Goal: Task Accomplishment & Management: Use online tool/utility

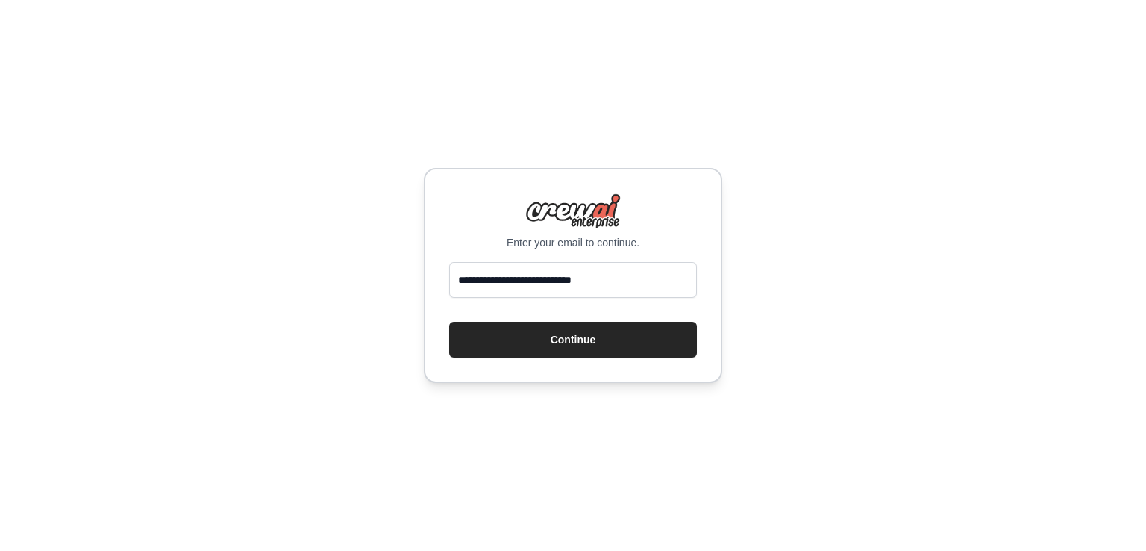
click at [496, 305] on form "**********" at bounding box center [573, 310] width 248 height 96
click at [502, 329] on button "Continue" at bounding box center [573, 340] width 248 height 36
click at [567, 344] on button "Continue" at bounding box center [573, 340] width 248 height 36
click at [840, 283] on div "**********" at bounding box center [573, 275] width 1146 height 551
click at [630, 345] on button "Continue" at bounding box center [573, 340] width 248 height 36
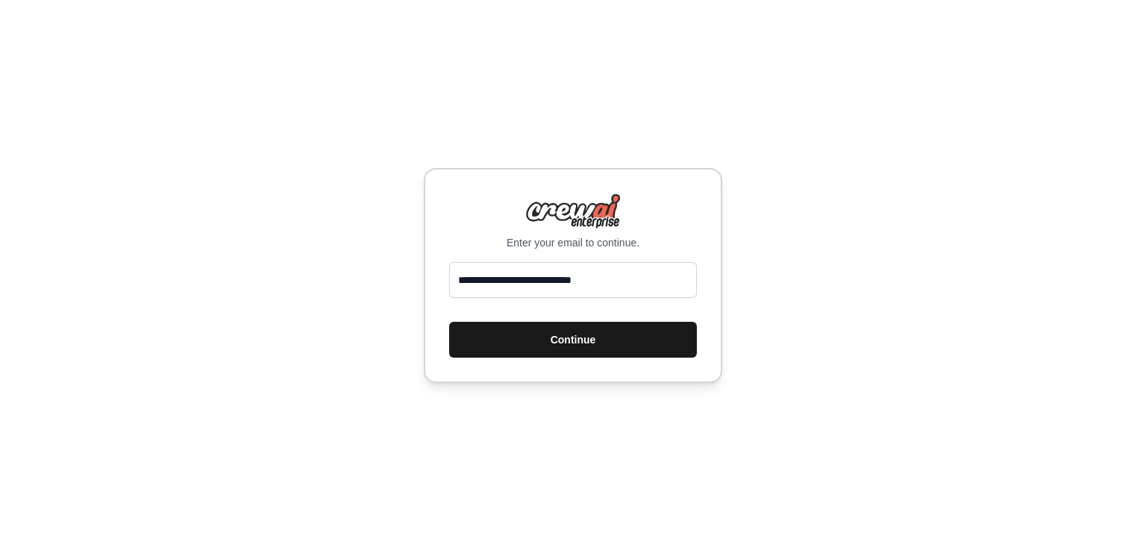
click at [634, 347] on button "Continue" at bounding box center [573, 340] width 248 height 36
click at [529, 346] on button "Continue" at bounding box center [573, 340] width 248 height 36
click at [633, 350] on button "Continue" at bounding box center [573, 340] width 248 height 36
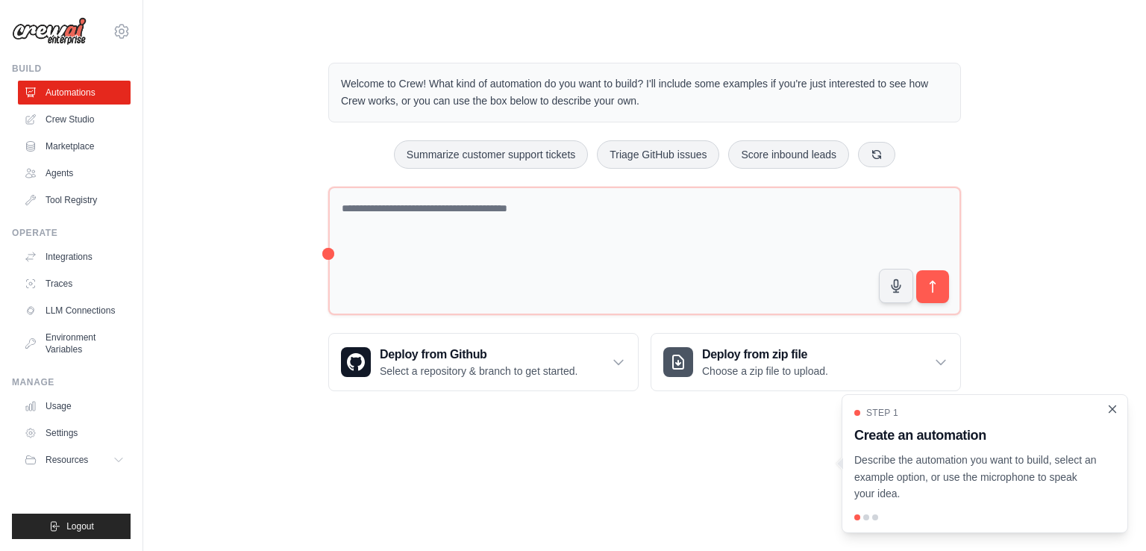
click at [1118, 413] on div "Step 1 Create an automation Describe the automation you want to build, select a…" at bounding box center [985, 463] width 287 height 139
click at [1118, 413] on icon "Close walkthrough" at bounding box center [1112, 408] width 13 height 13
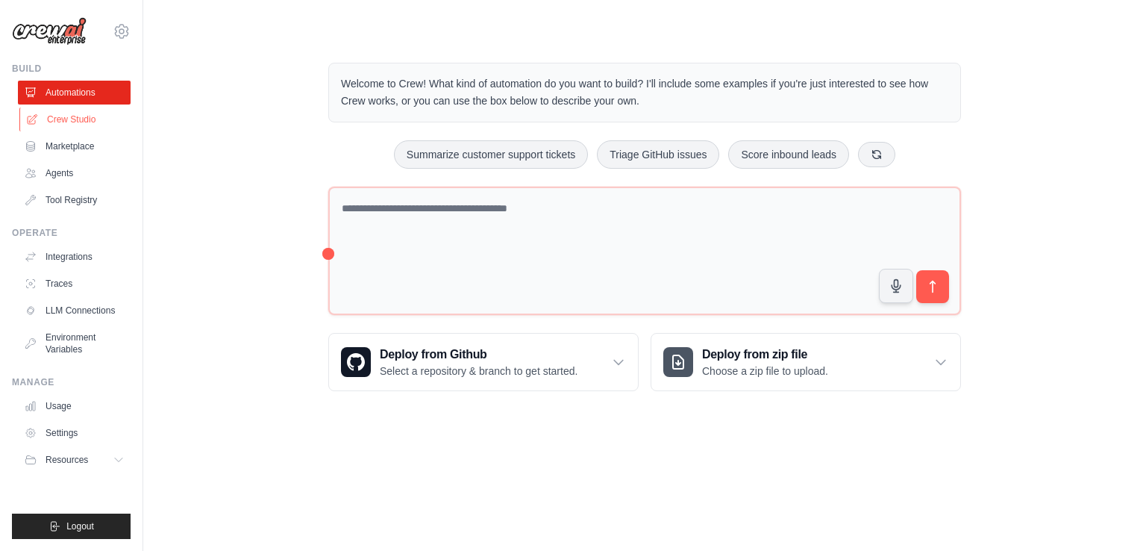
click at [78, 111] on link "Crew Studio" at bounding box center [75, 119] width 113 height 24
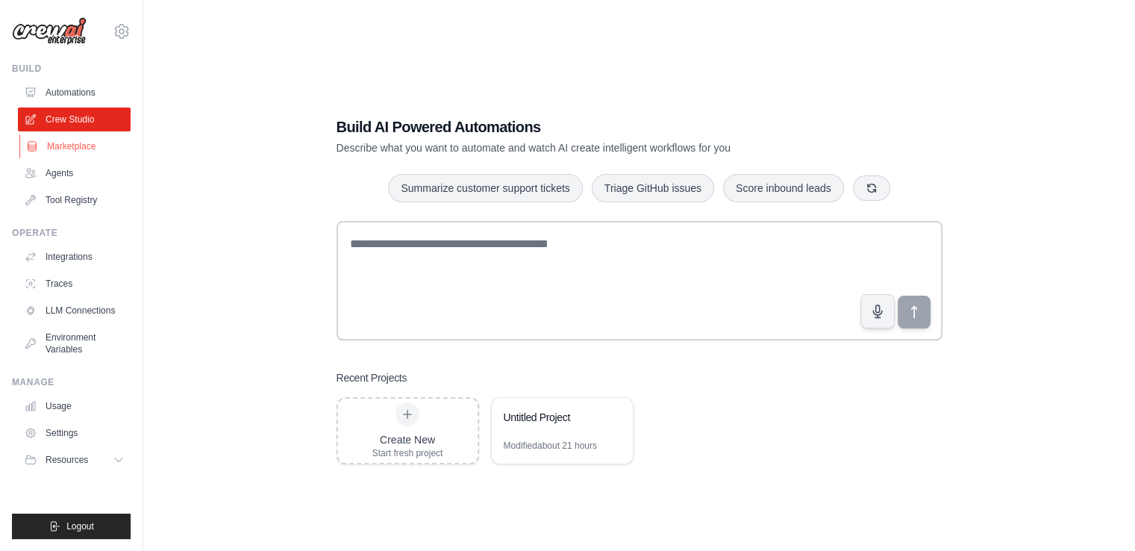
click at [69, 135] on link "Marketplace" at bounding box center [75, 146] width 113 height 24
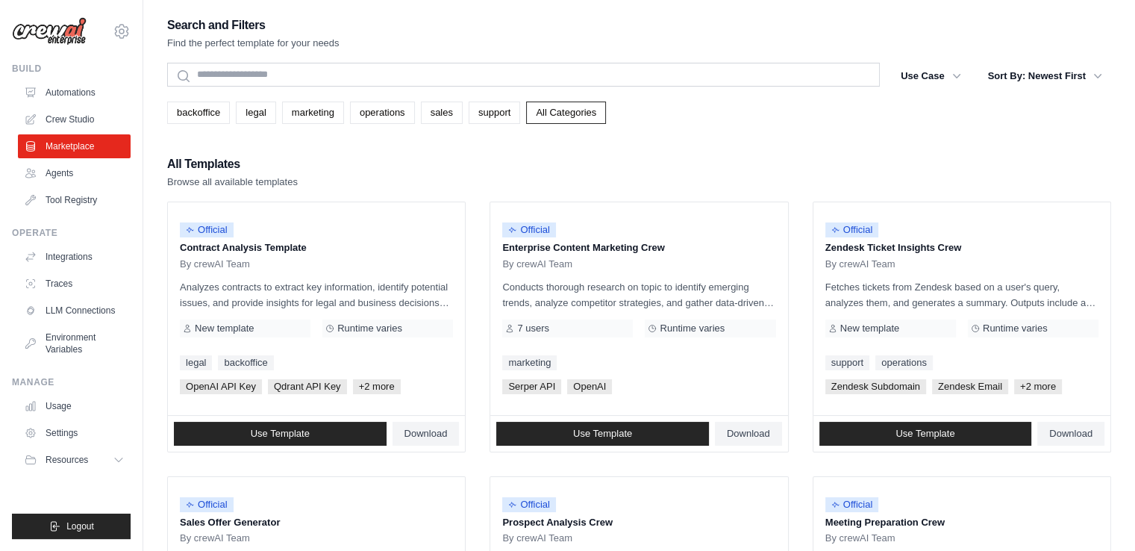
scroll to position [28, 0]
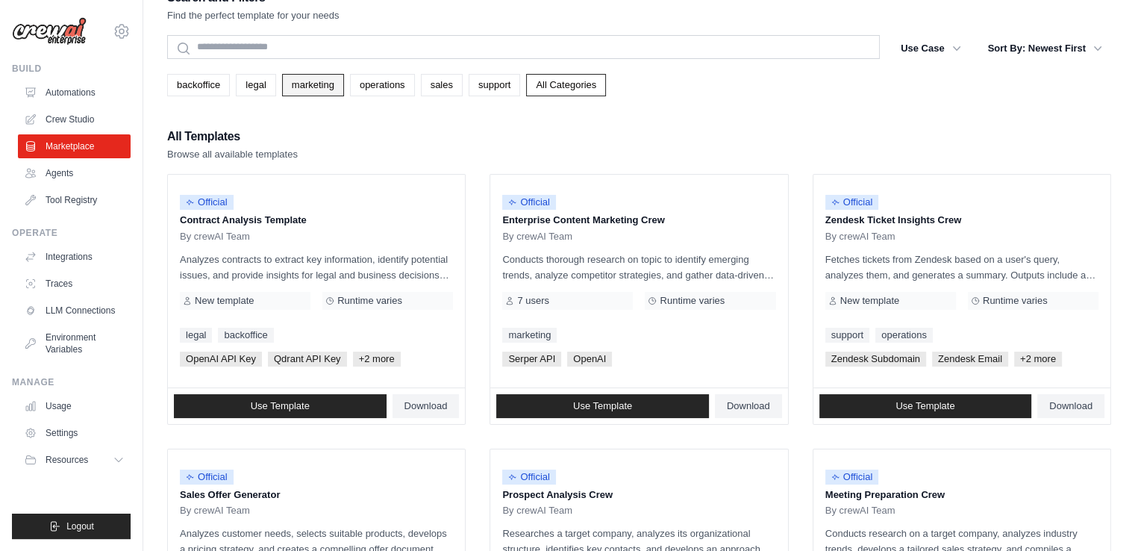
click at [310, 84] on link "marketing" at bounding box center [313, 85] width 62 height 22
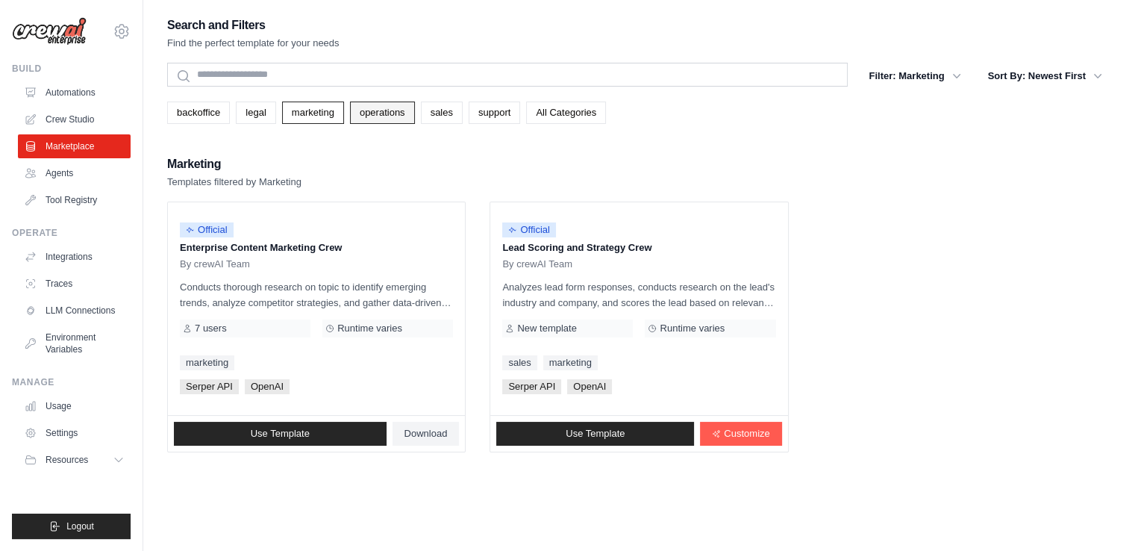
click at [375, 104] on link "operations" at bounding box center [382, 113] width 65 height 22
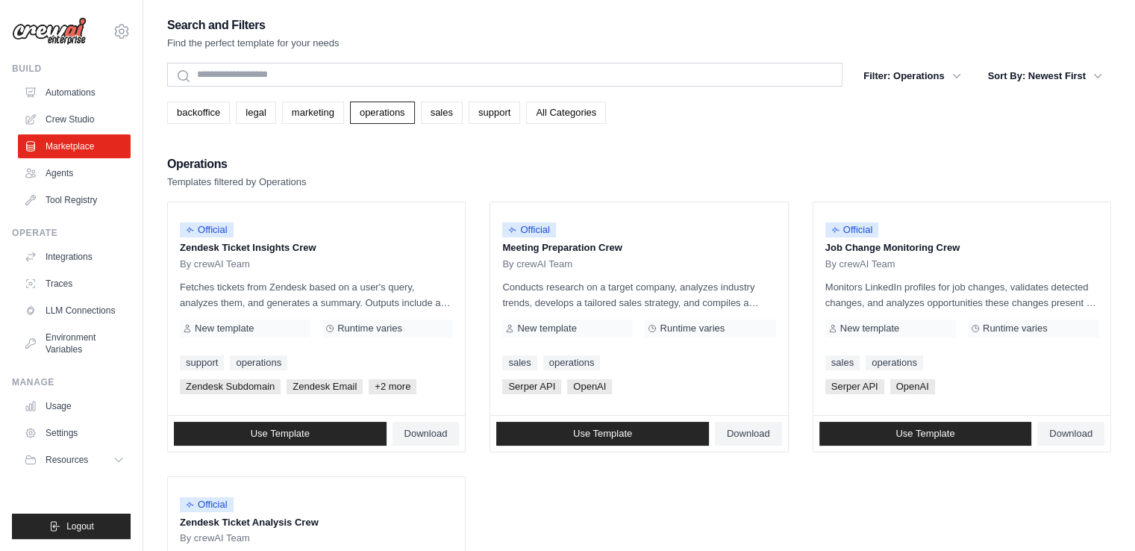
click at [473, 127] on div "Search and Filters Find the perfect template for your needs Search Filter: Oper…" at bounding box center [639, 371] width 944 height 712
click at [475, 125] on div "Search and Filters Find the perfect template for your needs Search Filter: Oper…" at bounding box center [639, 371] width 944 height 712
click at [478, 122] on link "support" at bounding box center [495, 113] width 52 height 22
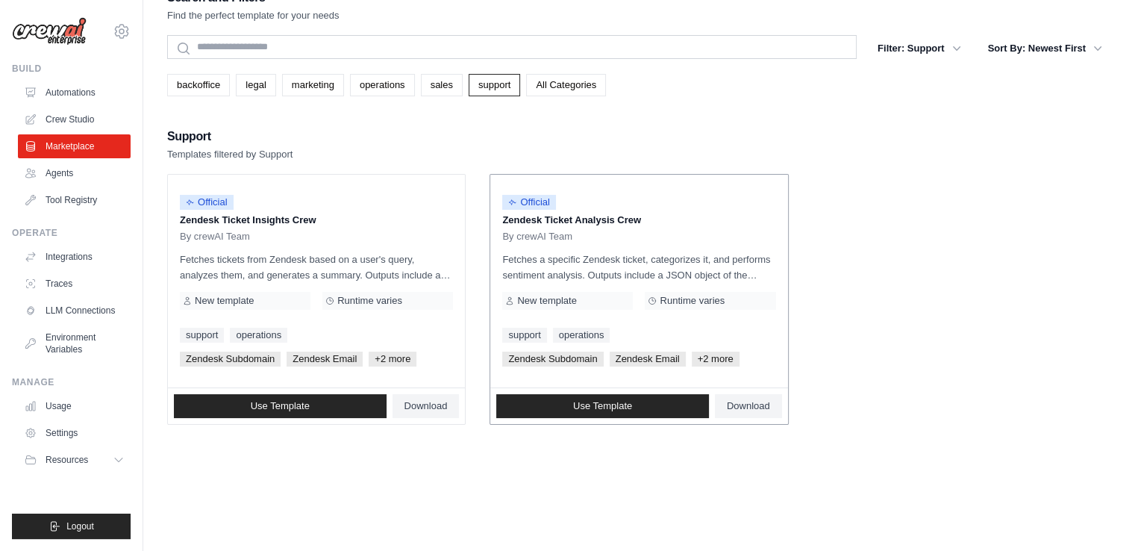
scroll to position [30, 0]
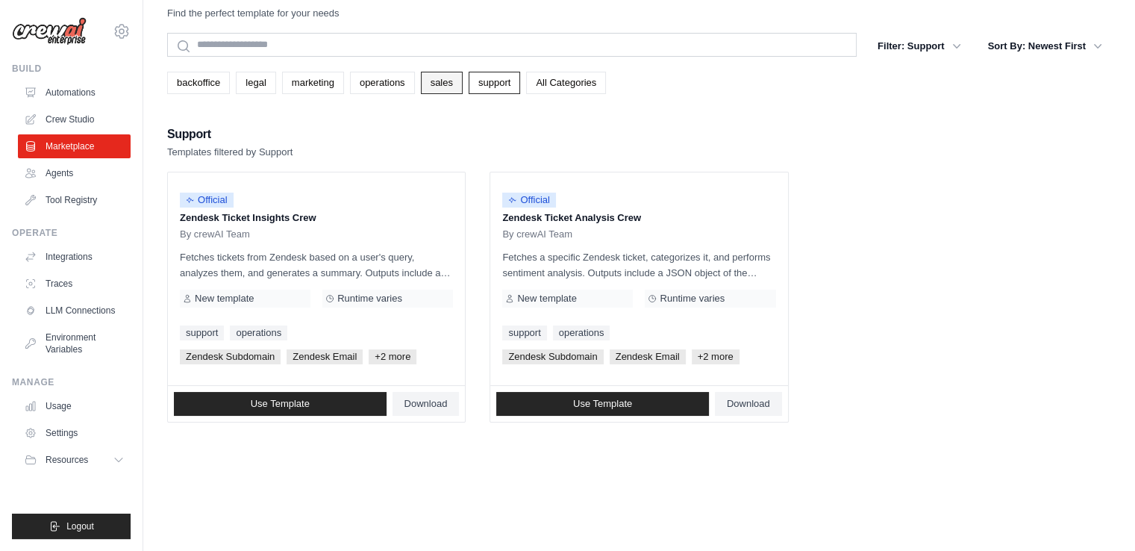
click at [439, 86] on link "sales" at bounding box center [442, 83] width 42 height 22
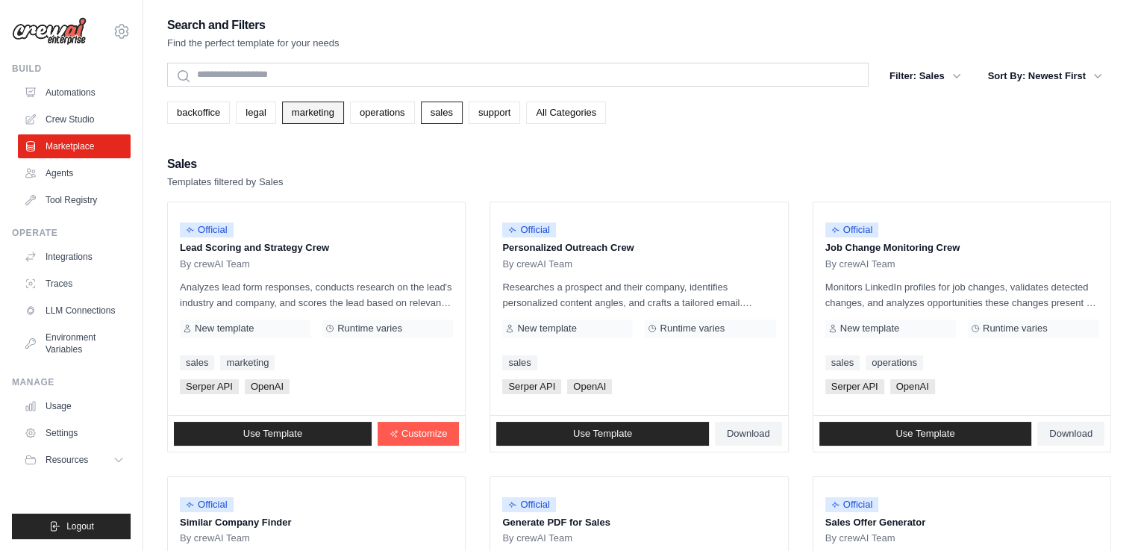
click at [316, 109] on link "marketing" at bounding box center [313, 113] width 62 height 22
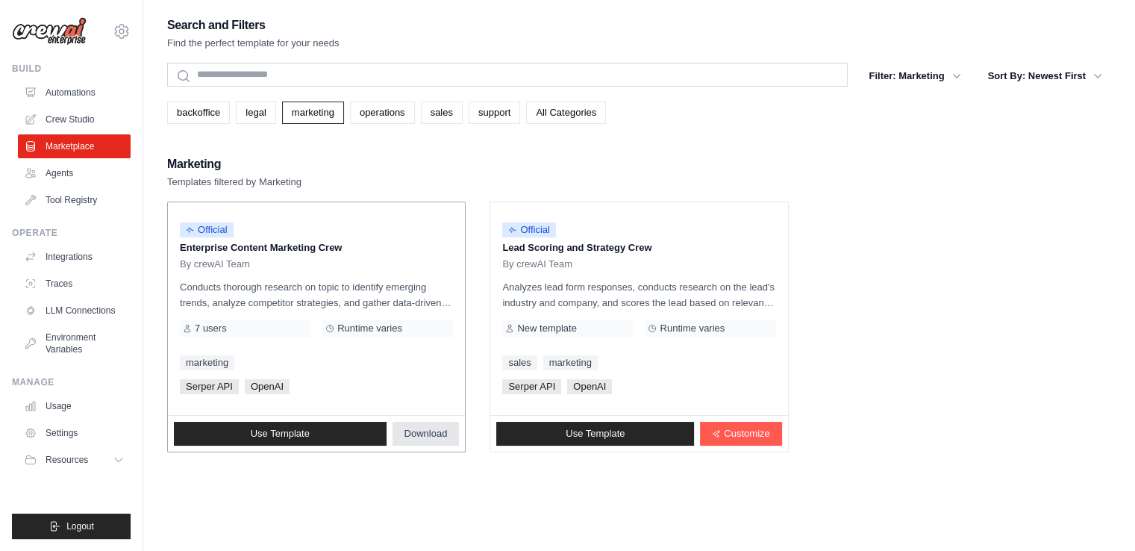
click at [425, 434] on span "Download" at bounding box center [426, 434] width 43 height 12
click at [222, 108] on link "backoffice" at bounding box center [198, 113] width 63 height 22
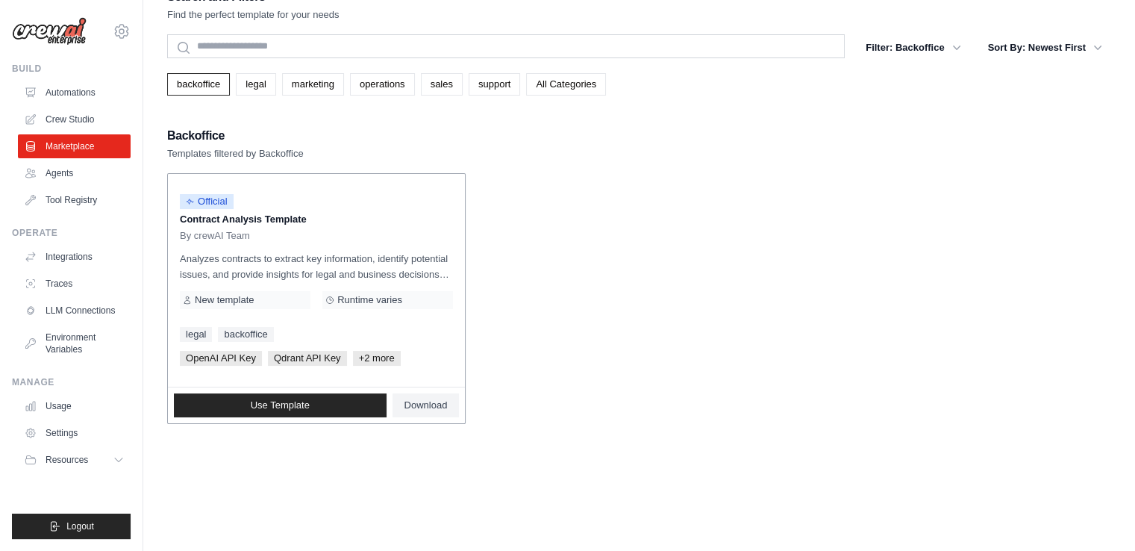
scroll to position [30, 0]
click at [75, 166] on link "Agents" at bounding box center [75, 173] width 113 height 24
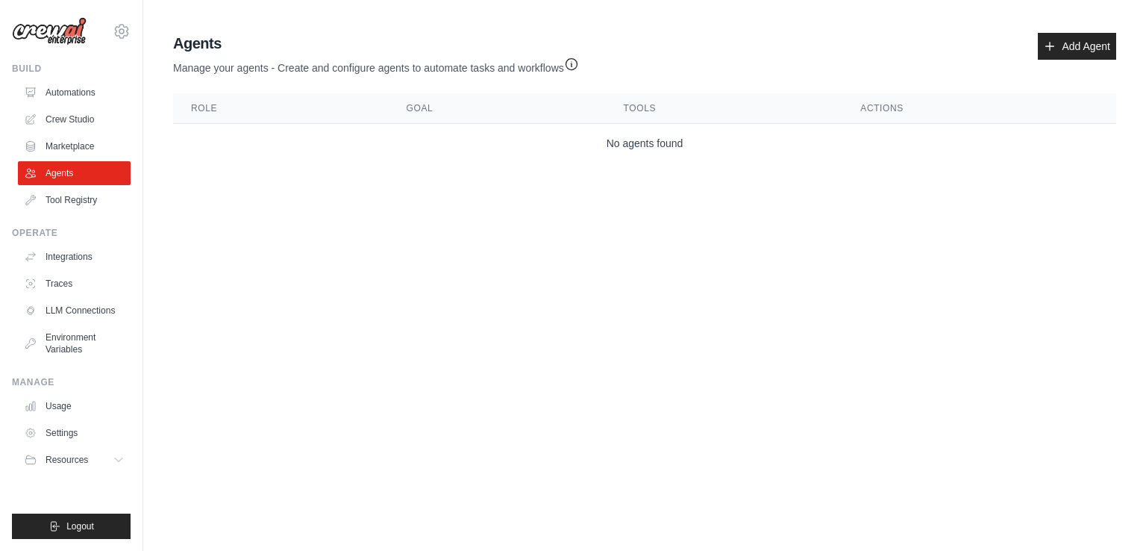
click at [1080, 63] on div "Agents Manage your agents - Create and configure agents to automate tasks and w…" at bounding box center [644, 54] width 943 height 43
click at [1062, 54] on link "Add Agent" at bounding box center [1077, 46] width 78 height 27
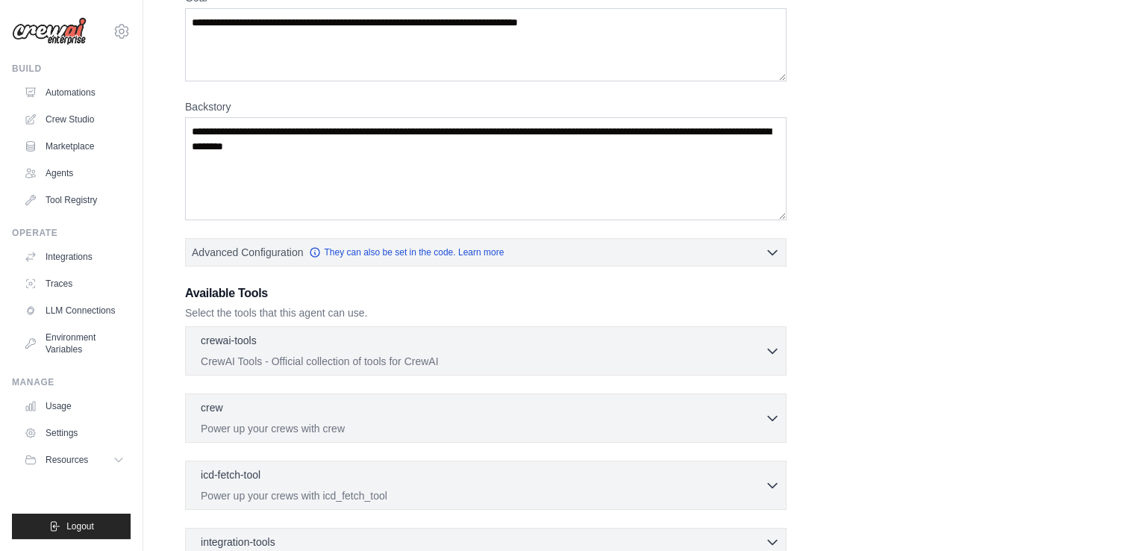
scroll to position [149, 0]
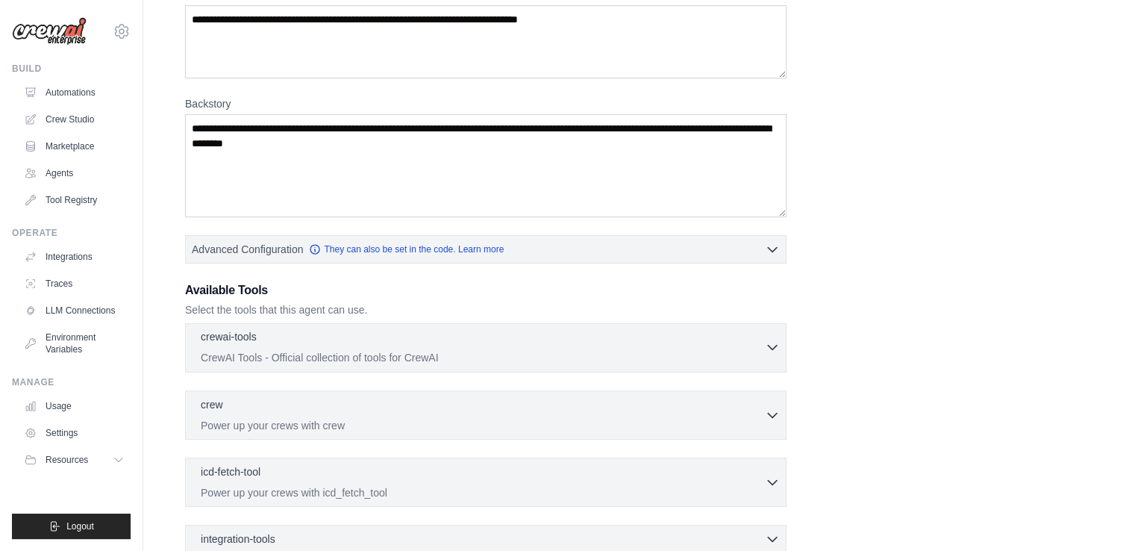
click at [770, 355] on button "crewai-tools 0 selected CrewAI Tools - Official collection of tools for CrewAI" at bounding box center [486, 347] width 588 height 36
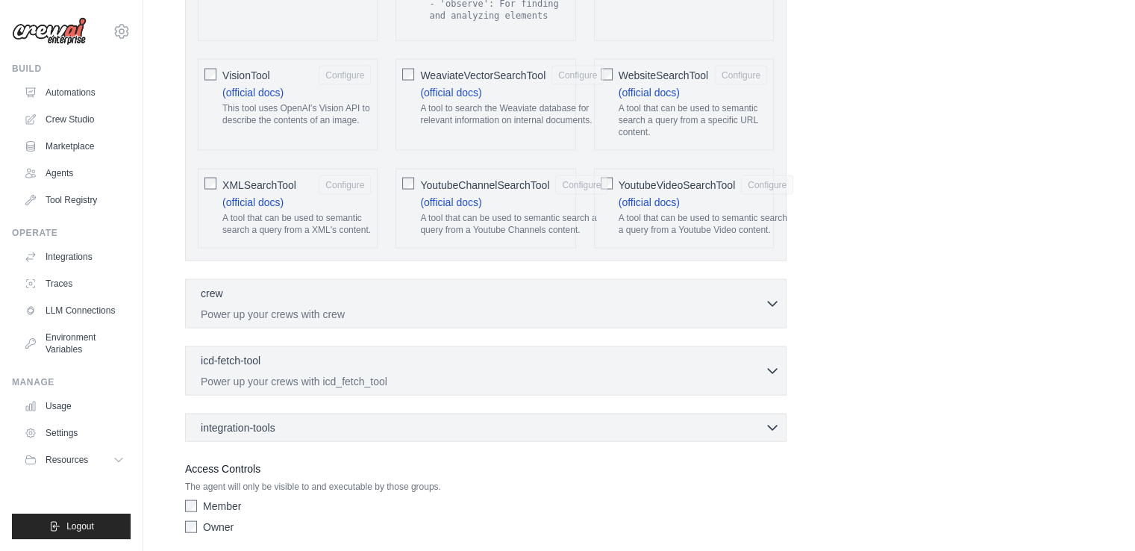
scroll to position [3108, 0]
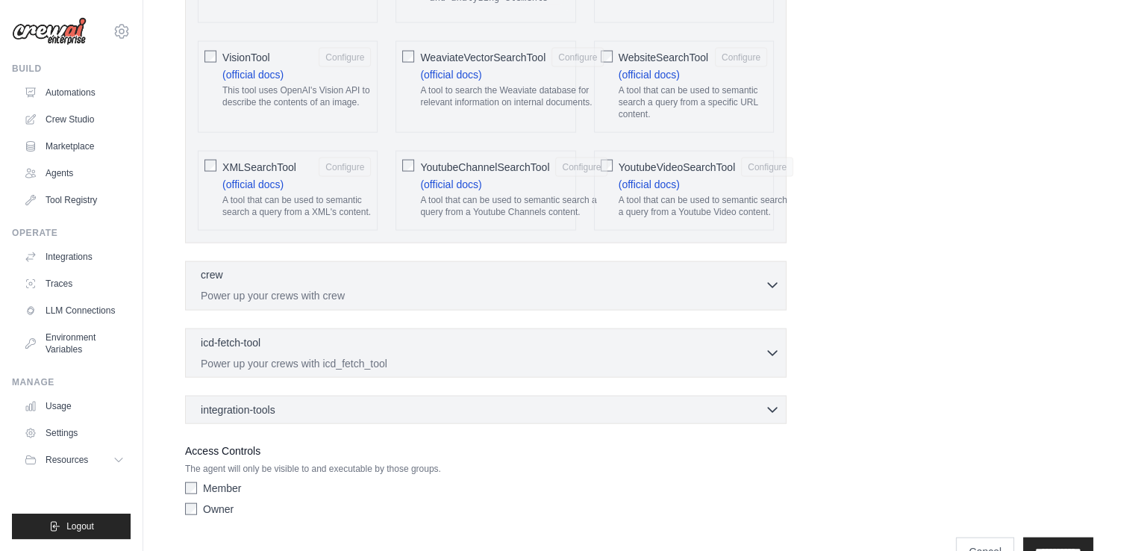
click at [524, 267] on div "crew 0 selected" at bounding box center [483, 276] width 564 height 18
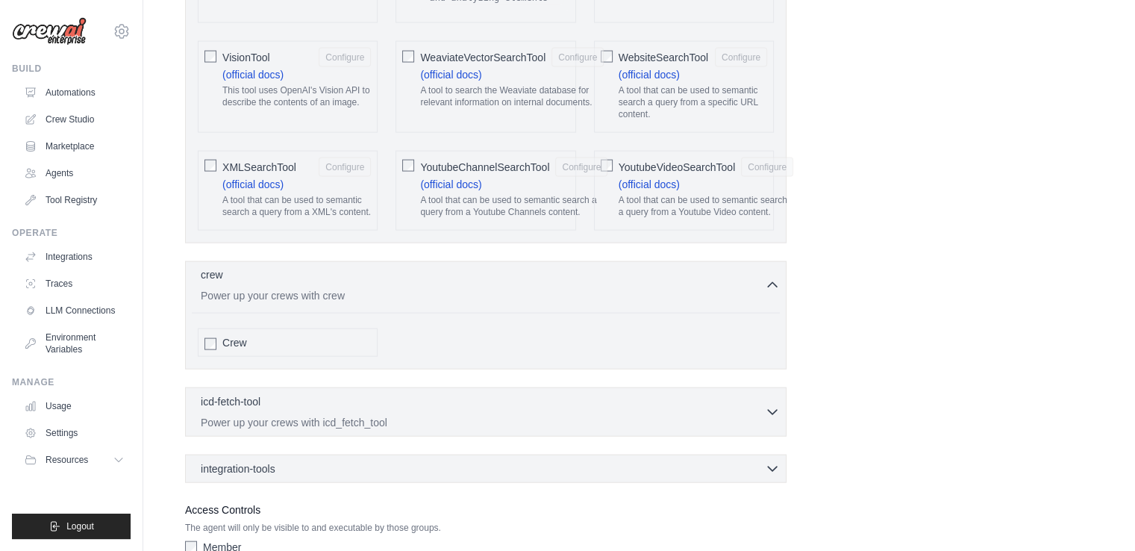
click at [579, 288] on p "Power up your crews with crew" at bounding box center [483, 295] width 564 height 15
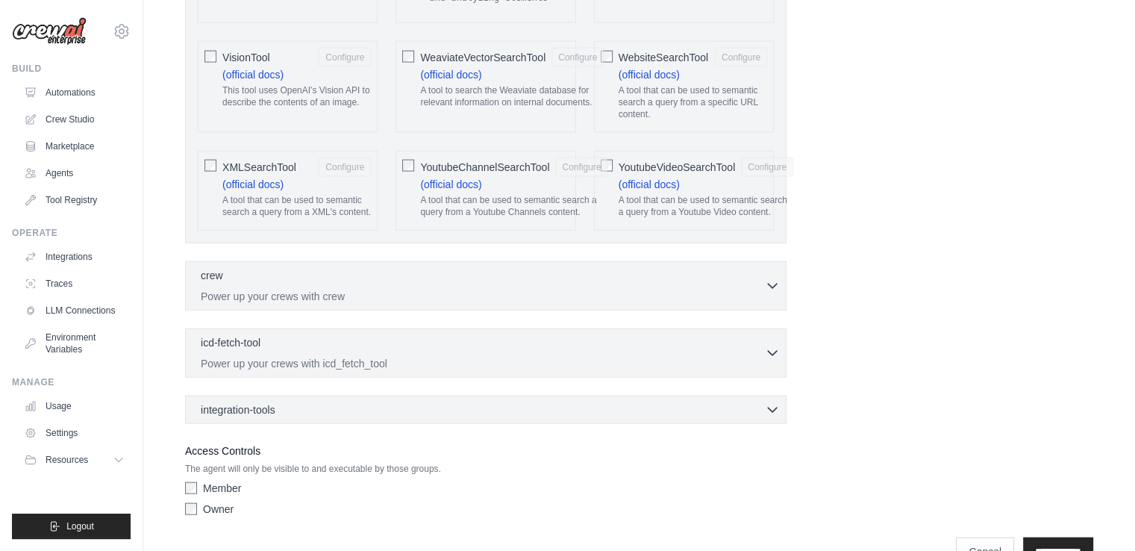
click at [522, 328] on div "icd-fetch-tool 0 selected Power up your crews with icd_fetch_tool IcdFetchTool" at bounding box center [486, 352] width 602 height 49
click at [603, 355] on p "Power up your crews with icd_fetch_tool" at bounding box center [483, 362] width 564 height 15
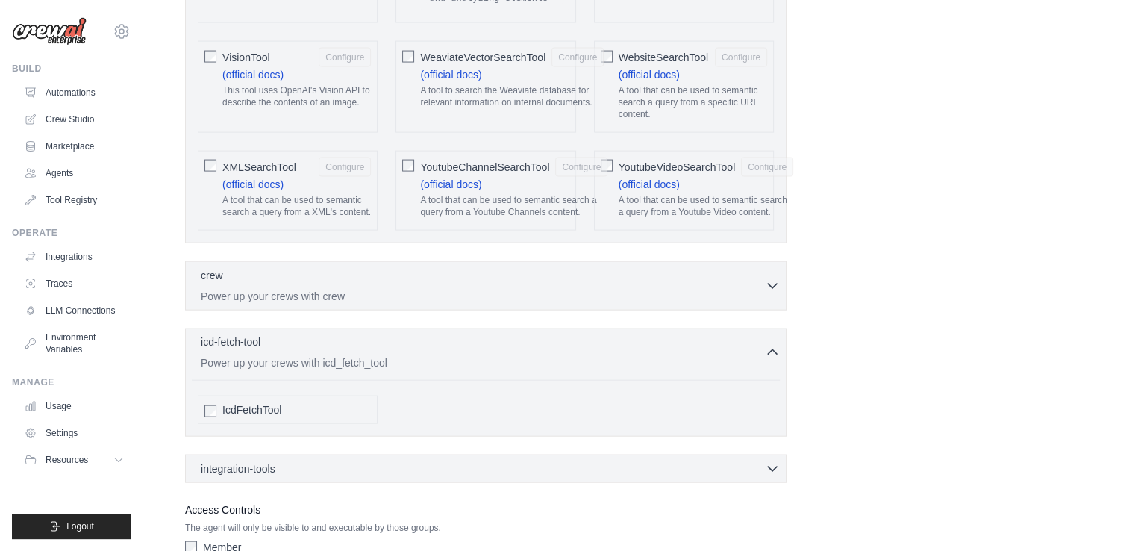
click at [648, 355] on p "Power up your crews with icd_fetch_tool" at bounding box center [483, 362] width 564 height 15
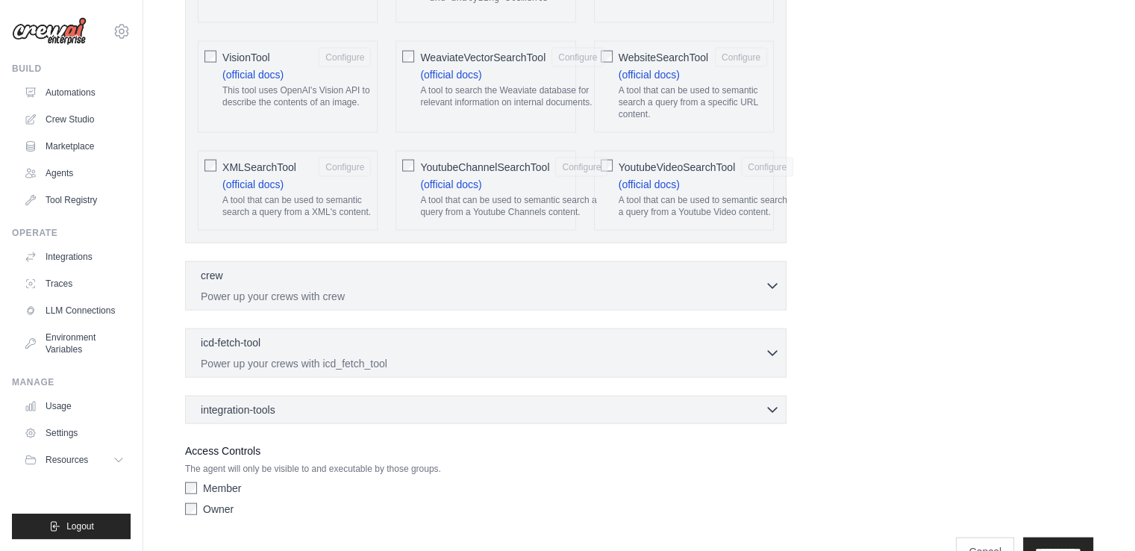
click at [611, 396] on div "integration-tools 0 selected Gmail Box Save files to Box" at bounding box center [486, 410] width 602 height 28
click at [630, 396] on div "integration-tools 0 selected Gmail Box Save files to Box" at bounding box center [486, 410] width 602 height 28
click at [630, 402] on div "integration-tools 0 selected" at bounding box center [490, 409] width 579 height 15
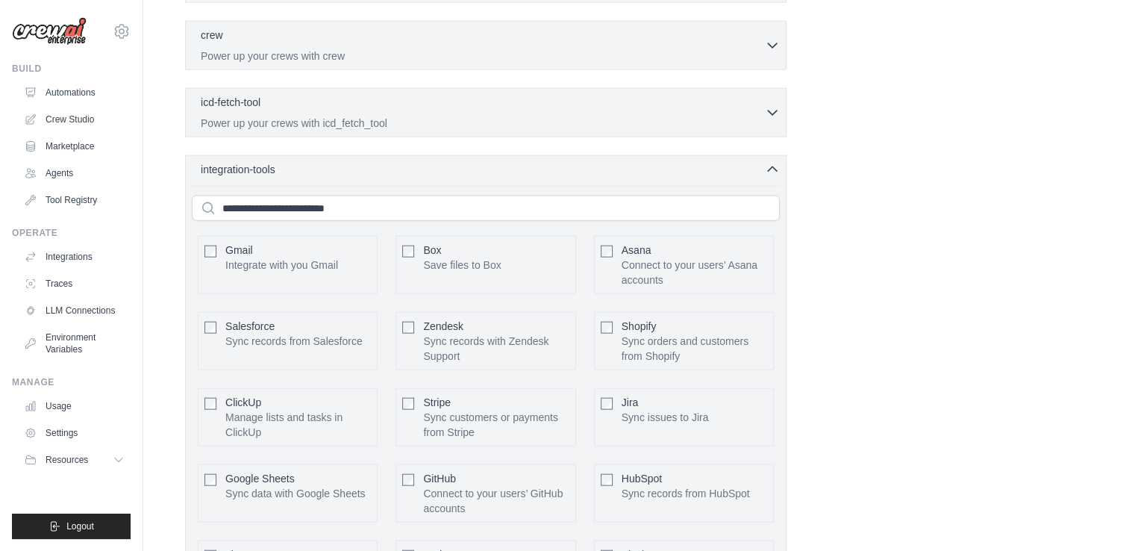
scroll to position [3325, 0]
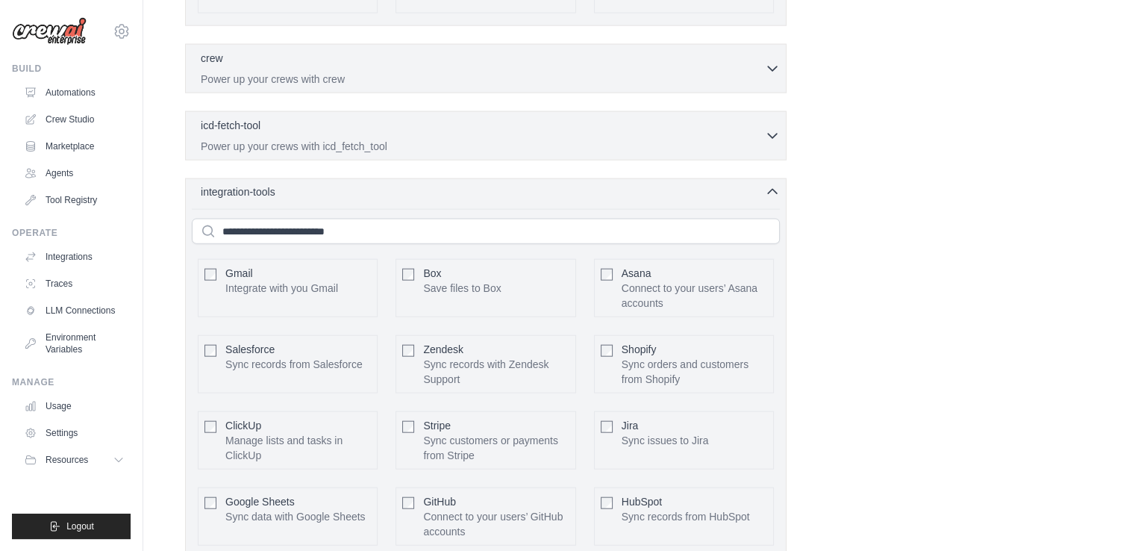
click at [640, 184] on div "integration-tools 0 selected" at bounding box center [490, 191] width 579 height 15
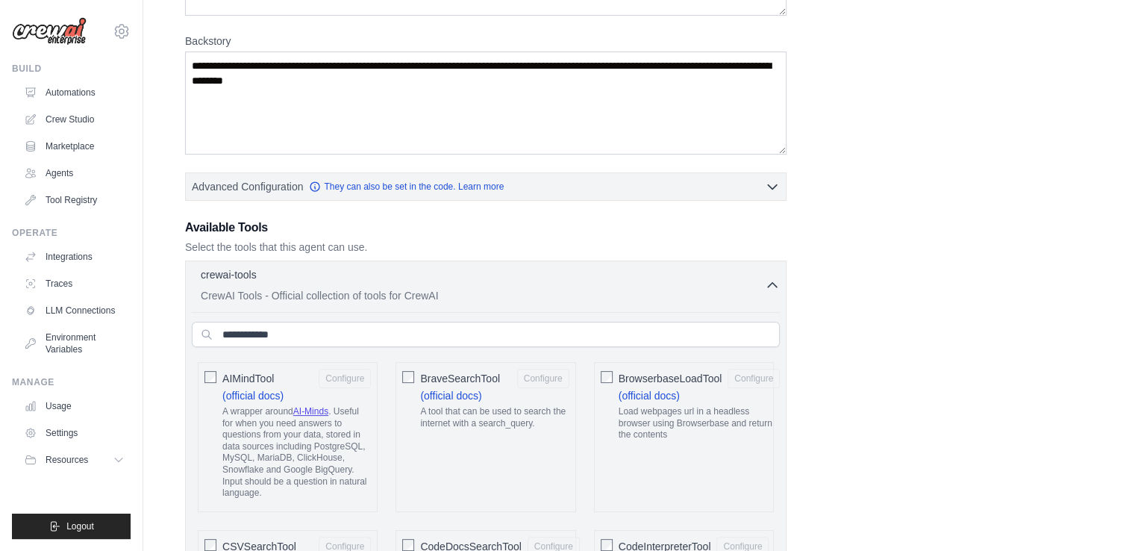
scroll to position [0, 0]
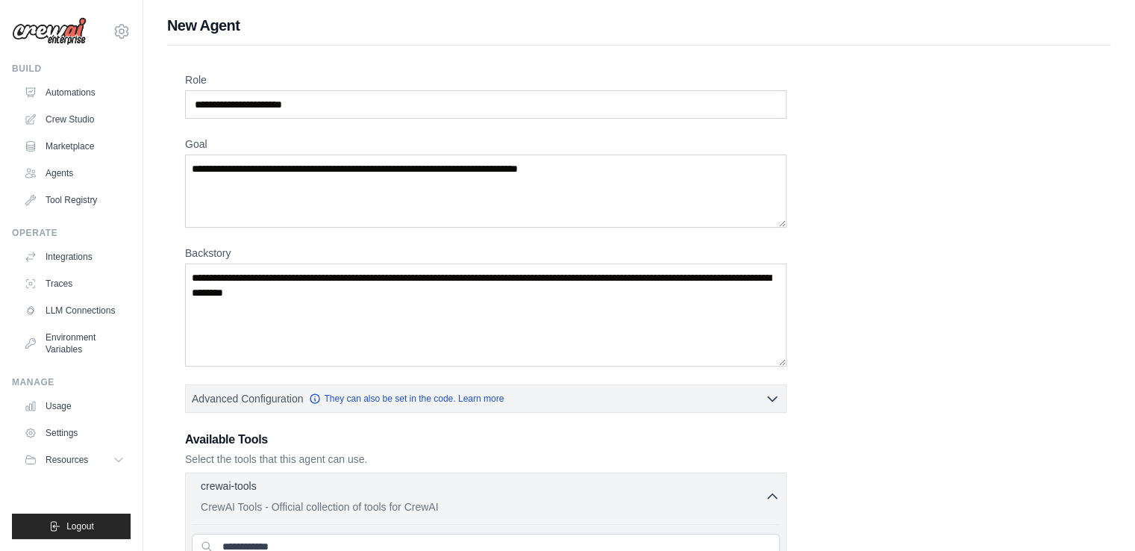
click at [755, 493] on div "crewai-tools 0 selected" at bounding box center [483, 487] width 564 height 18
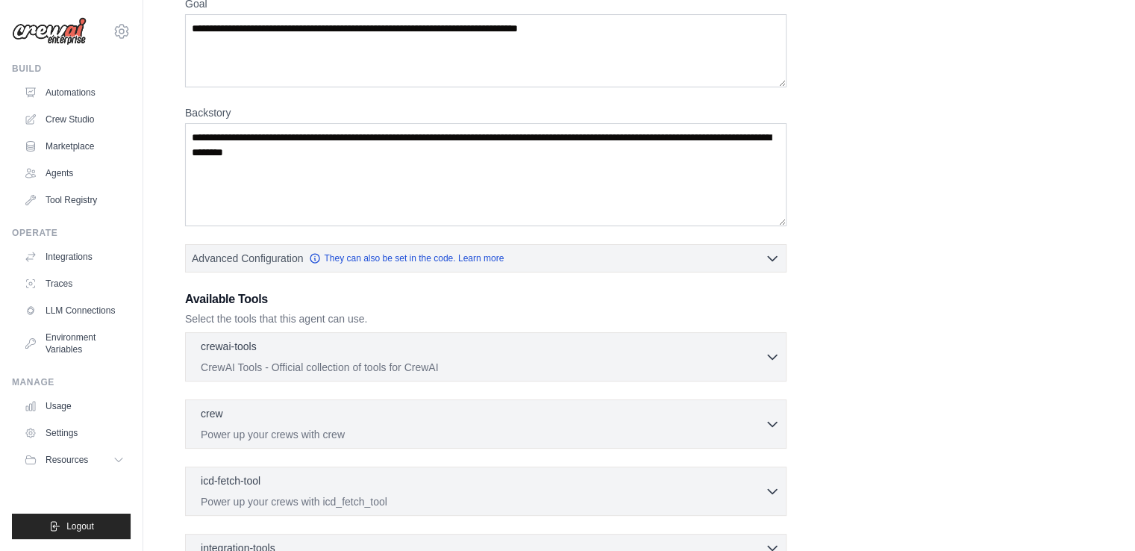
scroll to position [149, 0]
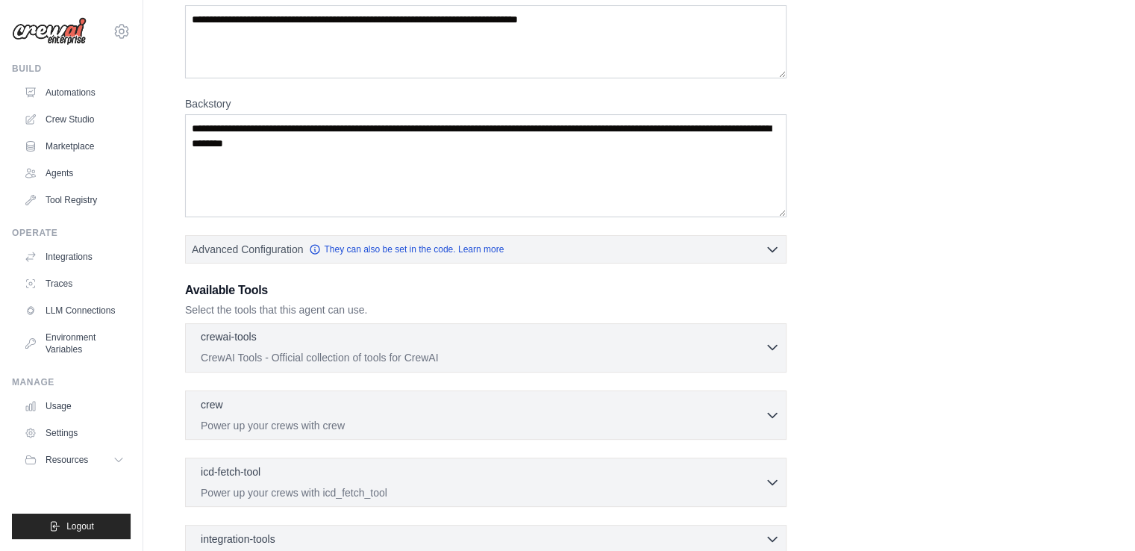
click at [765, 355] on button "crewai-tools 0 selected CrewAI Tools - Official collection of tools for CrewAI" at bounding box center [486, 347] width 588 height 36
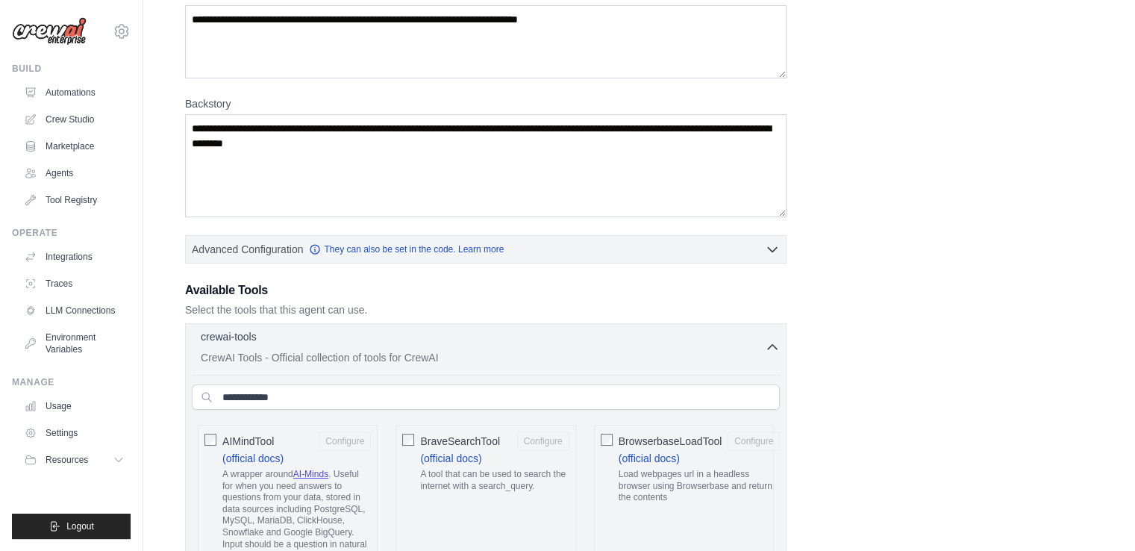
click at [746, 338] on div "crewai-tools 0 selected" at bounding box center [483, 338] width 564 height 18
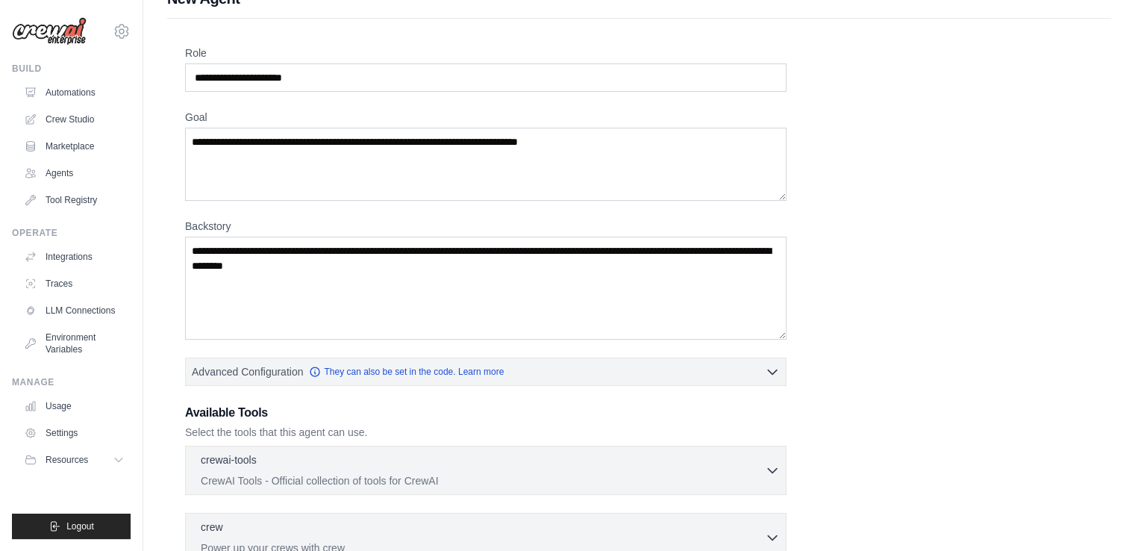
scroll to position [0, 0]
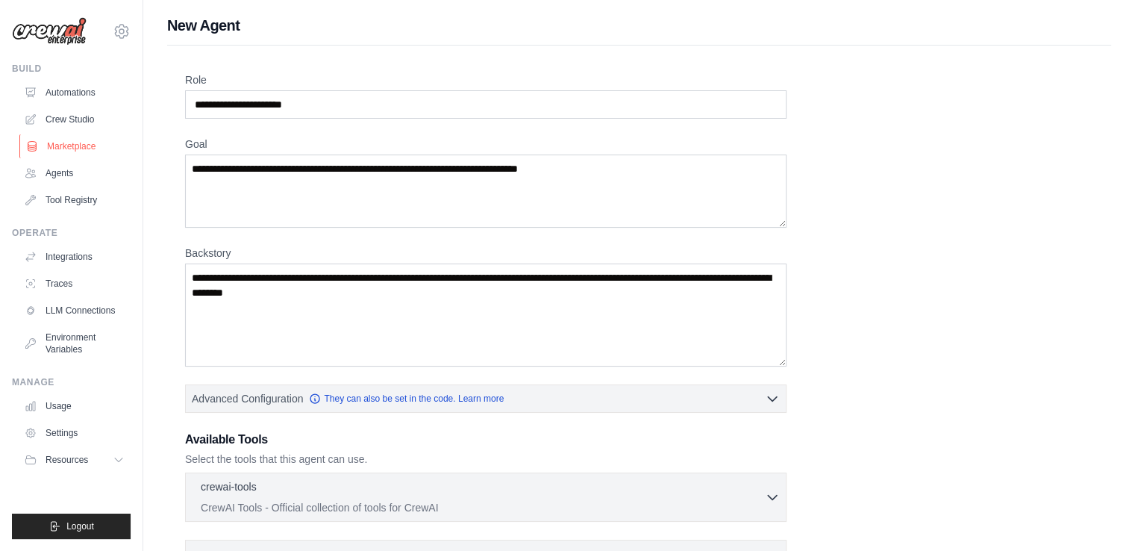
click at [78, 152] on link "Marketplace" at bounding box center [75, 146] width 113 height 24
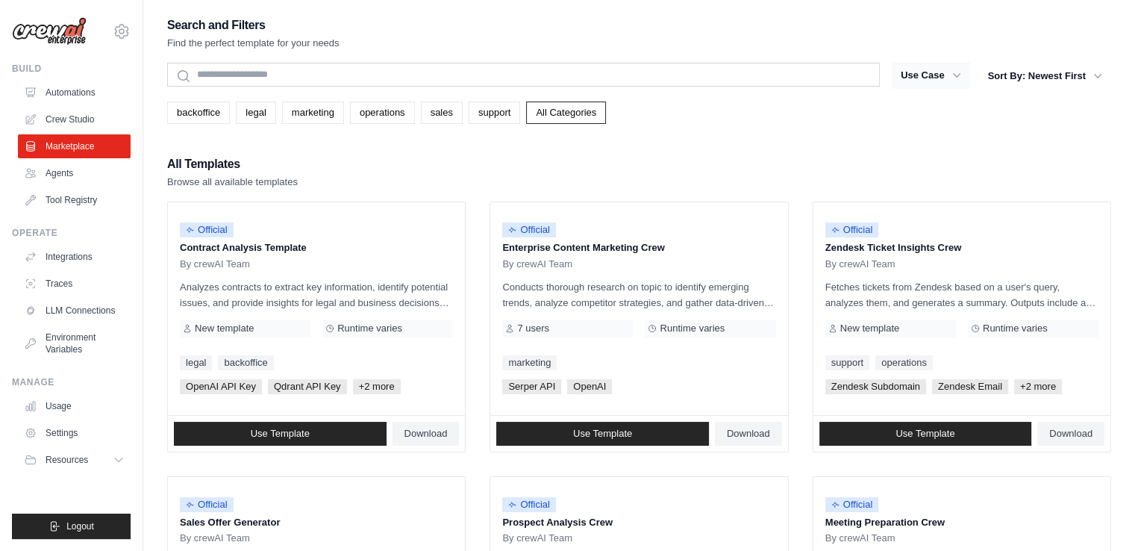
click at [958, 83] on button "Use Case" at bounding box center [931, 75] width 78 height 27
click at [949, 75] on icon "button" at bounding box center [956, 75] width 15 height 15
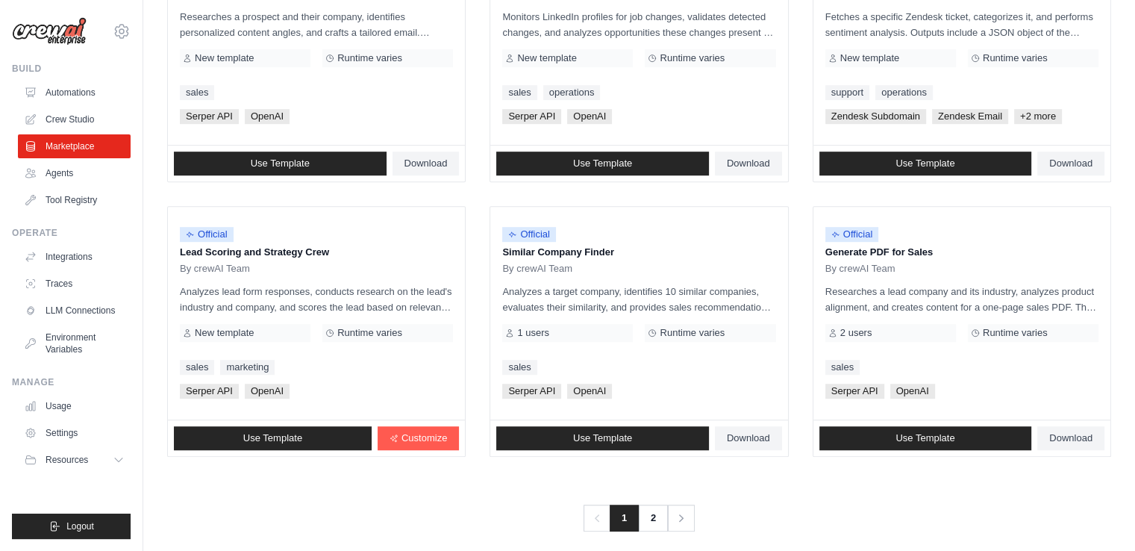
scroll to position [830, 0]
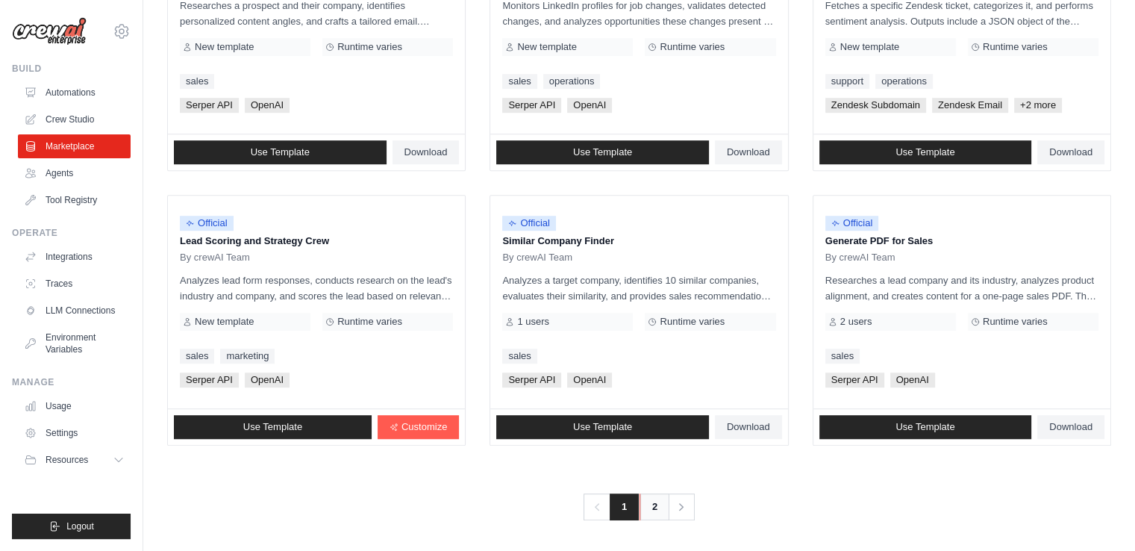
click at [658, 494] on link "2" at bounding box center [655, 506] width 30 height 27
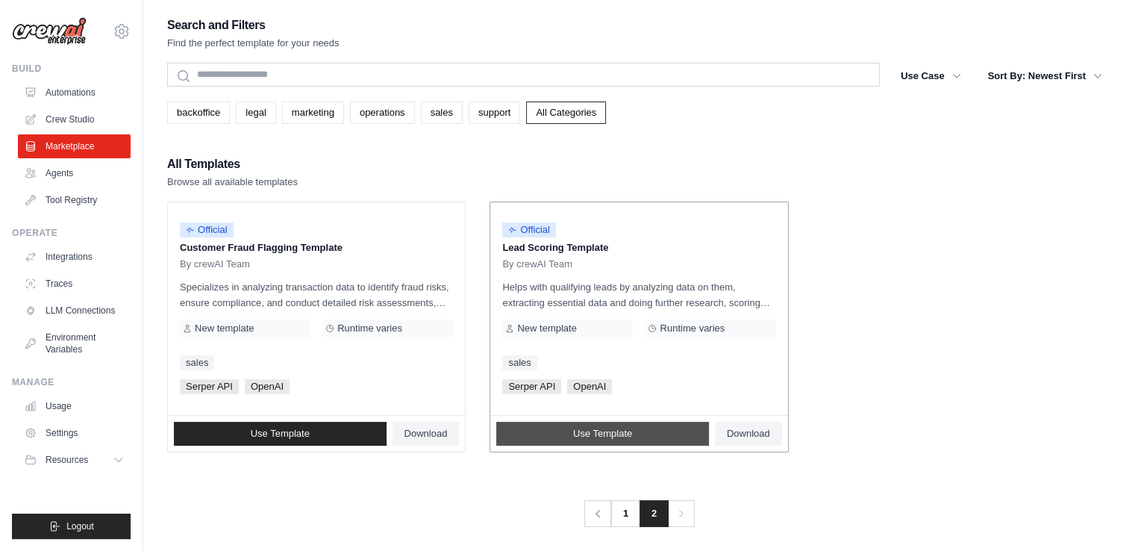
click at [617, 436] on span "Use Template" at bounding box center [602, 434] width 59 height 12
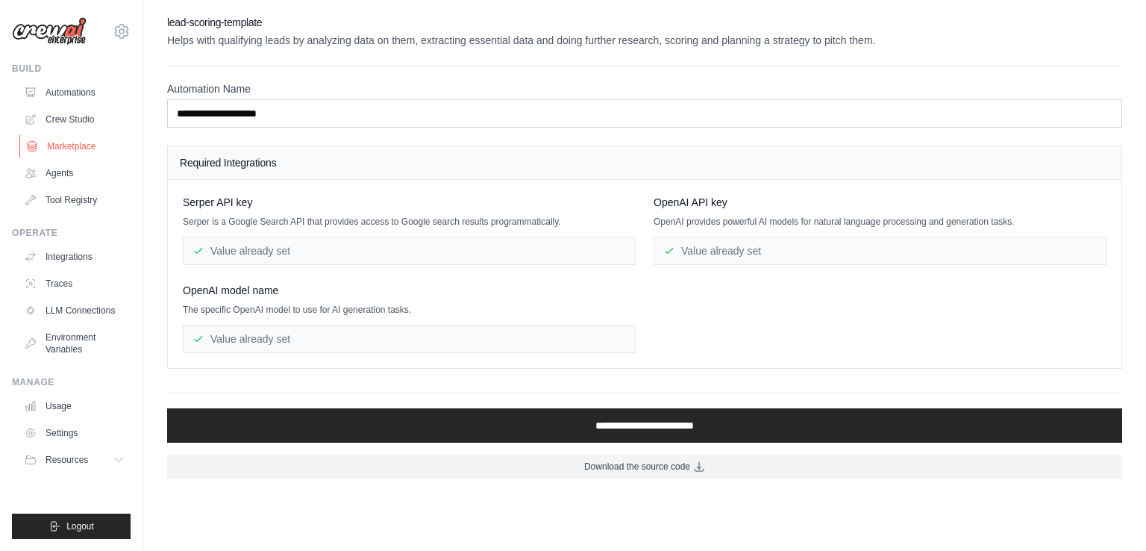
click at [65, 144] on link "Marketplace" at bounding box center [75, 146] width 113 height 24
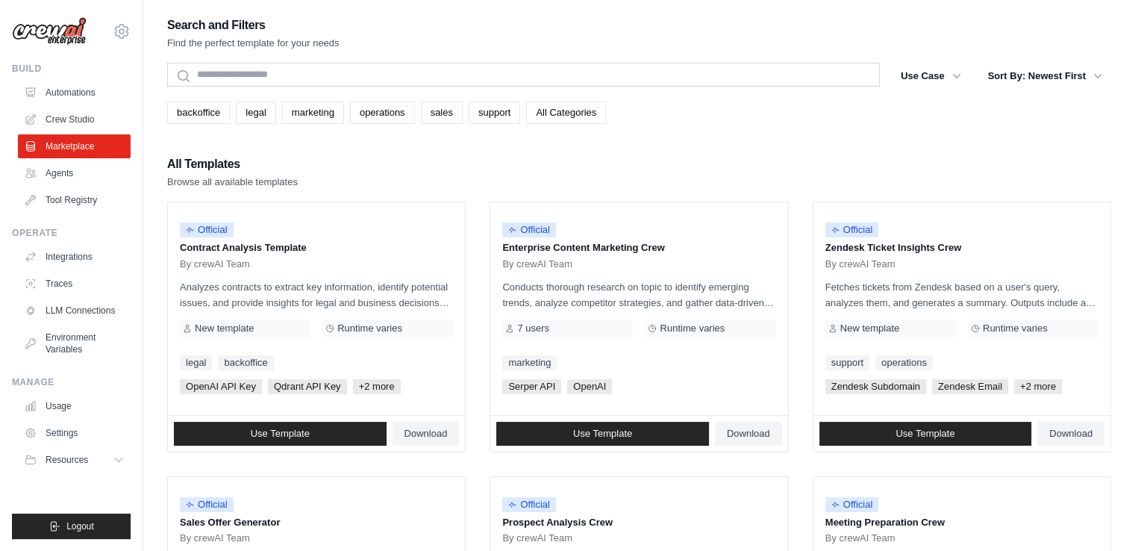
click at [579, 121] on link "All Categories" at bounding box center [566, 113] width 80 height 22
click at [584, 114] on link "All Categories" at bounding box center [566, 113] width 80 height 22
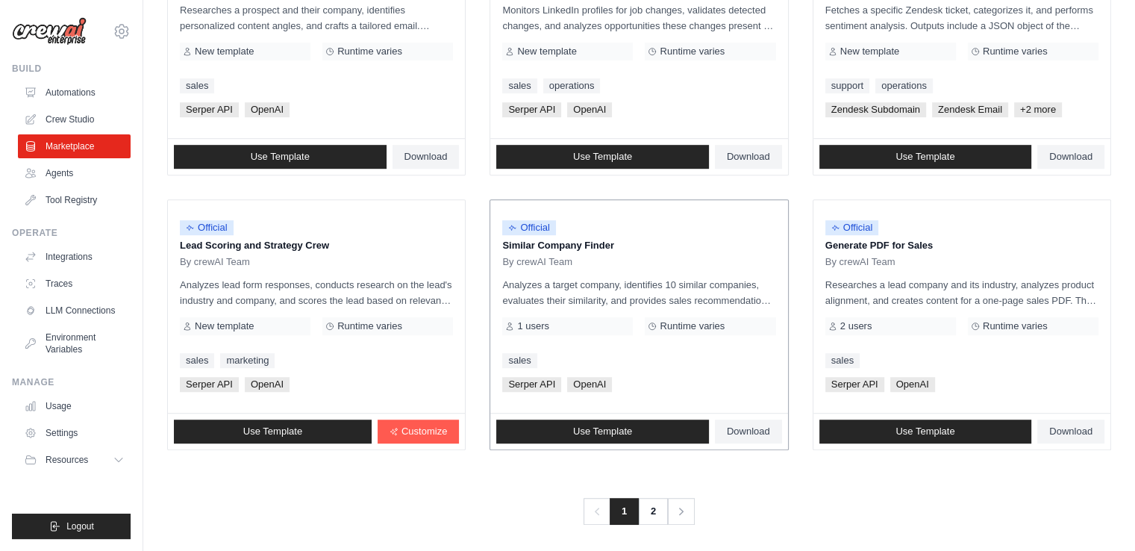
scroll to position [830, 0]
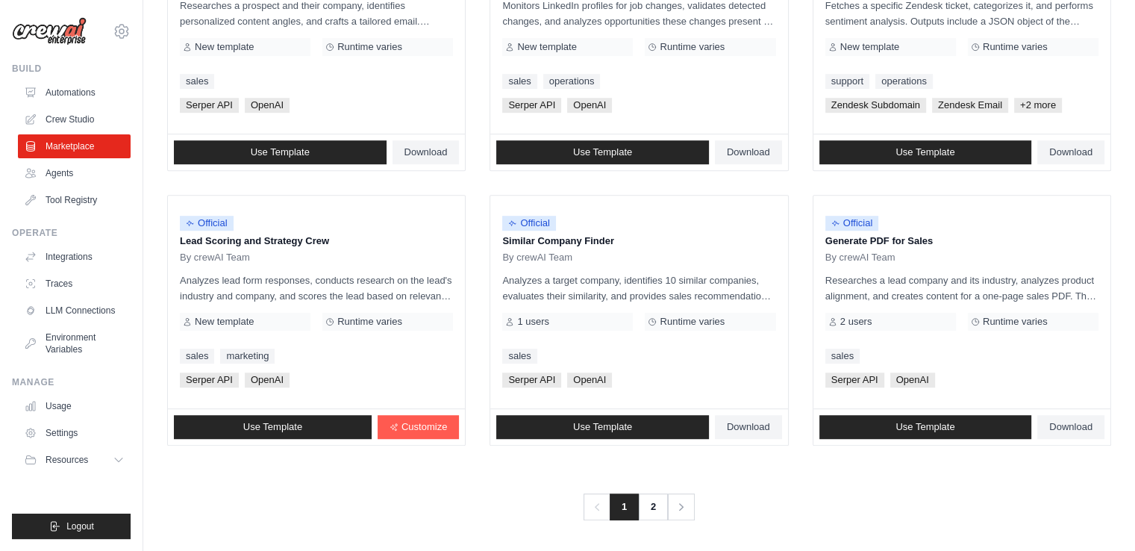
click at [640, 477] on div "Previous 1 2 Next" at bounding box center [639, 497] width 944 height 45
click at [657, 494] on link "2" at bounding box center [655, 506] width 30 height 27
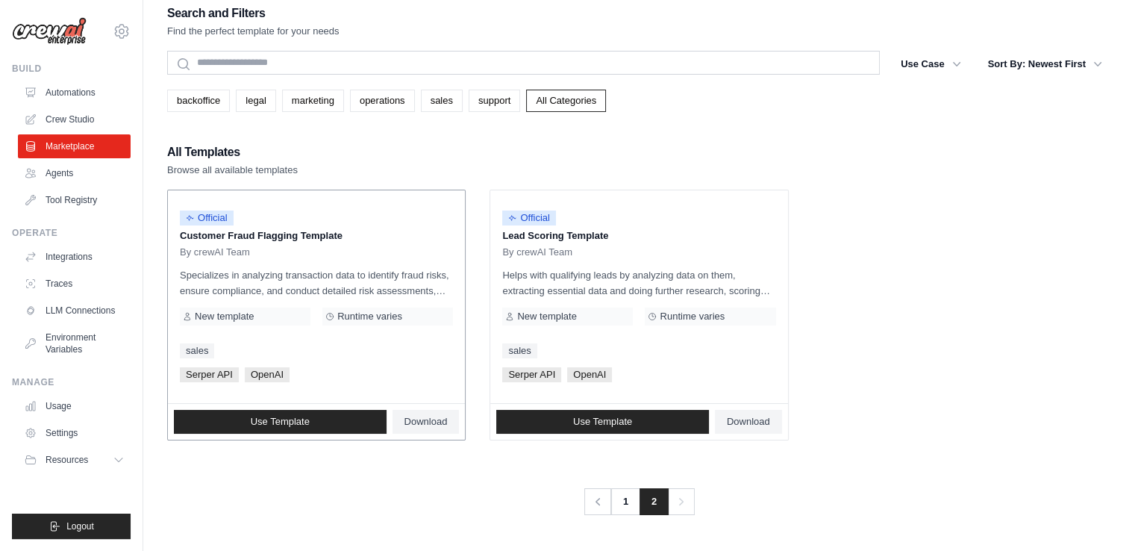
scroll to position [30, 0]
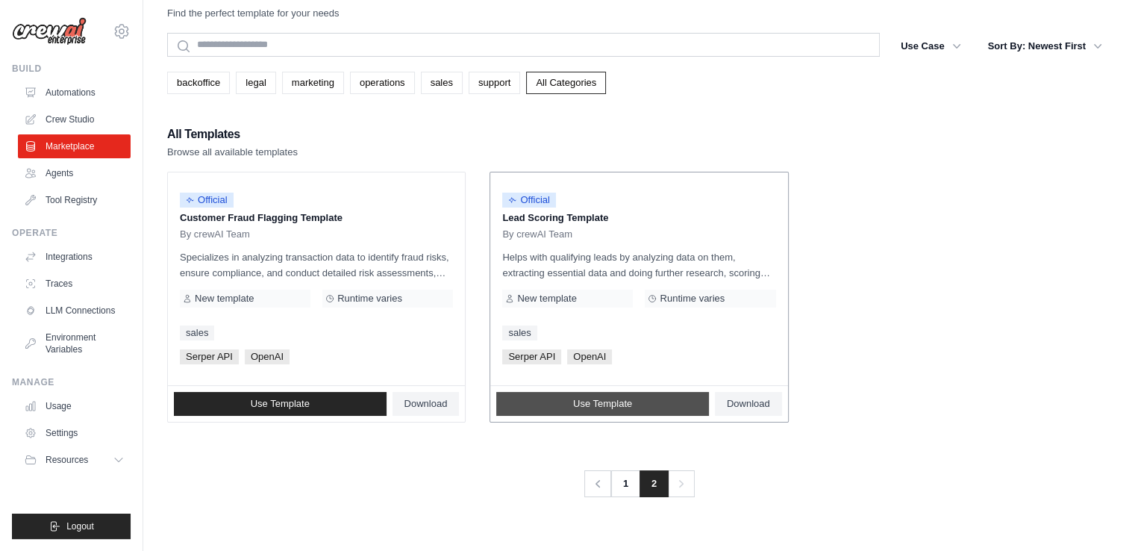
click at [648, 395] on link "Use Template" at bounding box center [602, 404] width 213 height 24
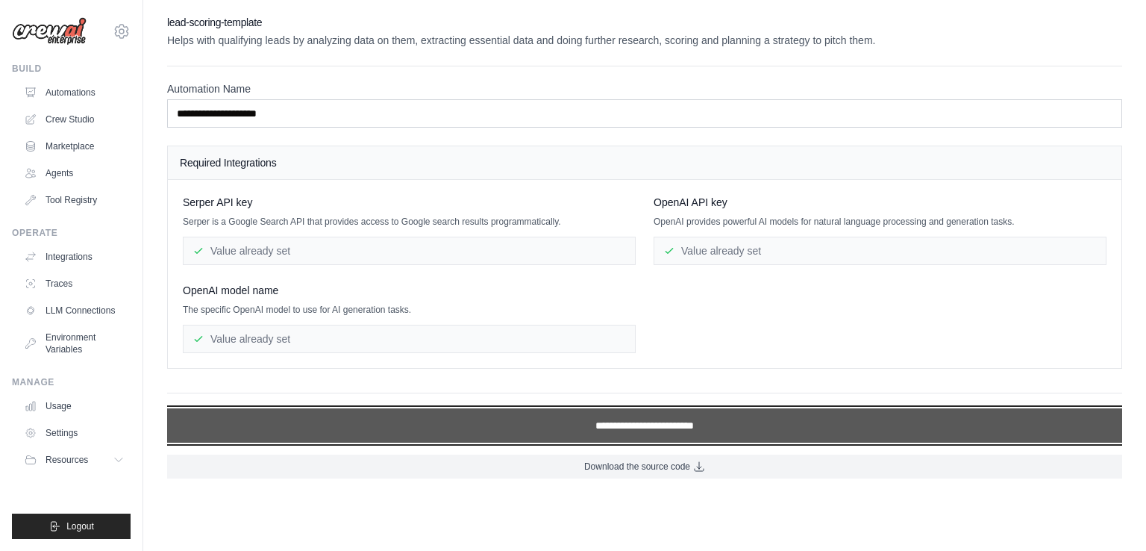
click at [690, 428] on input "**********" at bounding box center [644, 425] width 955 height 34
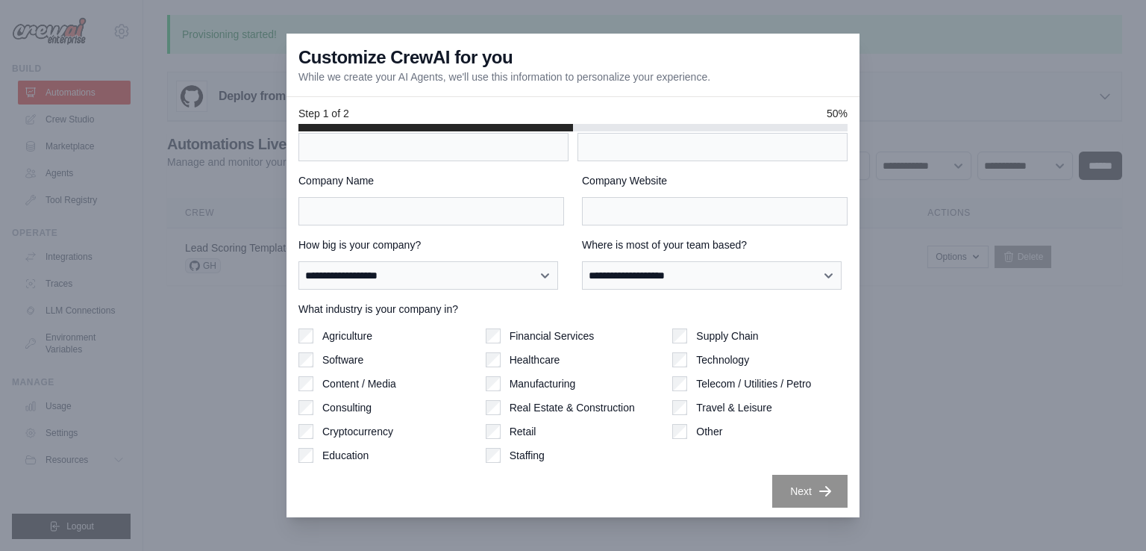
scroll to position [42, 0]
click at [664, 331] on div "Agriculture Software Content / Media Consulting Cryptocurrency Education Financ…" at bounding box center [573, 394] width 549 height 134
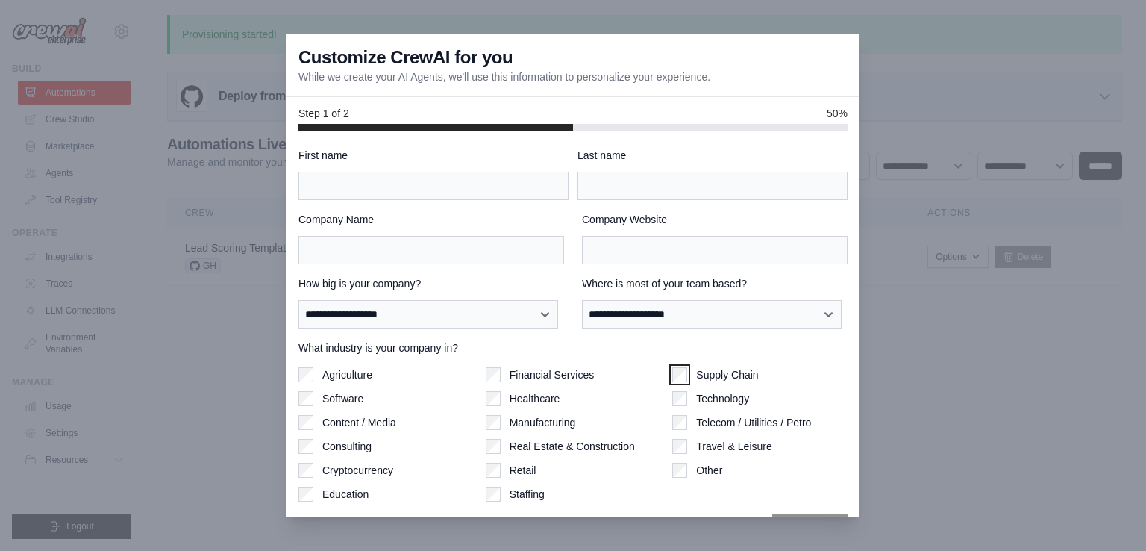
scroll to position [0, 0]
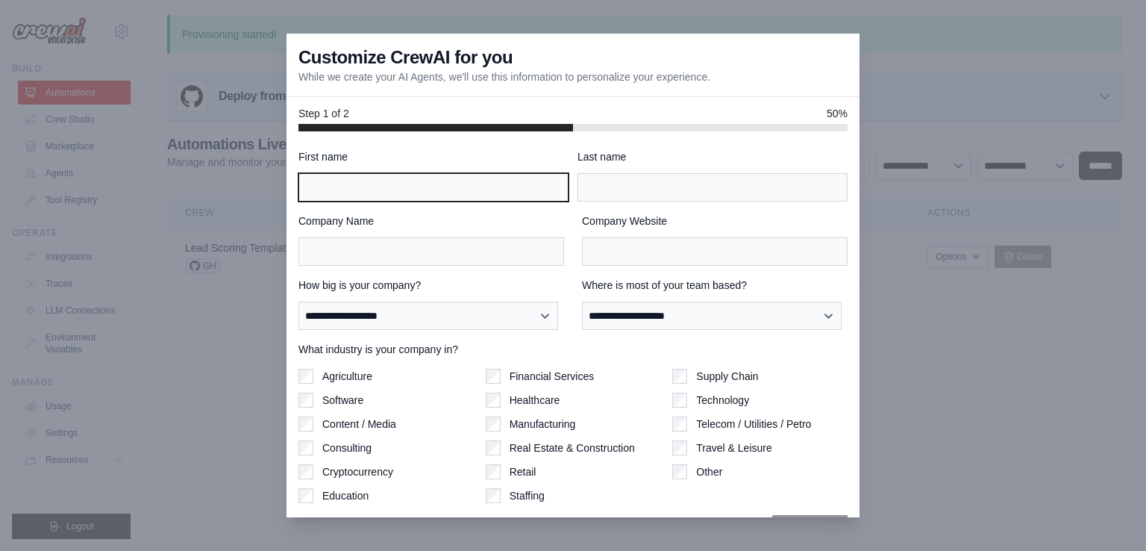
drag, startPoint x: 363, startPoint y: 181, endPoint x: 392, endPoint y: 189, distance: 30.1
click at [363, 181] on input "First name" at bounding box center [434, 187] width 270 height 28
click at [670, 294] on div "**********" at bounding box center [715, 304] width 266 height 52
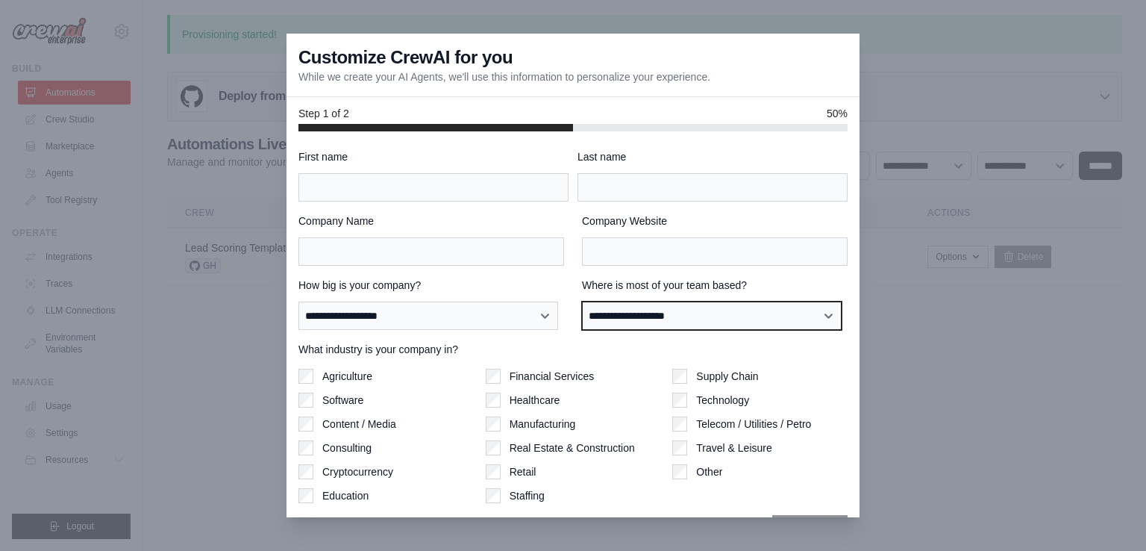
click at [669, 313] on select "**********" at bounding box center [712, 316] width 260 height 28
drag, startPoint x: 648, startPoint y: 311, endPoint x: 564, endPoint y: 303, distance: 84.0
click at [648, 311] on select "**********" at bounding box center [712, 316] width 260 height 28
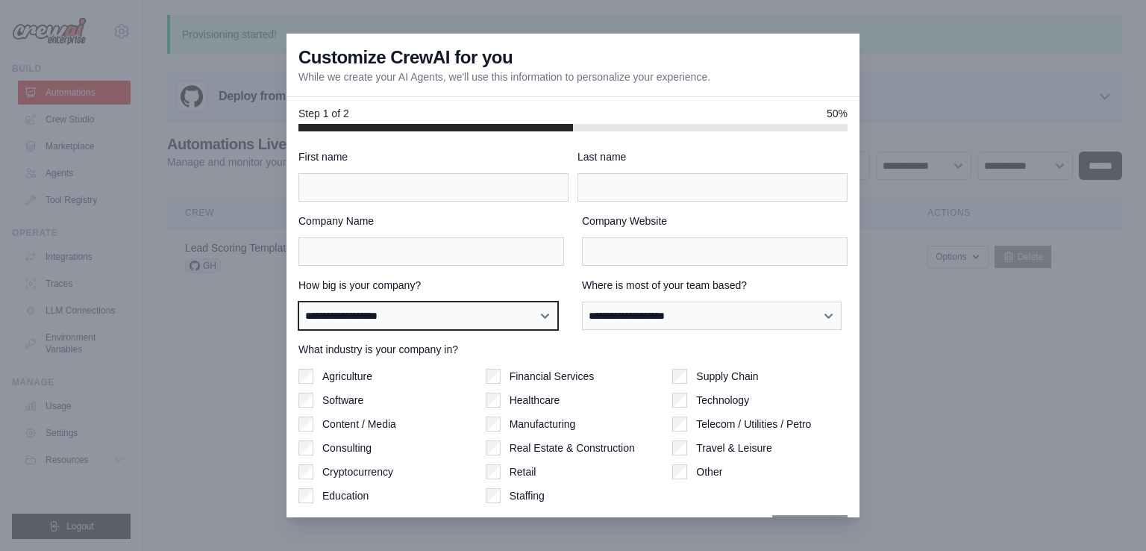
click at [448, 313] on select "**********" at bounding box center [429, 316] width 260 height 28
click at [478, 316] on select "**********" at bounding box center [429, 316] width 260 height 28
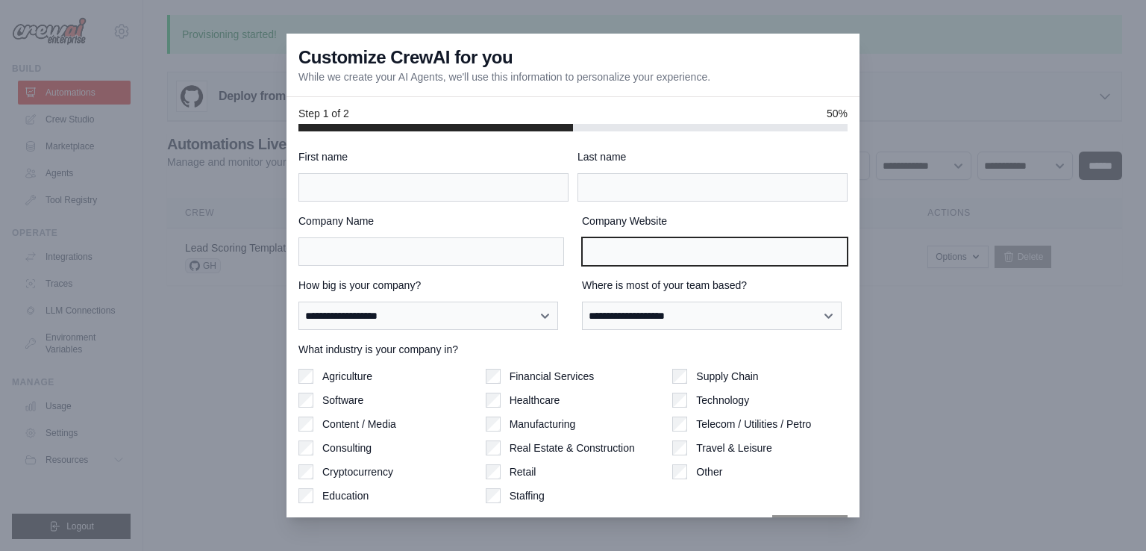
click at [657, 262] on input "Company Website" at bounding box center [715, 251] width 266 height 28
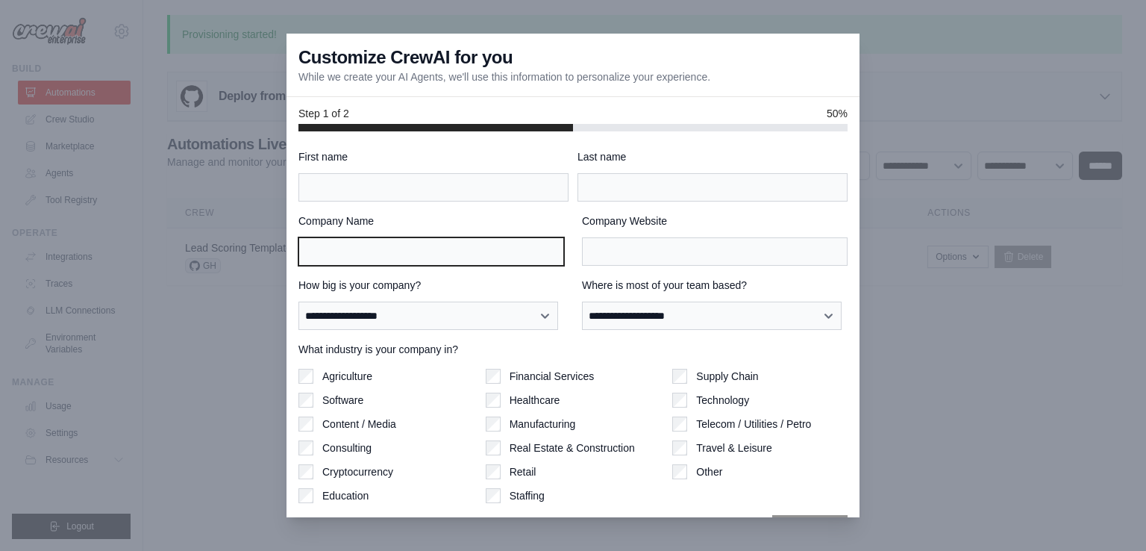
click at [417, 249] on input "Company Name" at bounding box center [432, 251] width 266 height 28
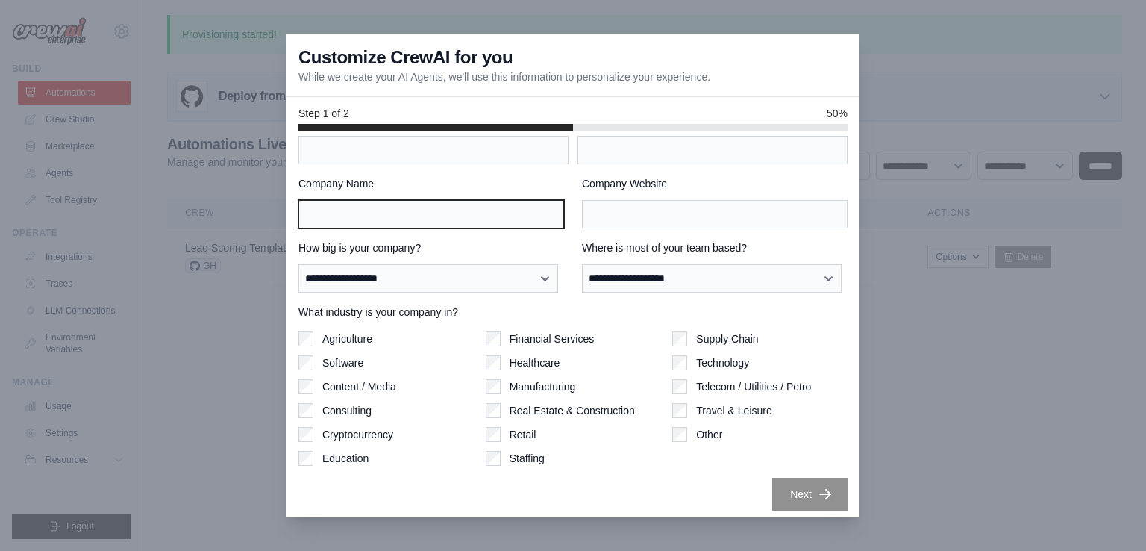
scroll to position [42, 0]
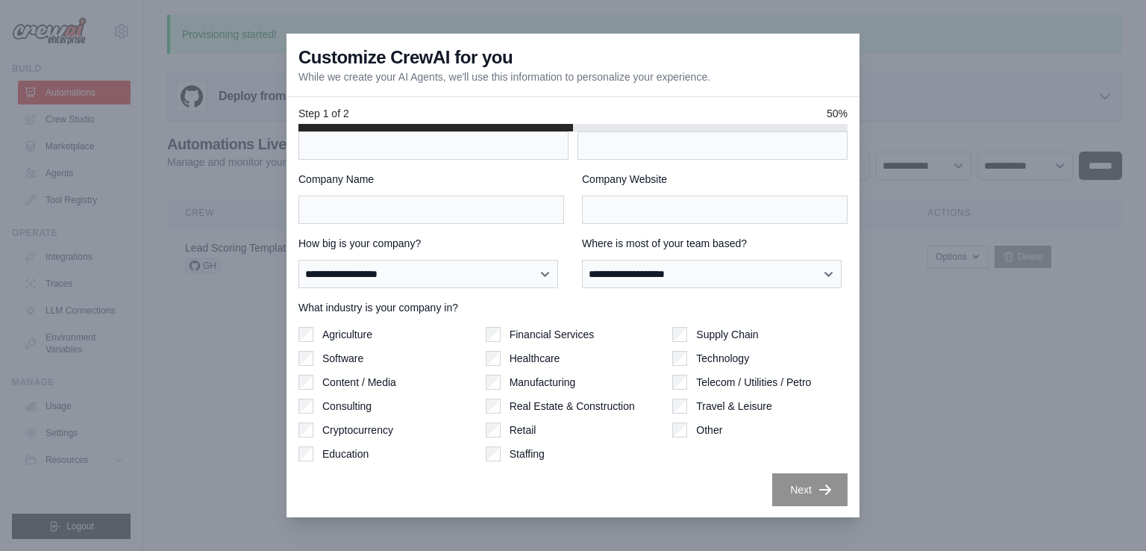
click at [941, 263] on div at bounding box center [573, 275] width 1146 height 551
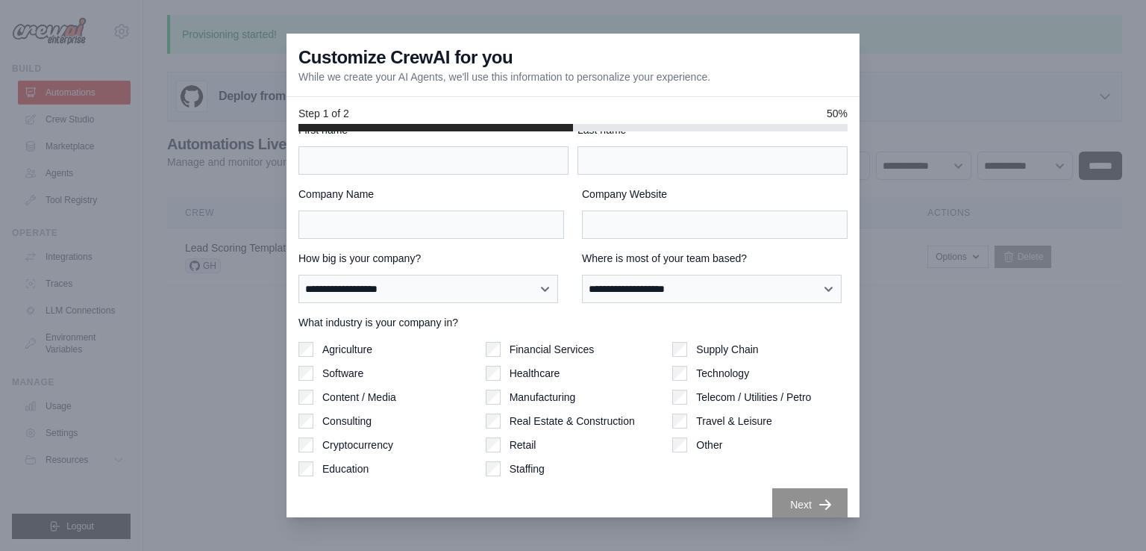
scroll to position [0, 0]
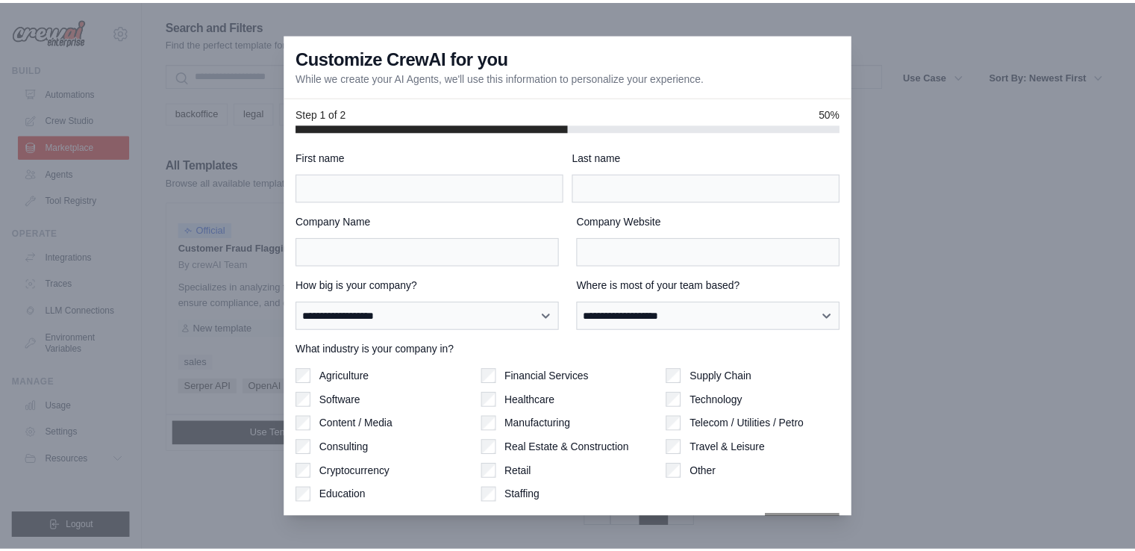
scroll to position [30, 0]
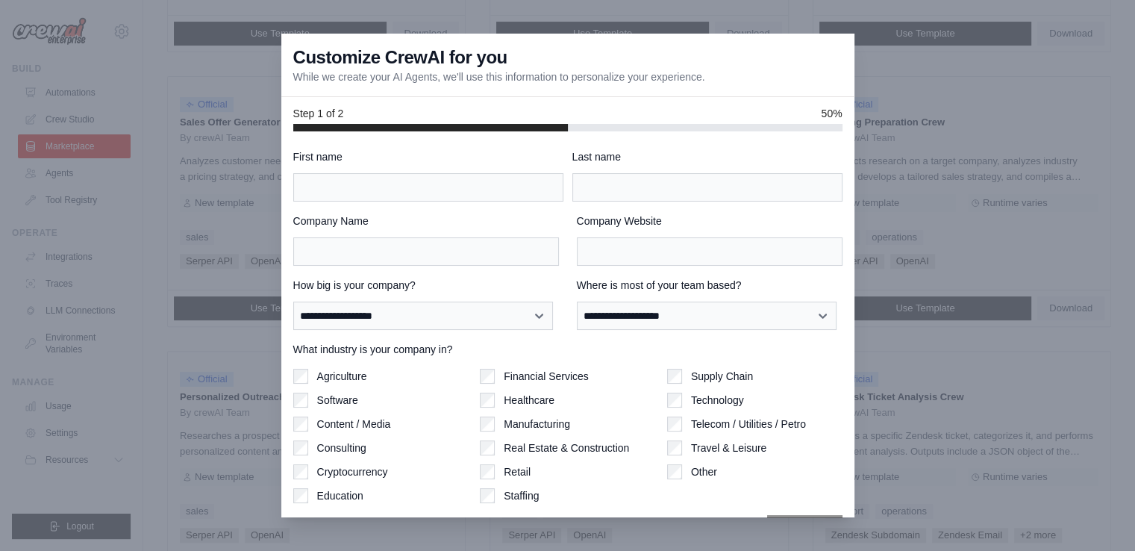
scroll to position [349, 0]
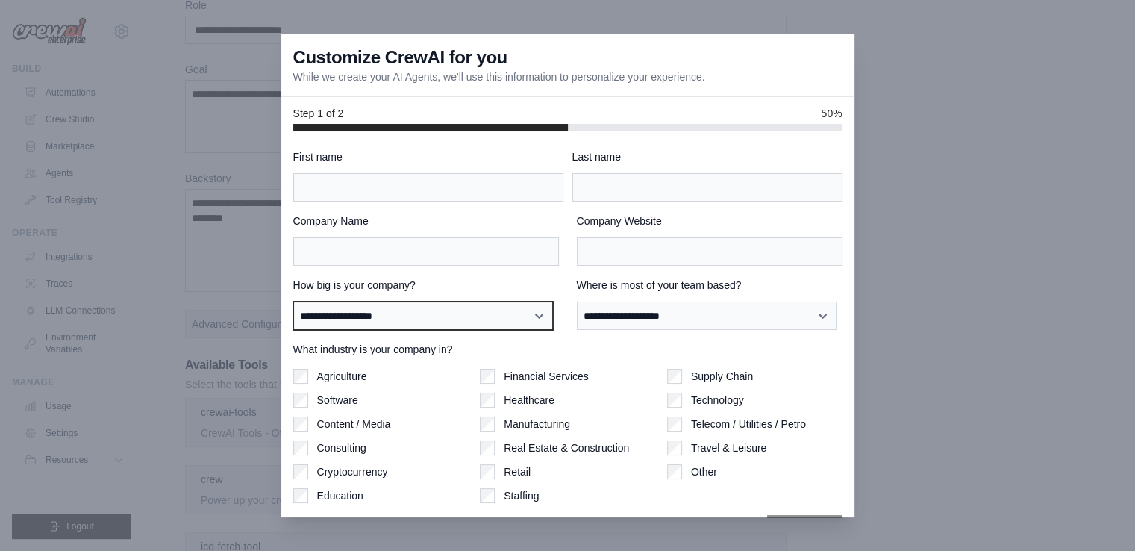
click at [400, 315] on select "**********" at bounding box center [423, 316] width 260 height 28
click at [373, 305] on select "**********" at bounding box center [423, 316] width 260 height 28
select select "**********"
click at [293, 302] on select "**********" at bounding box center [423, 316] width 260 height 28
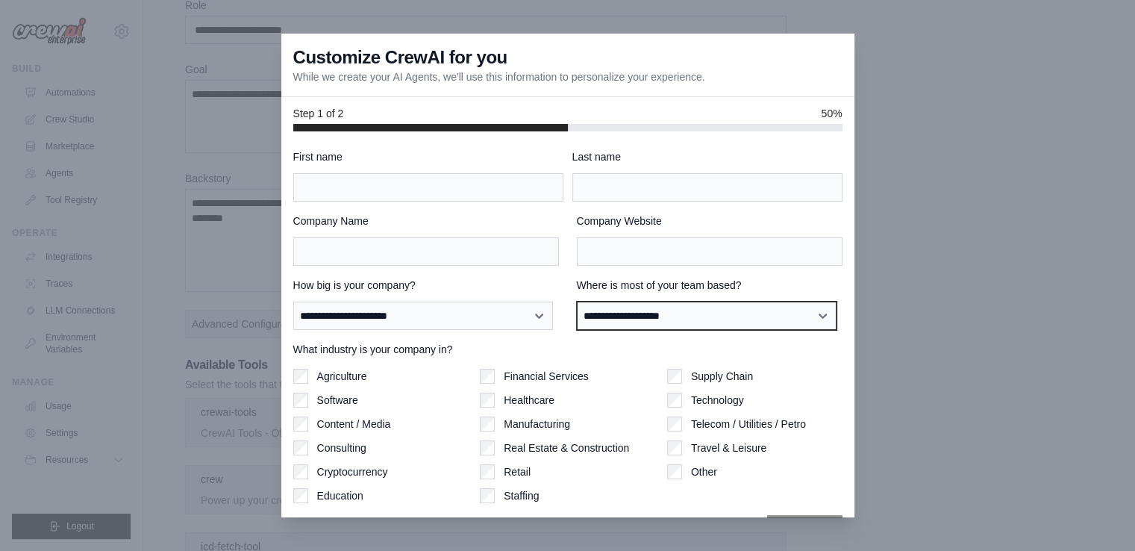
click at [735, 323] on select "**********" at bounding box center [707, 316] width 260 height 28
select select "******"
click at [577, 302] on select "**********" at bounding box center [707, 316] width 260 height 28
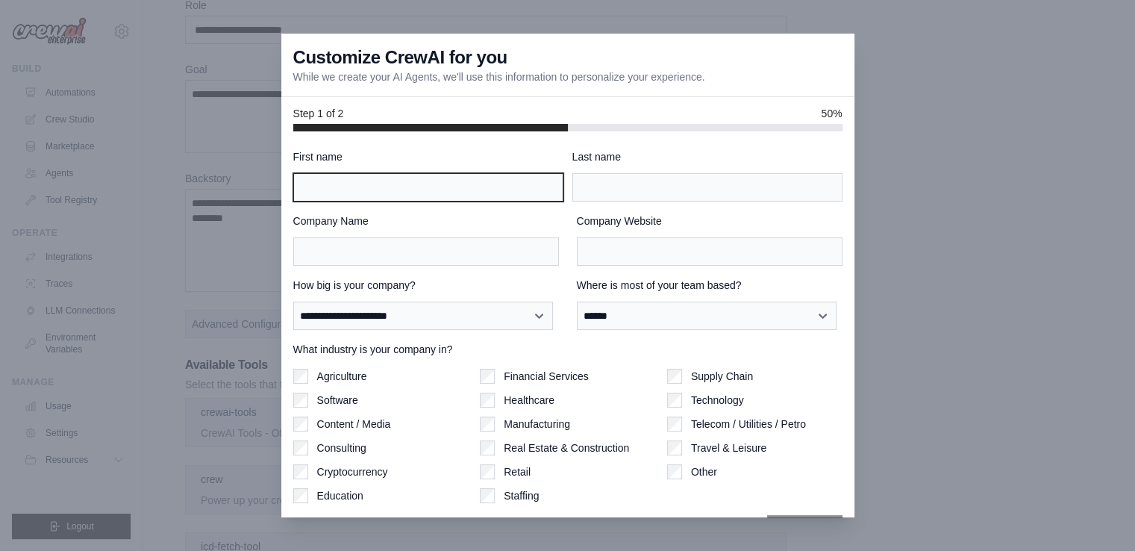
click at [366, 175] on input "First name" at bounding box center [428, 187] width 270 height 28
type input "***"
type input "*****"
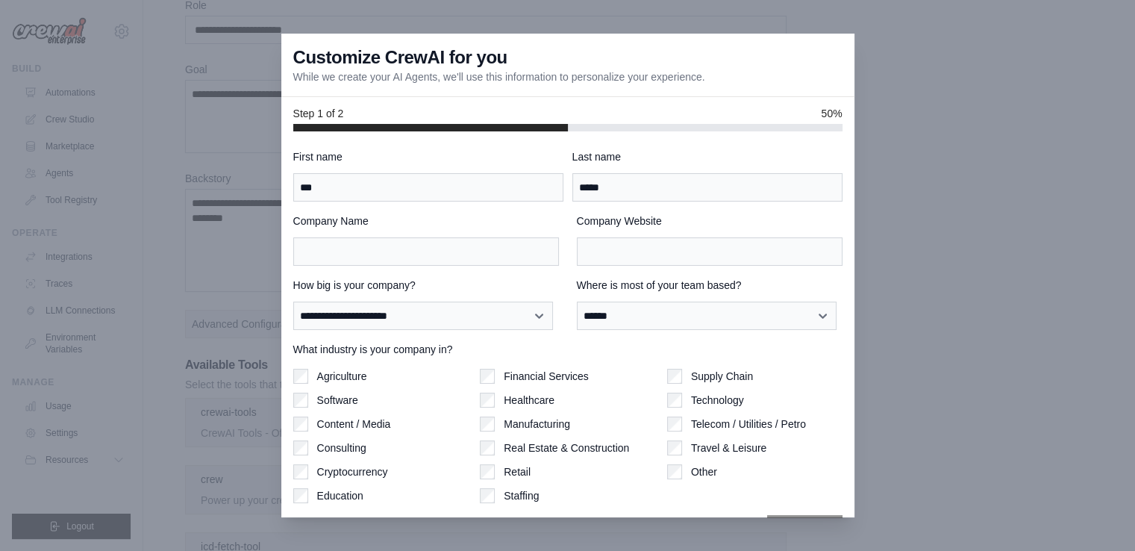
click at [359, 234] on div "Company Name" at bounding box center [426, 239] width 266 height 52
click at [361, 246] on input "Company Name" at bounding box center [426, 251] width 266 height 28
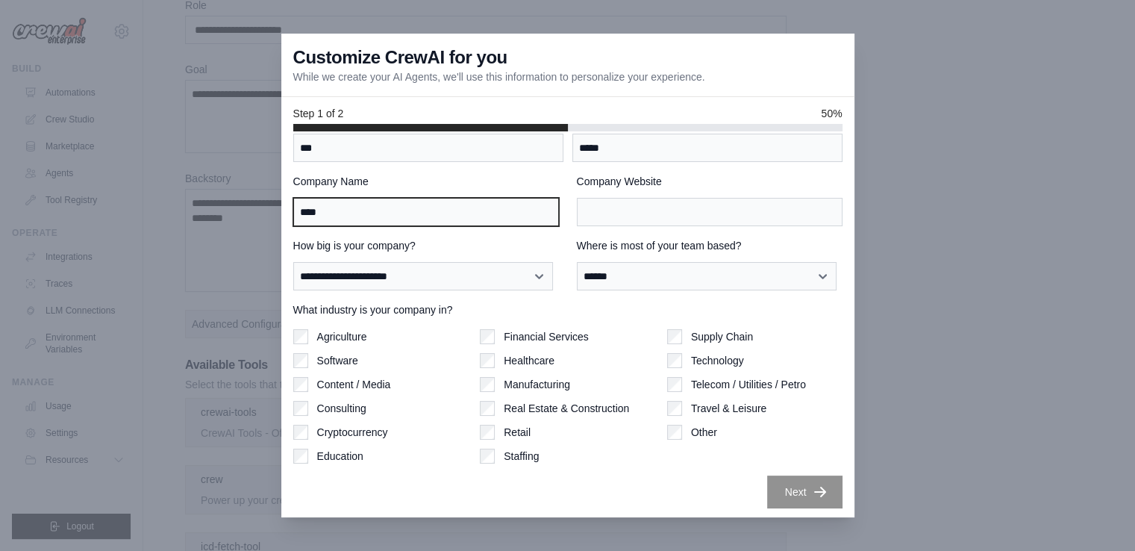
scroll to position [42, 0]
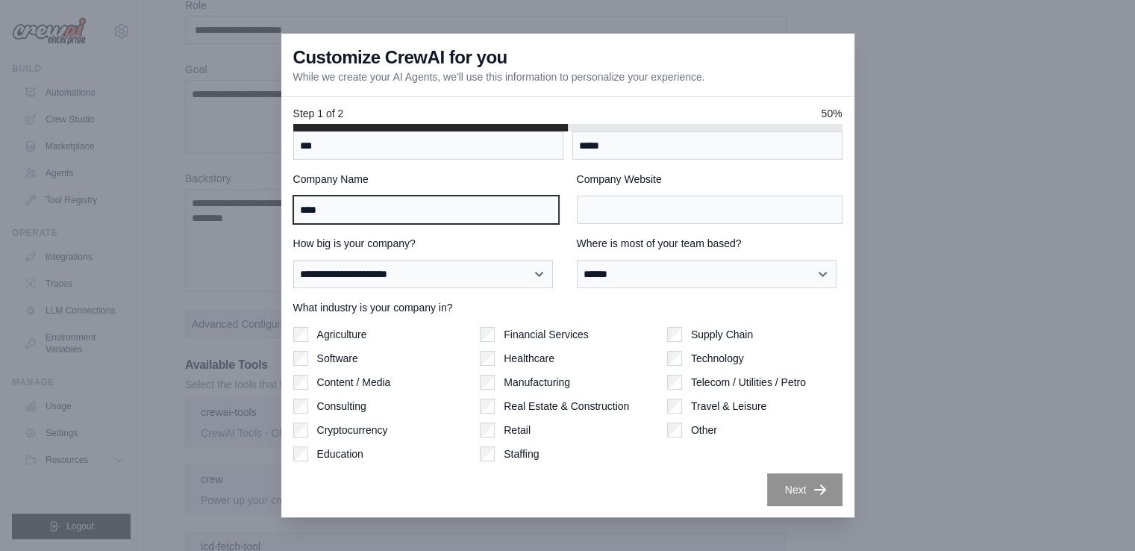
type input "****"
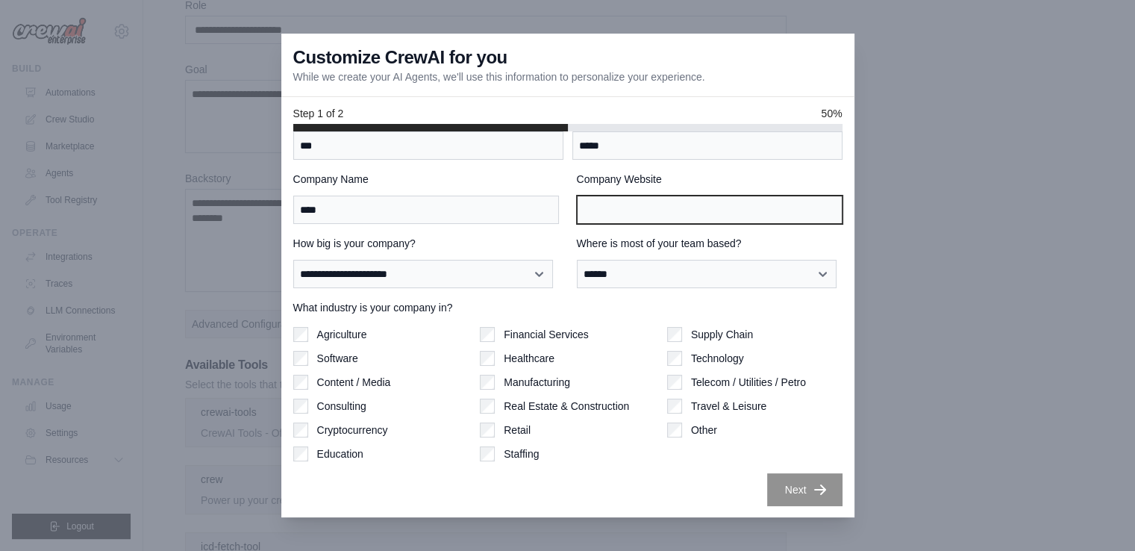
click at [601, 216] on input "Company Website" at bounding box center [710, 210] width 266 height 28
type input "*"
type input "**********"
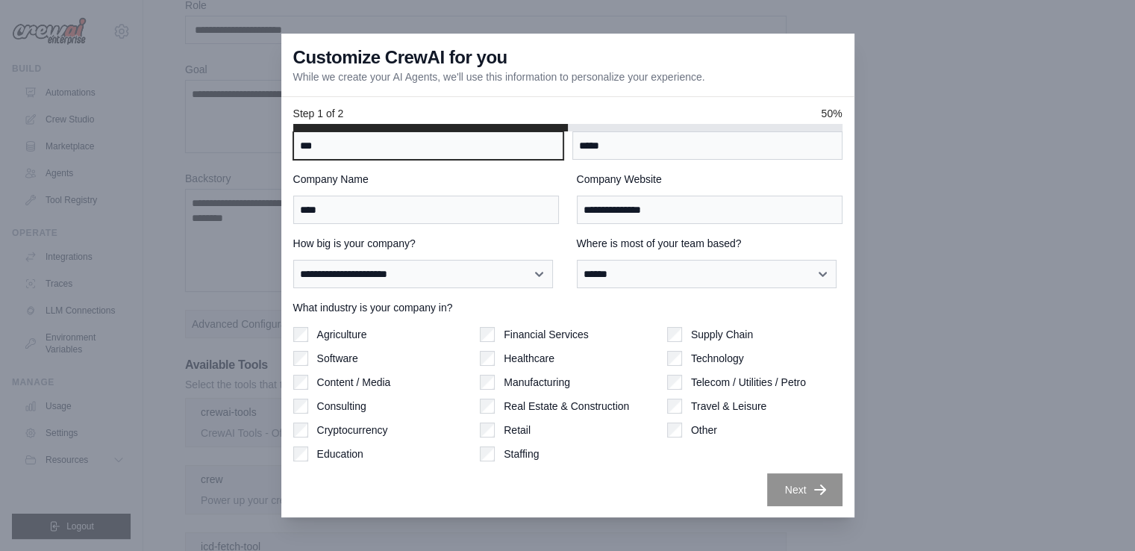
click at [330, 138] on input "***" at bounding box center [428, 145] width 270 height 28
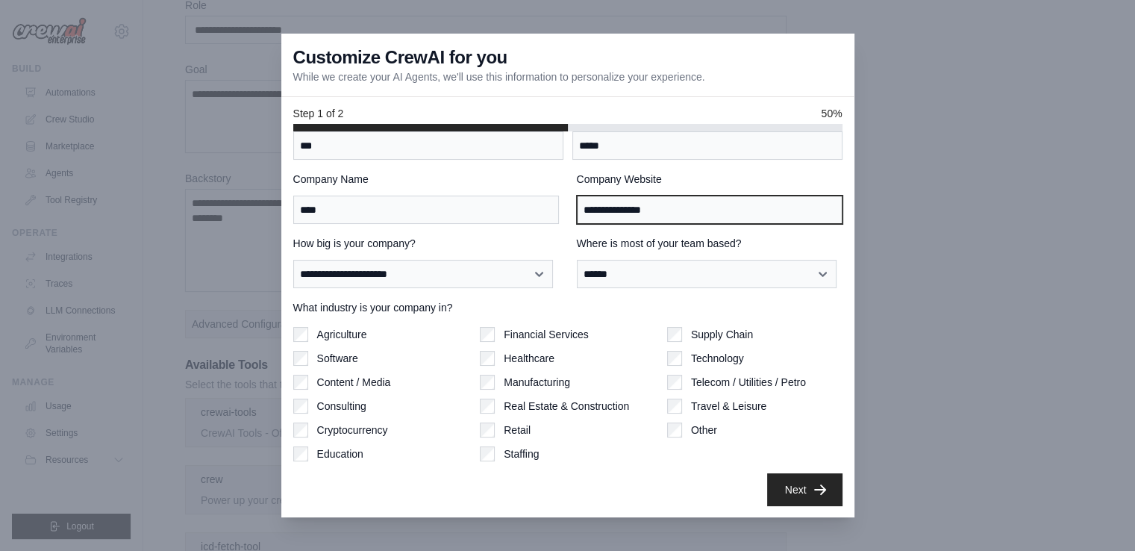
click at [633, 212] on input "**********" at bounding box center [710, 210] width 266 height 28
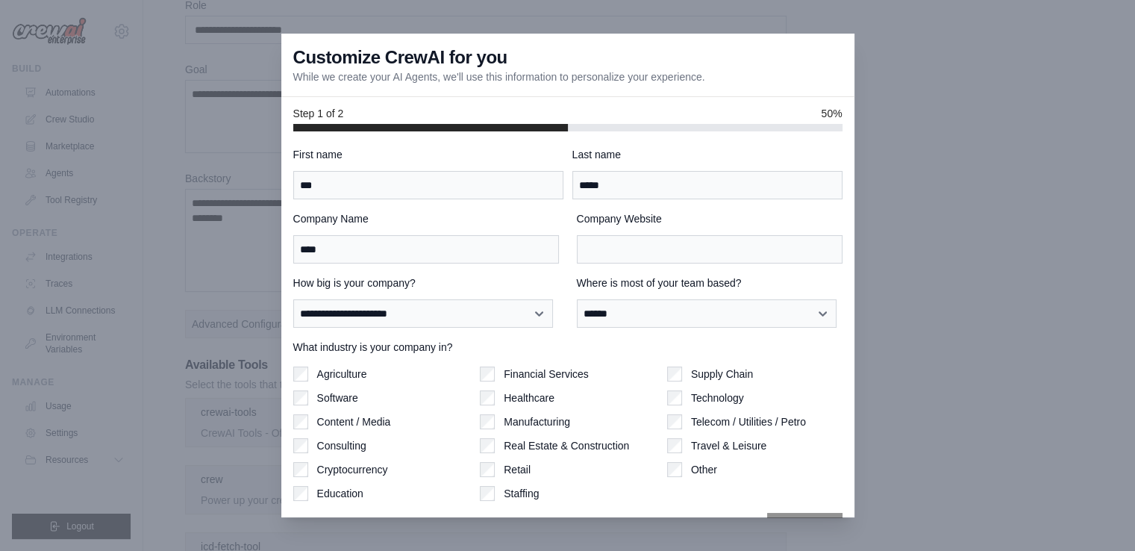
scroll to position [0, 0]
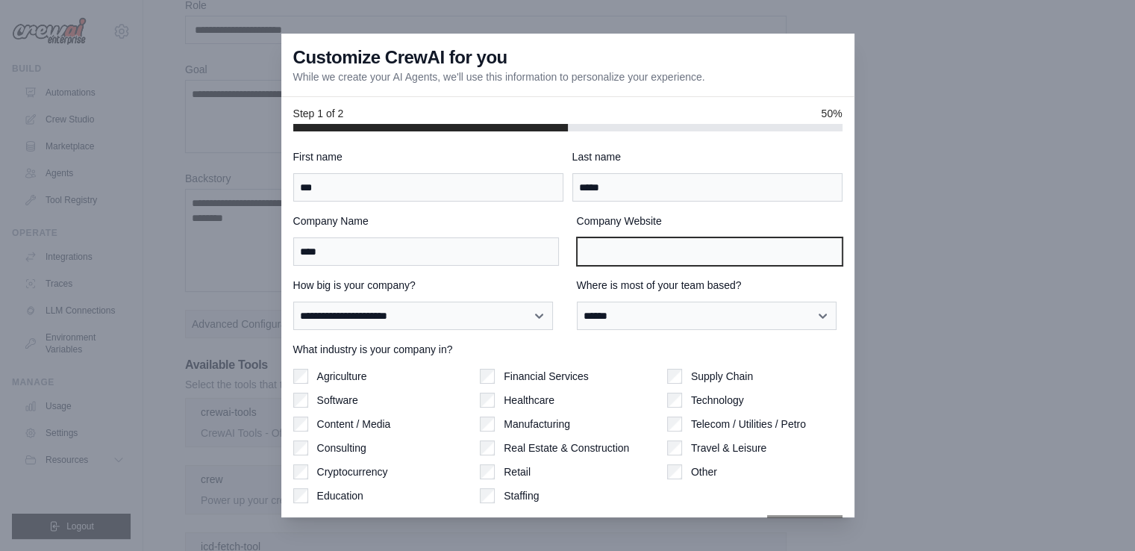
click at [634, 244] on input "Company Website" at bounding box center [710, 251] width 266 height 28
paste input "**********"
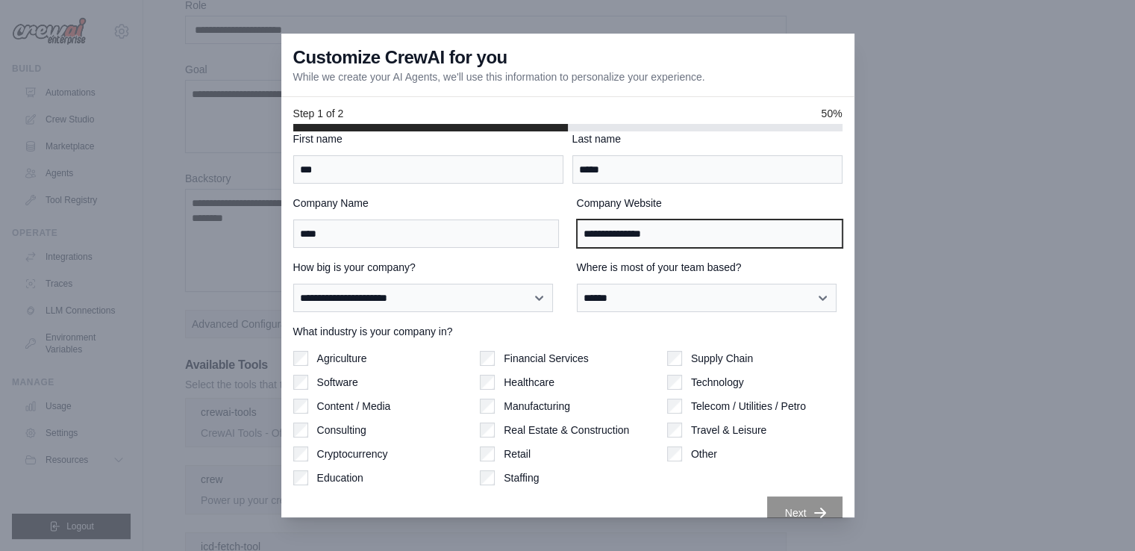
scroll to position [42, 0]
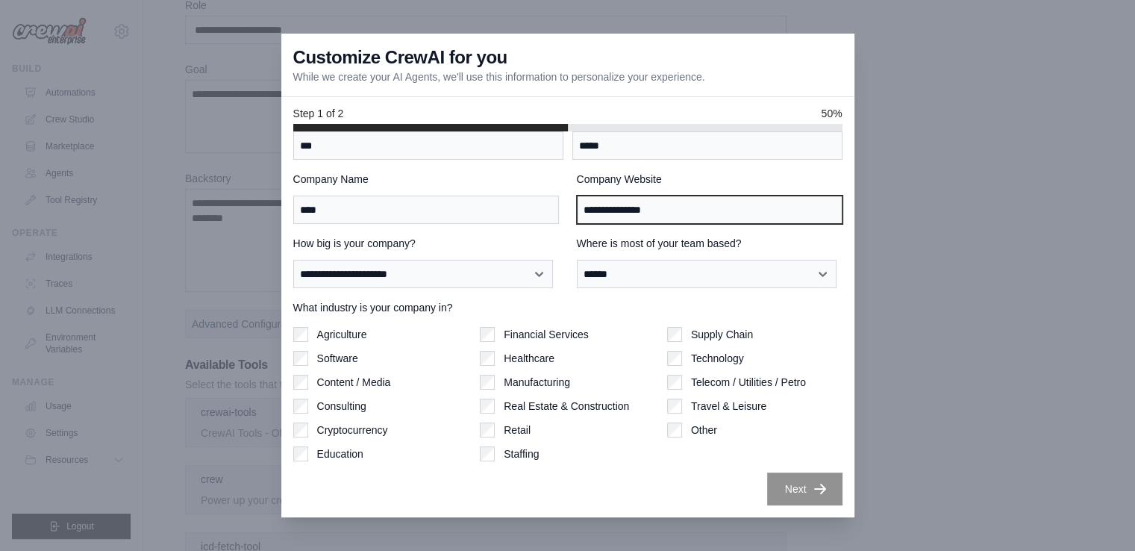
type input "**********"
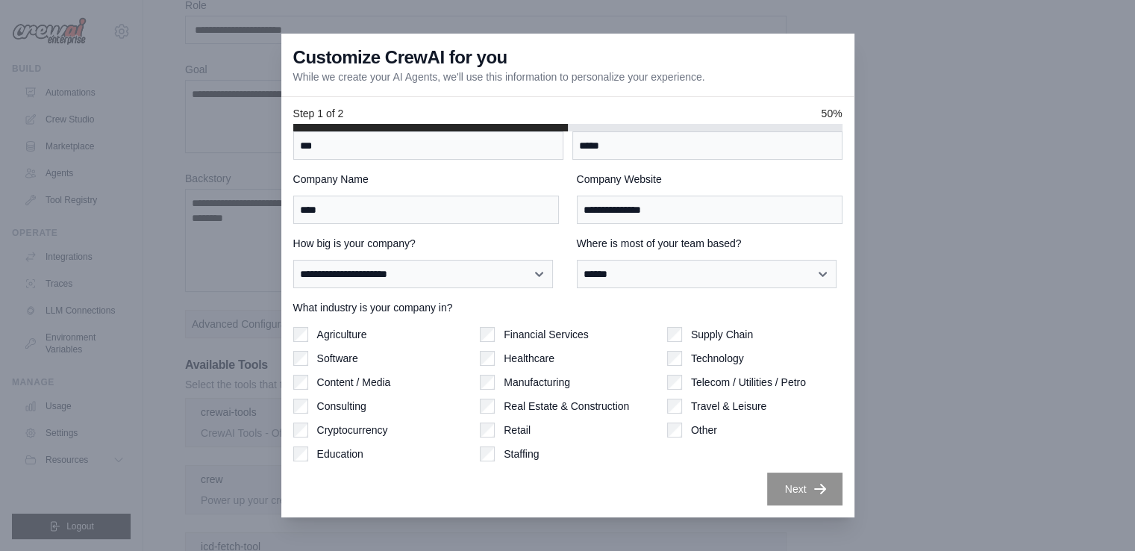
click at [788, 494] on button "Next" at bounding box center [804, 488] width 75 height 33
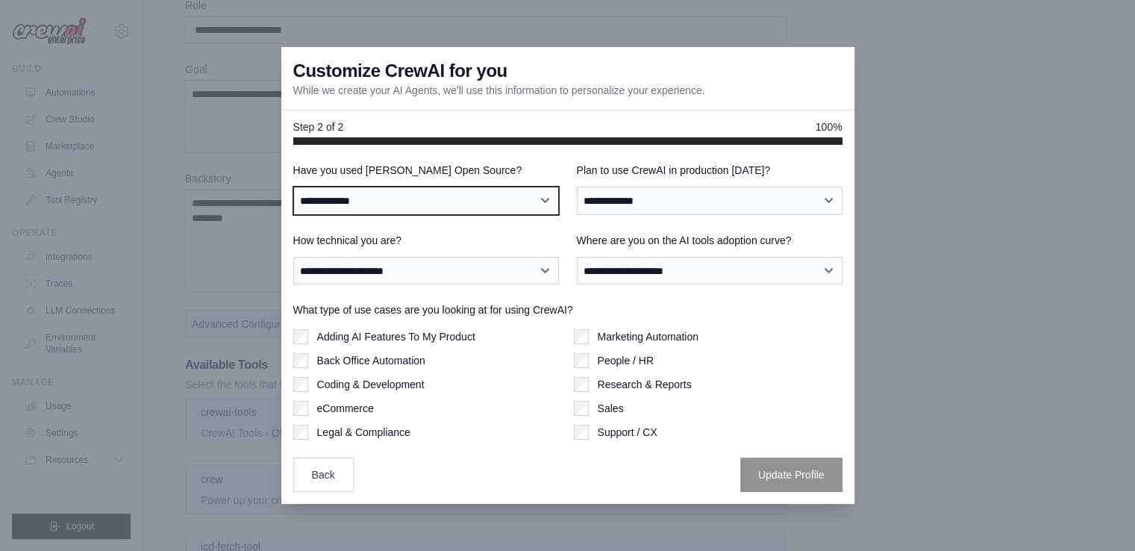
click at [394, 213] on select "**********" at bounding box center [426, 201] width 266 height 28
click at [427, 195] on select "**********" at bounding box center [426, 201] width 266 height 28
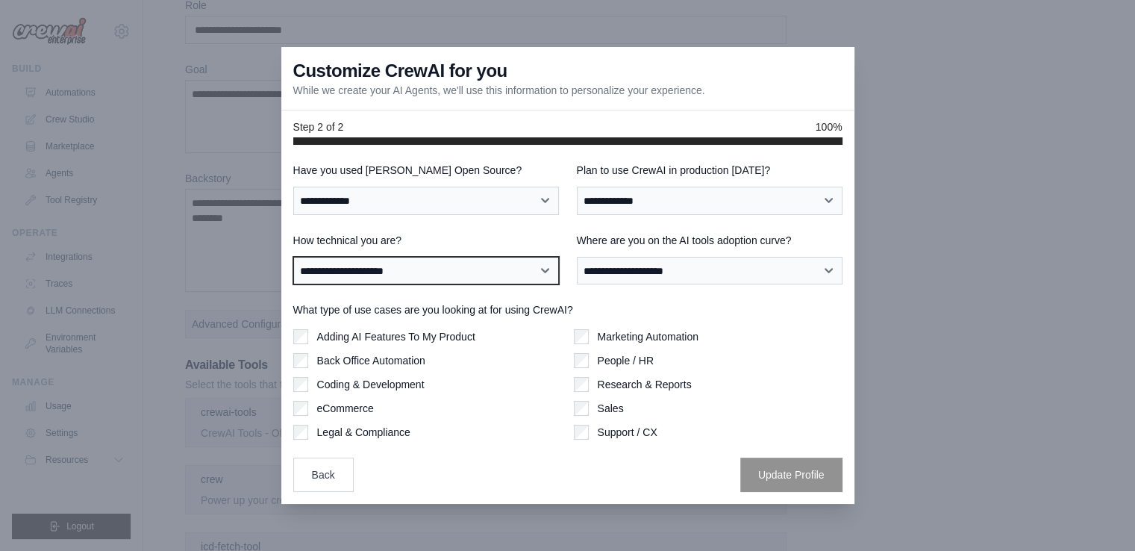
click at [356, 263] on select "**********" at bounding box center [426, 271] width 266 height 28
click at [408, 279] on select "**********" at bounding box center [426, 271] width 266 height 28
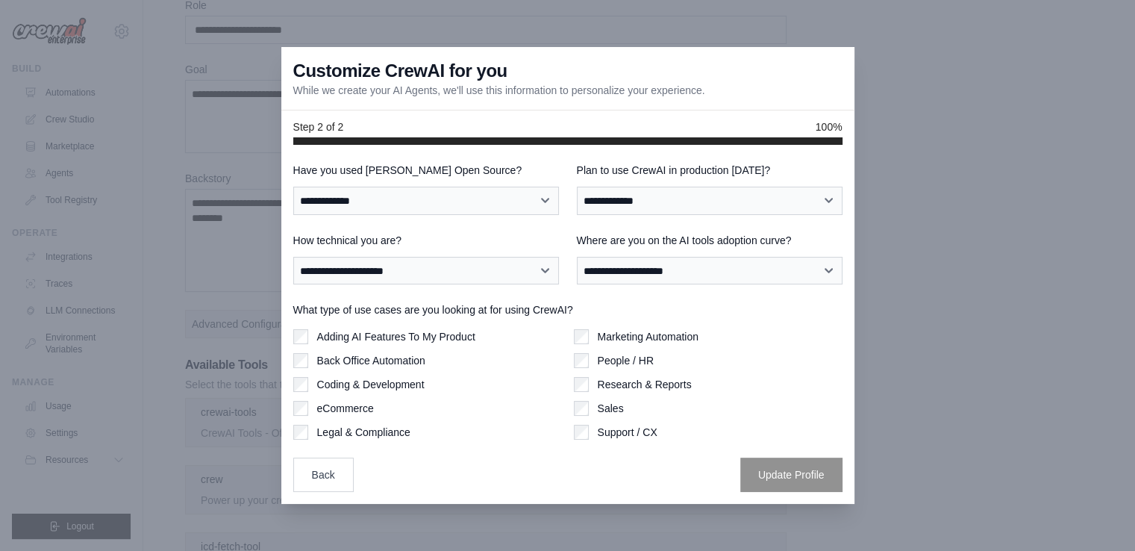
click at [634, 239] on label "Where are you on the AI tools adoption curve?" at bounding box center [710, 240] width 266 height 15
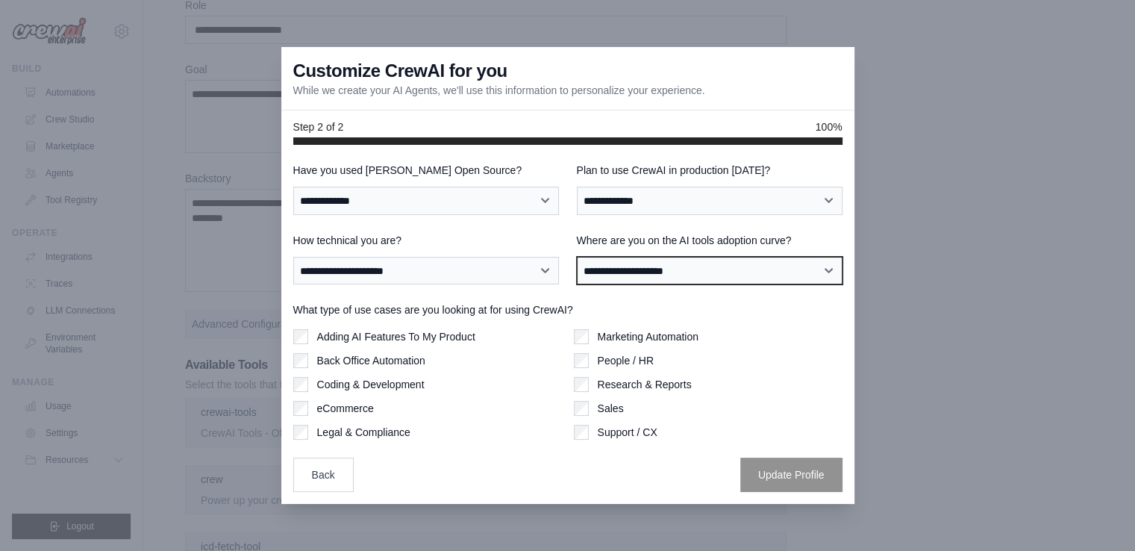
click at [634, 257] on select "**********" at bounding box center [710, 271] width 266 height 28
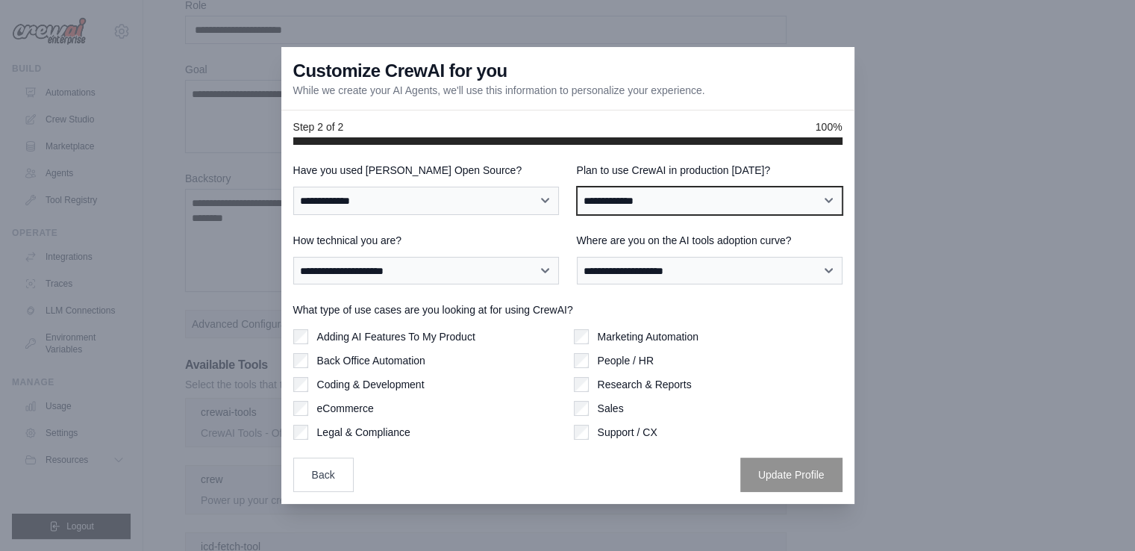
click at [648, 213] on select "**********" at bounding box center [710, 201] width 266 height 28
click at [657, 202] on select "**********" at bounding box center [710, 201] width 266 height 28
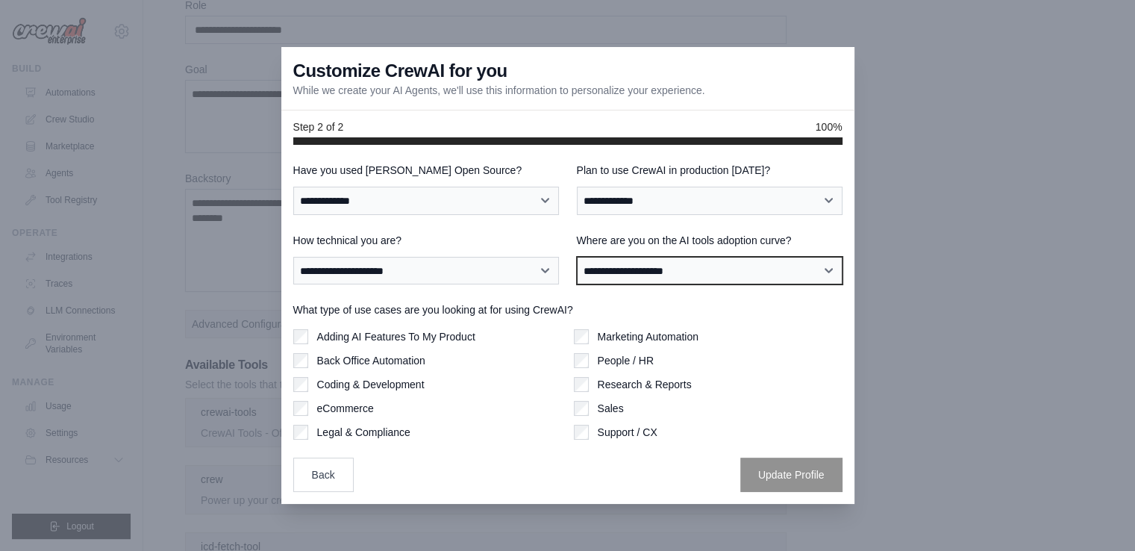
click at [642, 263] on select "**********" at bounding box center [710, 271] width 266 height 28
click at [675, 268] on select "**********" at bounding box center [710, 271] width 266 height 28
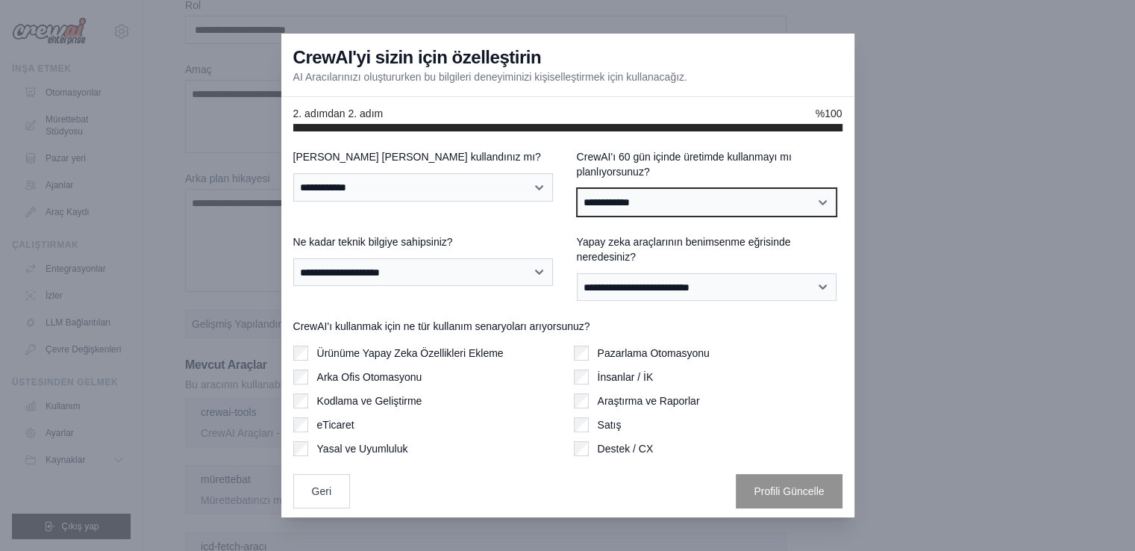
click at [603, 198] on select "**********" at bounding box center [707, 202] width 260 height 28
select select "****"
click at [577, 188] on select "**********" at bounding box center [707, 202] width 260 height 28
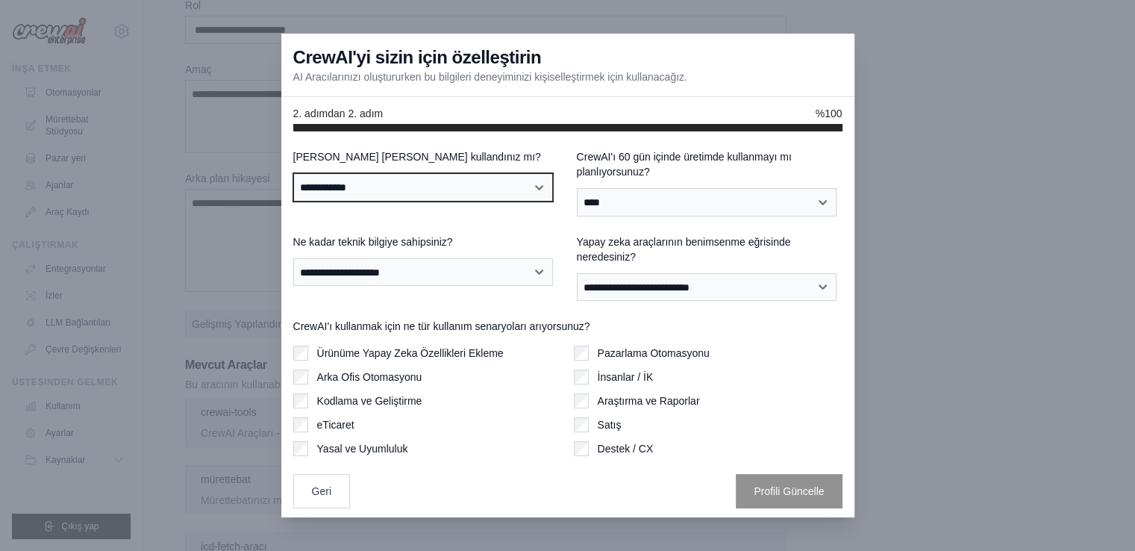
click at [416, 187] on select "**********" at bounding box center [423, 187] width 260 height 28
select select "**"
click at [293, 173] on select "**********" at bounding box center [423, 187] width 260 height 28
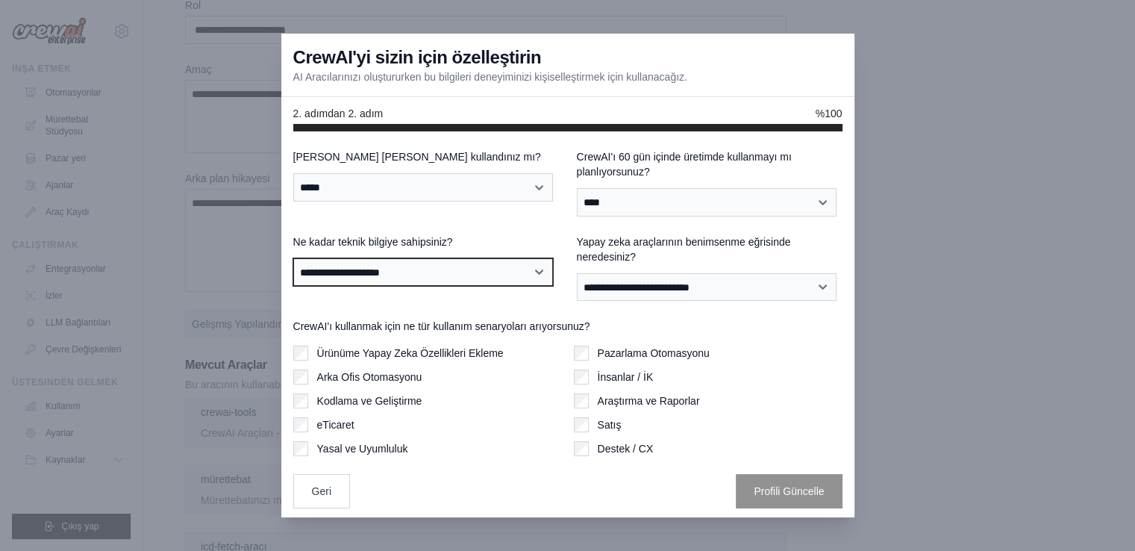
click at [409, 272] on select "**********" at bounding box center [423, 272] width 260 height 28
select select "**********"
click at [293, 258] on select "**********" at bounding box center [423, 272] width 260 height 28
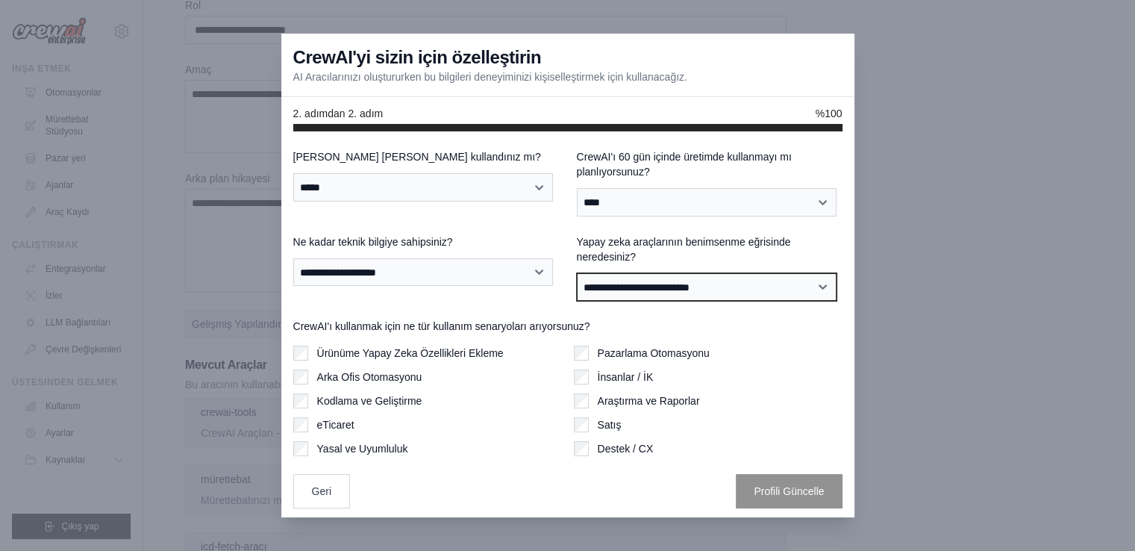
click at [667, 277] on select "**********" at bounding box center [707, 287] width 260 height 28
click at [577, 273] on select "**********" at bounding box center [707, 287] width 260 height 28
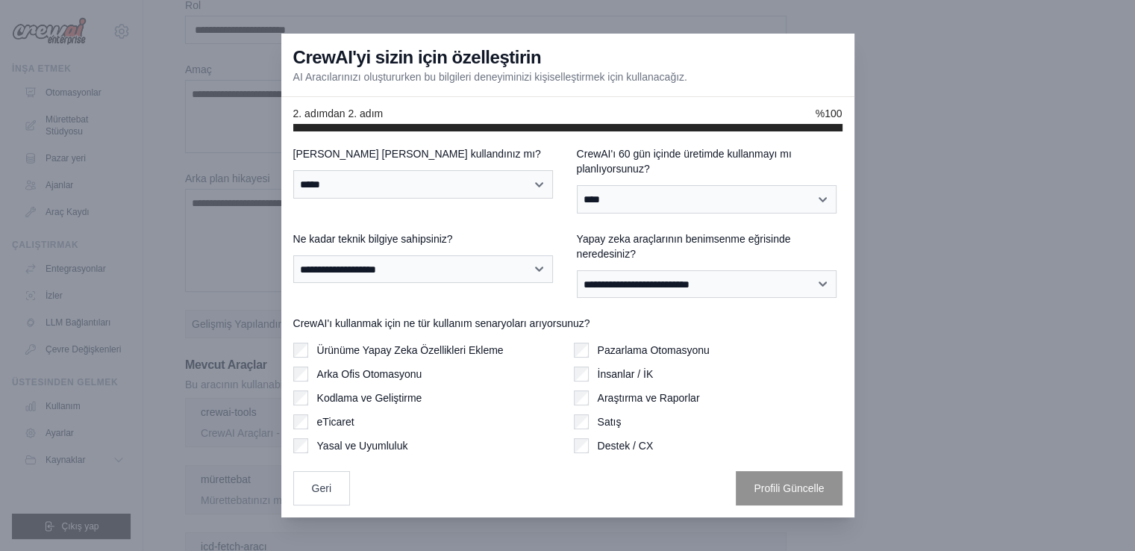
click at [593, 428] on div "Pazarlama Otomasyonu İnsanlar / İK Araştırma ve Raporlar Satış Destek / CX" at bounding box center [708, 398] width 269 height 110
click at [292, 358] on div "**********" at bounding box center [567, 324] width 573 height 386
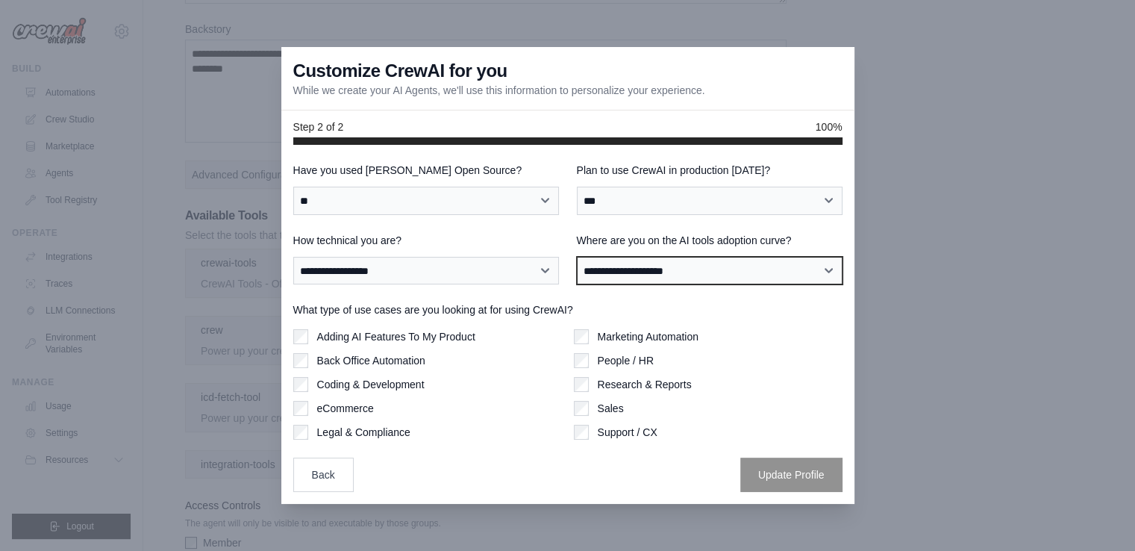
click at [669, 269] on select "**********" at bounding box center [710, 271] width 266 height 28
select select "**********"
click at [577, 257] on select "**********" at bounding box center [710, 271] width 266 height 28
click at [654, 273] on select "**********" at bounding box center [710, 271] width 266 height 28
click at [577, 257] on select "**********" at bounding box center [710, 271] width 266 height 28
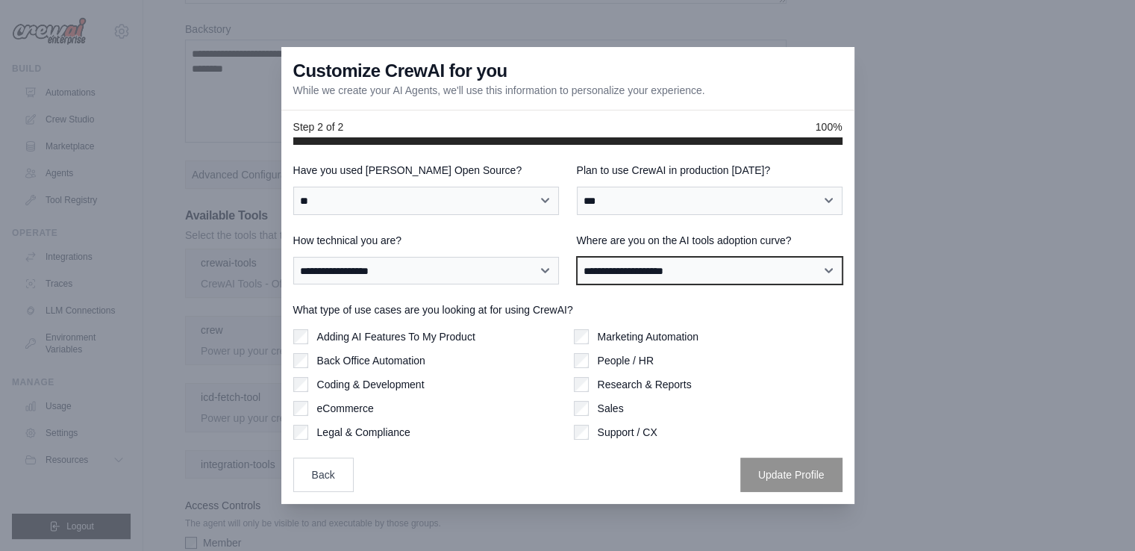
click at [651, 272] on select "**********" at bounding box center [710, 271] width 266 height 28
click at [577, 257] on select "**********" at bounding box center [710, 271] width 266 height 28
click at [649, 274] on select "**********" at bounding box center [710, 271] width 266 height 28
select select "**********"
click at [577, 257] on select "**********" at bounding box center [710, 271] width 266 height 28
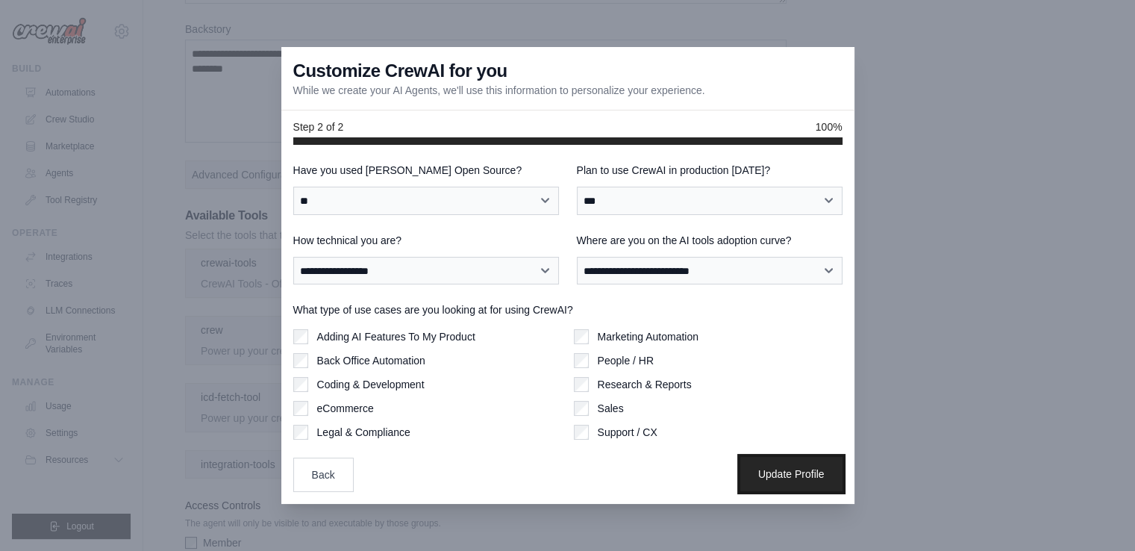
click at [775, 475] on button "Update Profile" at bounding box center [791, 474] width 102 height 34
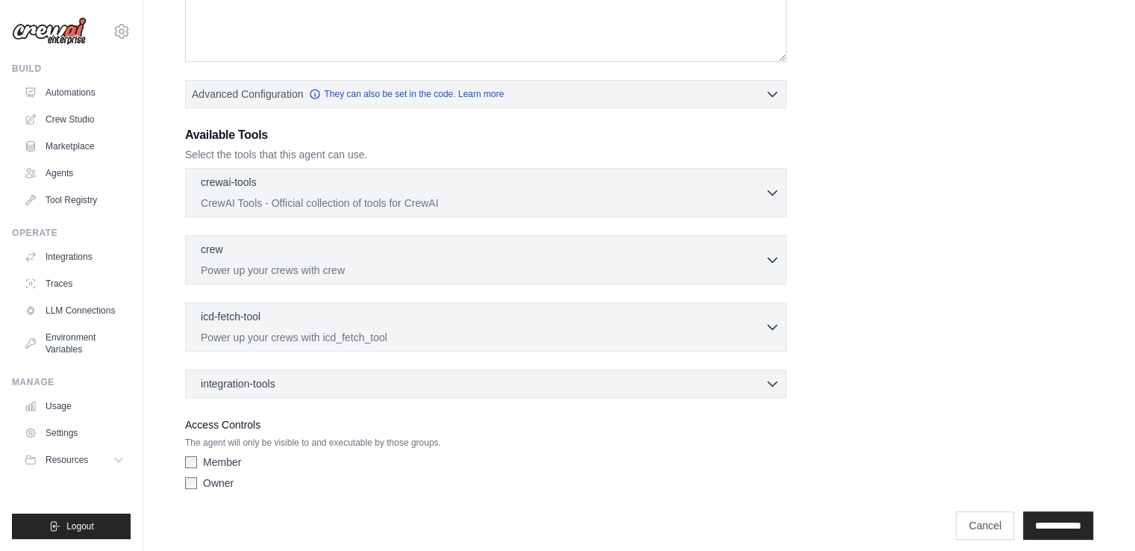
scroll to position [314, 0]
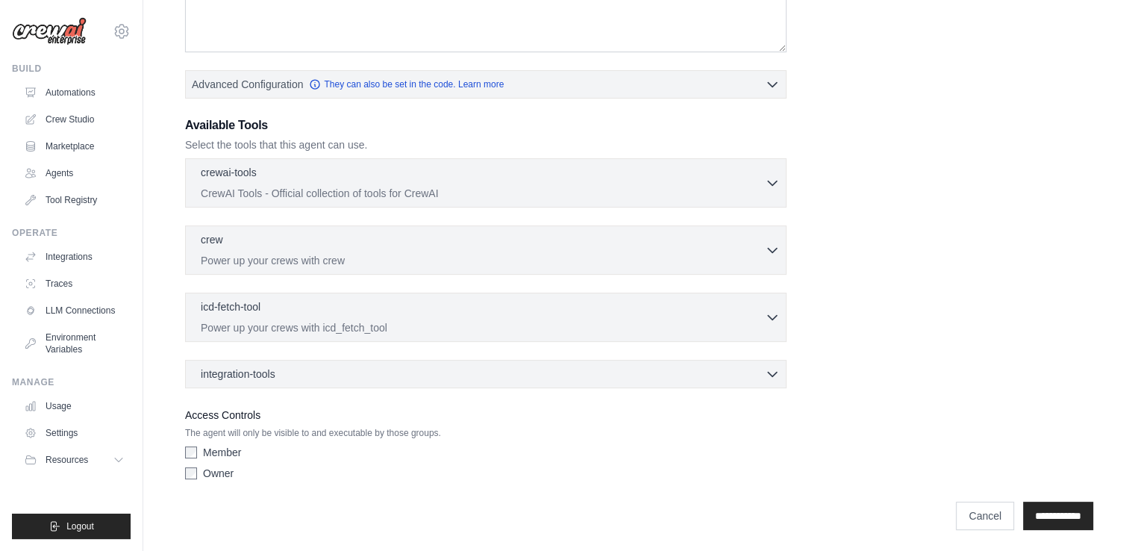
click at [349, 393] on div "Role Goal Backstory Advanced Configuration They can also be set in the code. Le…" at bounding box center [639, 122] width 908 height 728
click at [315, 369] on div "integration-tools 0 selected" at bounding box center [490, 373] width 579 height 15
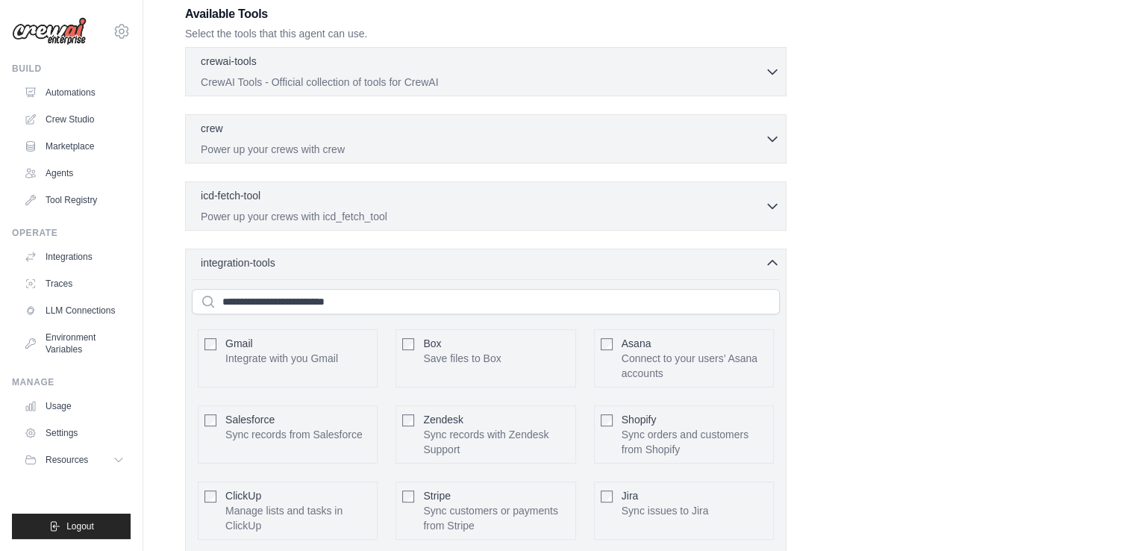
scroll to position [464, 0]
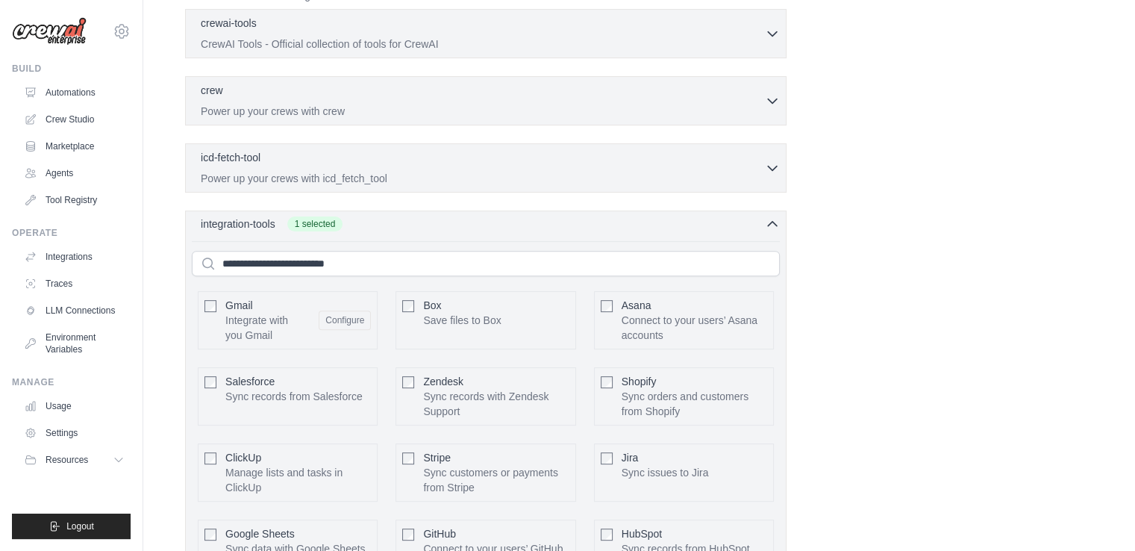
click at [387, 228] on div "integration-tools 1 selected" at bounding box center [490, 223] width 579 height 15
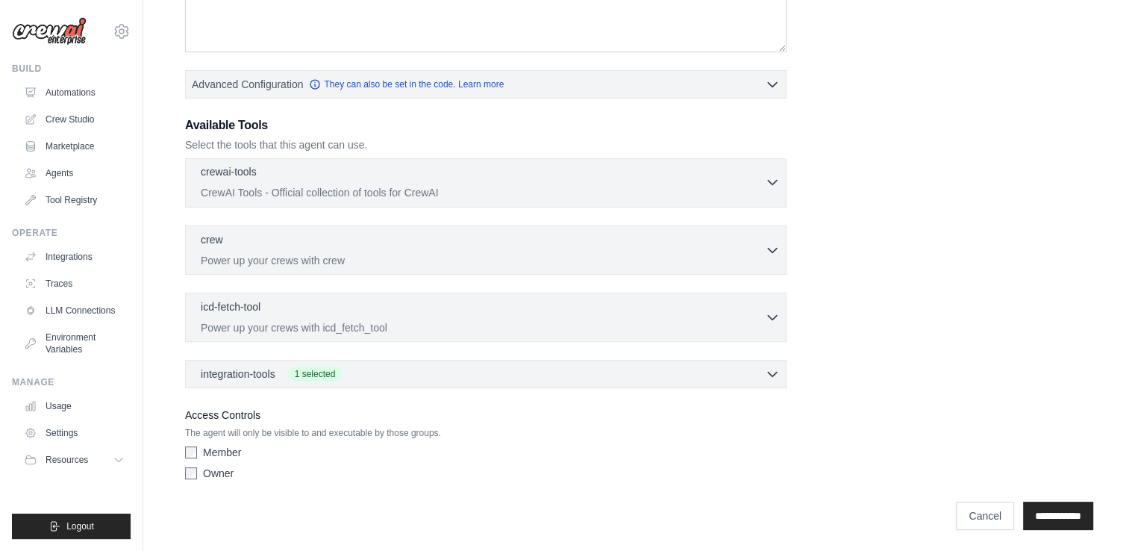
click at [413, 175] on div "crewai-tools 0 selected" at bounding box center [483, 173] width 564 height 18
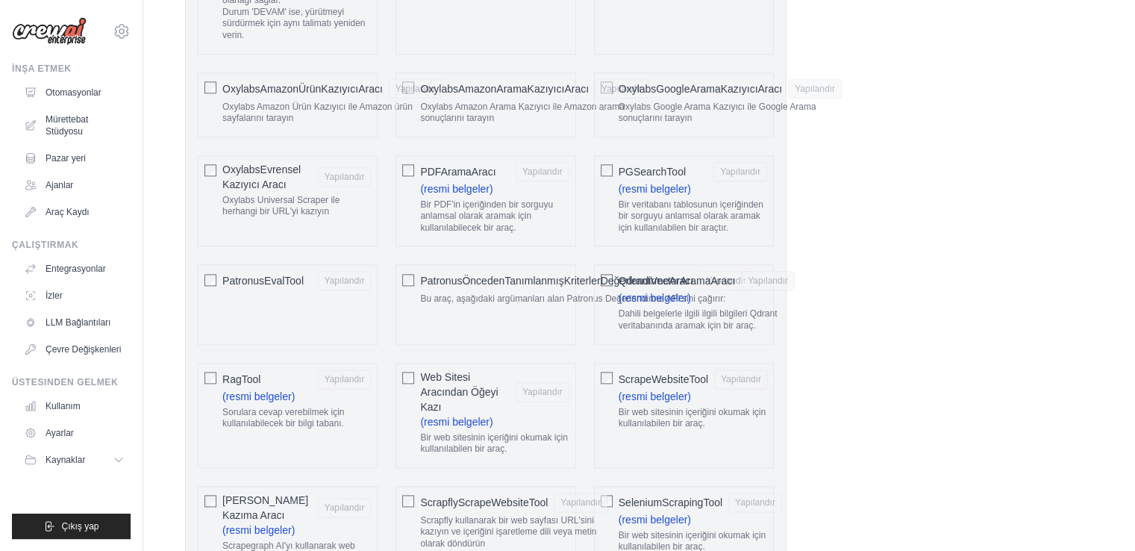
scroll to position [2031, 0]
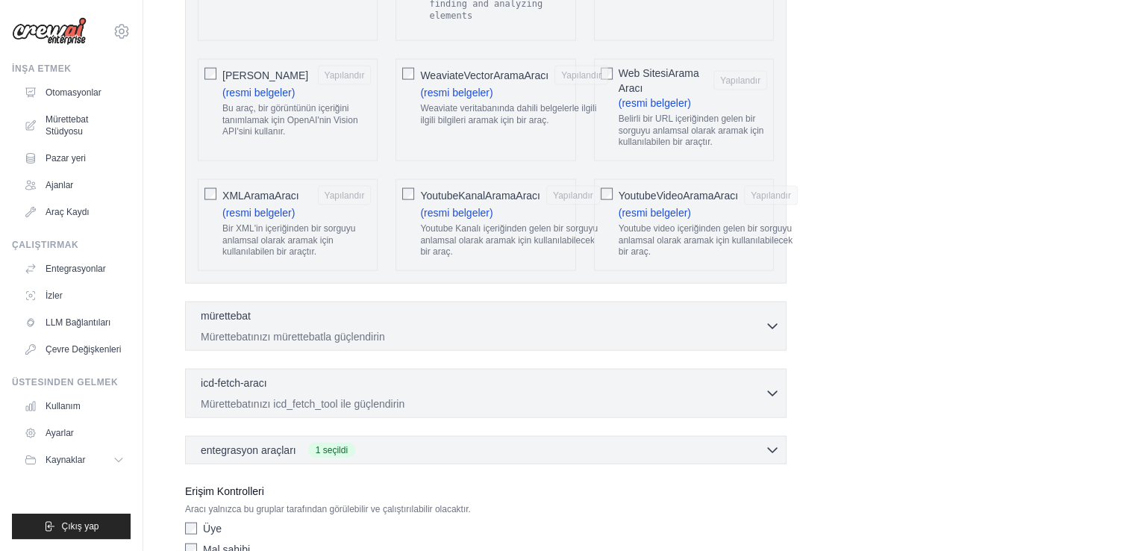
scroll to position [3225, 0]
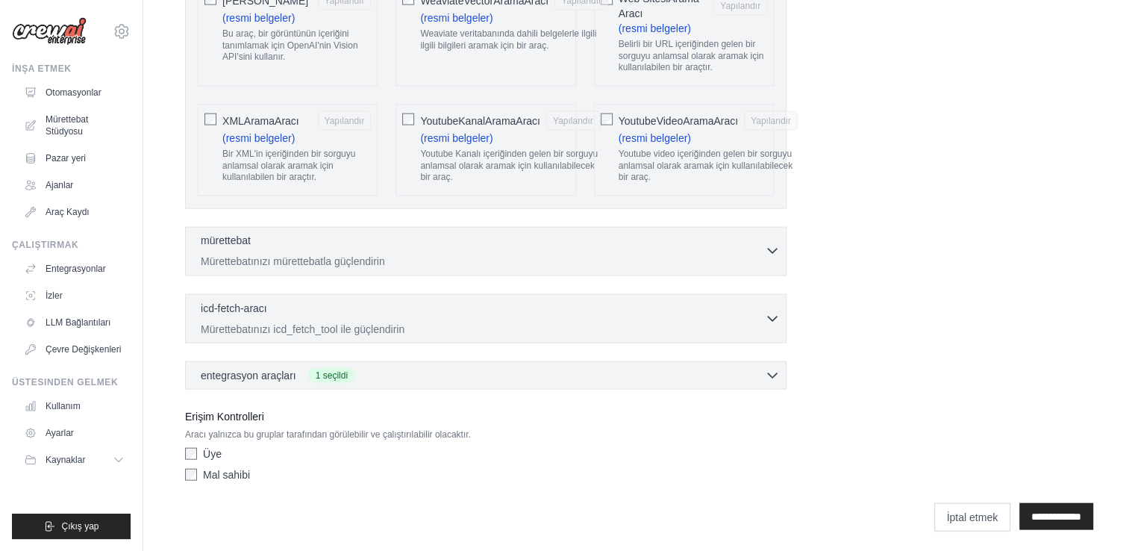
click at [315, 251] on div "mürettebat 0 seçildi" at bounding box center [483, 242] width 564 height 18
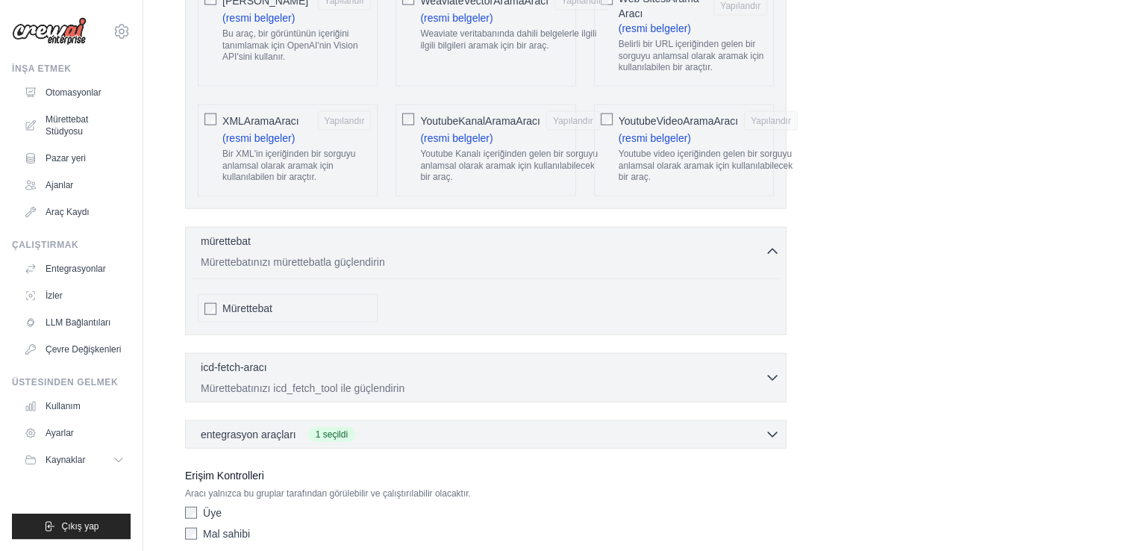
click at [308, 292] on div "mürettebat 0 seçildi Mürettebatınızı mürettebatla güçlendirin" at bounding box center [486, 281] width 602 height 108
click at [349, 267] on font "Mürettebatınızı mürettebatla güçlendirin" at bounding box center [293, 261] width 184 height 12
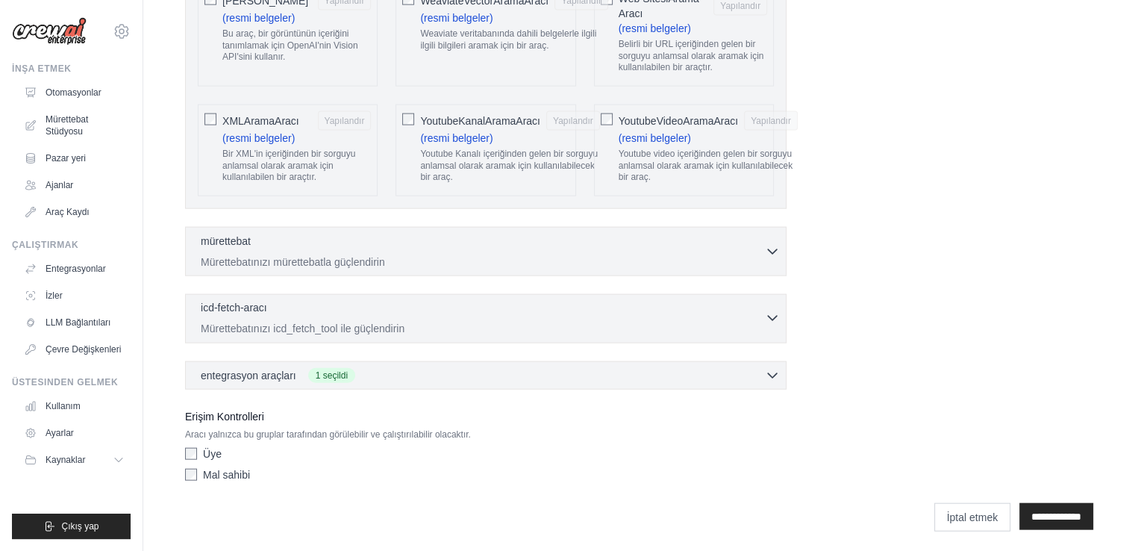
click at [287, 318] on div "icd-fetch-aracı 0 seçildi" at bounding box center [483, 309] width 564 height 18
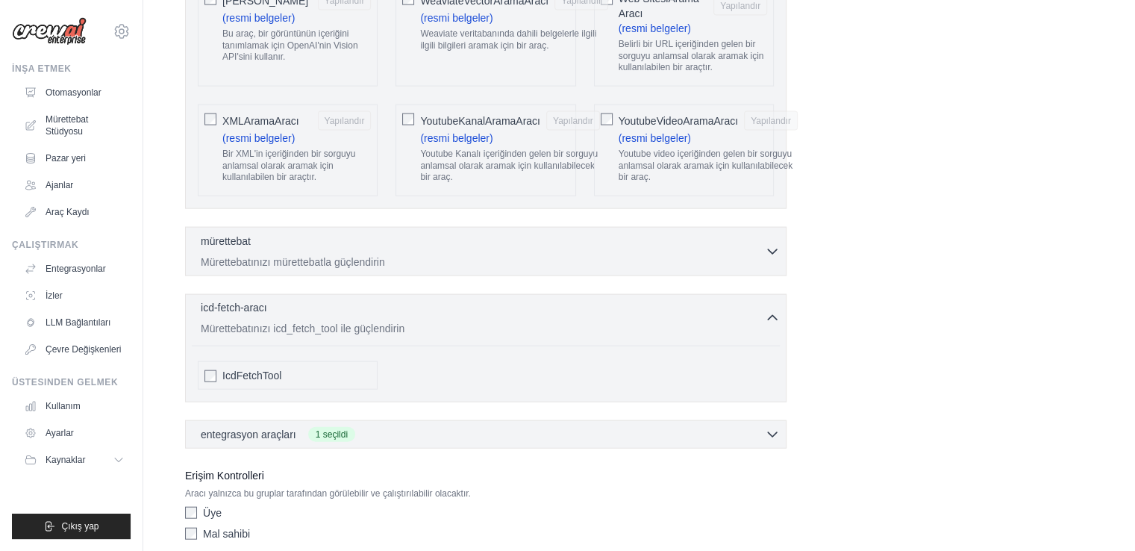
click at [379, 336] on div "icd-fetch-aracı 0 seçildi Mürettebatınızı icd_fetch_tool ile güçlendirin" at bounding box center [483, 318] width 564 height 36
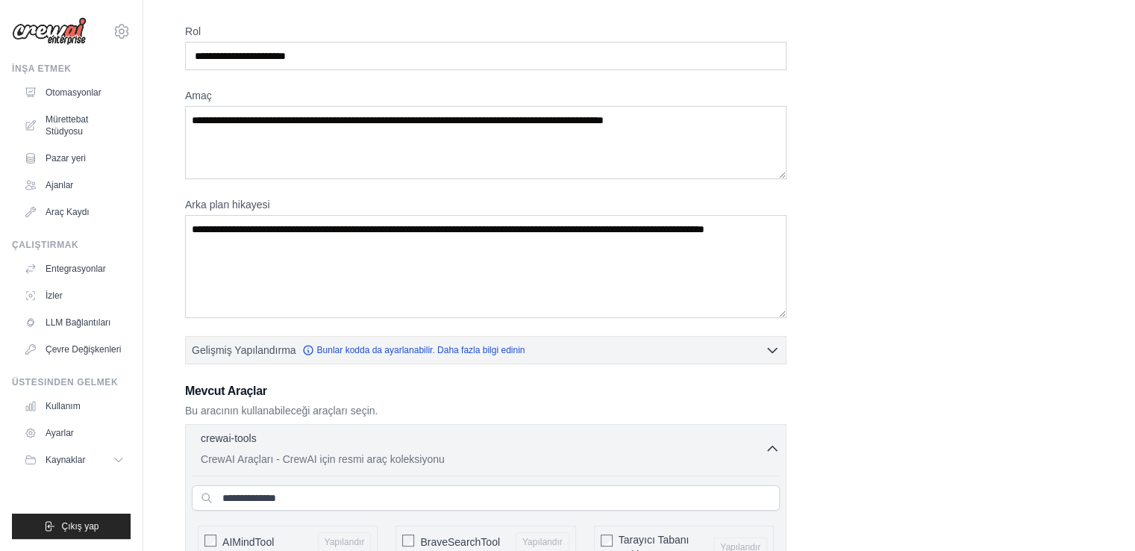
scroll to position [0, 0]
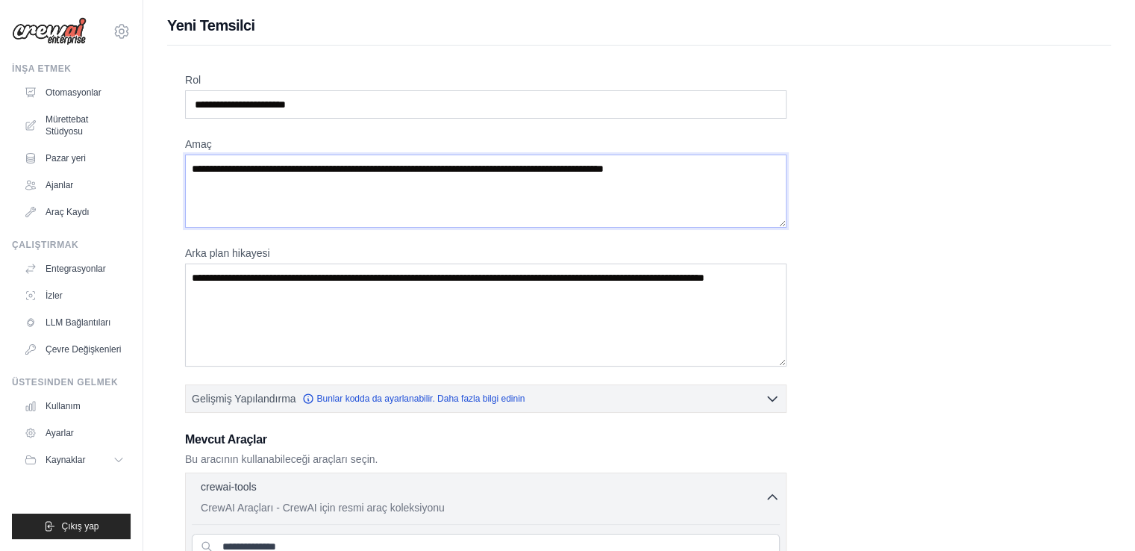
click at [252, 184] on textarea "Amaç" at bounding box center [486, 191] width 602 height 73
click at [352, 160] on textarea "Amaç" at bounding box center [486, 191] width 602 height 73
drag, startPoint x: 425, startPoint y: 165, endPoint x: 471, endPoint y: 176, distance: 46.9
click at [471, 176] on textarea "Amaç" at bounding box center [486, 191] width 602 height 73
click at [559, 187] on textarea "Amaç" at bounding box center [486, 191] width 602 height 73
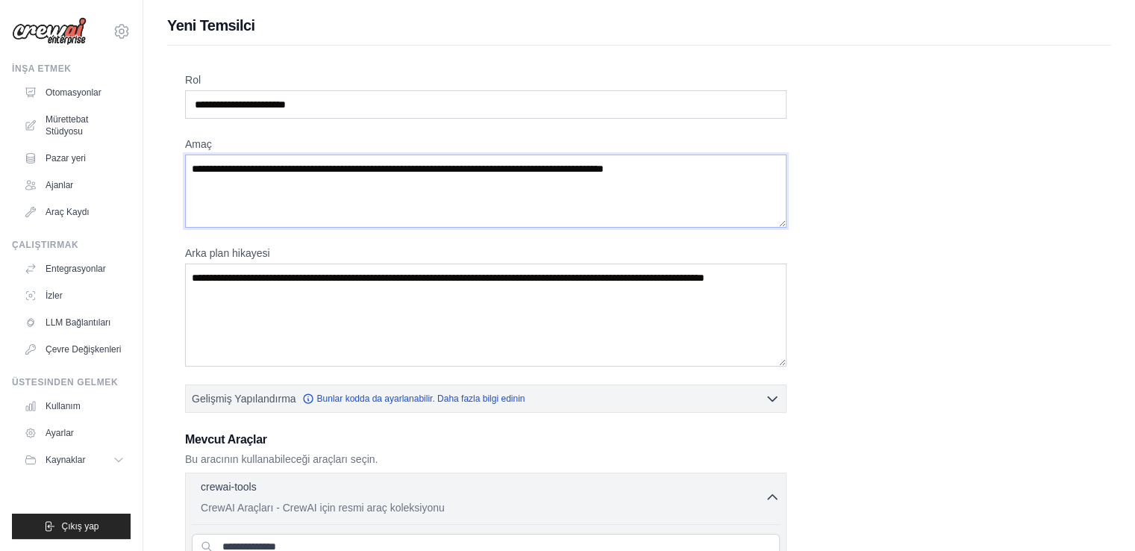
click at [559, 187] on textarea "Amaç" at bounding box center [486, 191] width 602 height 73
click at [347, 263] on textarea "Arka plan hikayesi" at bounding box center [486, 314] width 602 height 103
click at [285, 111] on input "Rol" at bounding box center [486, 104] width 602 height 28
click at [69, 162] on font "Pazar yeri" at bounding box center [67, 158] width 40 height 10
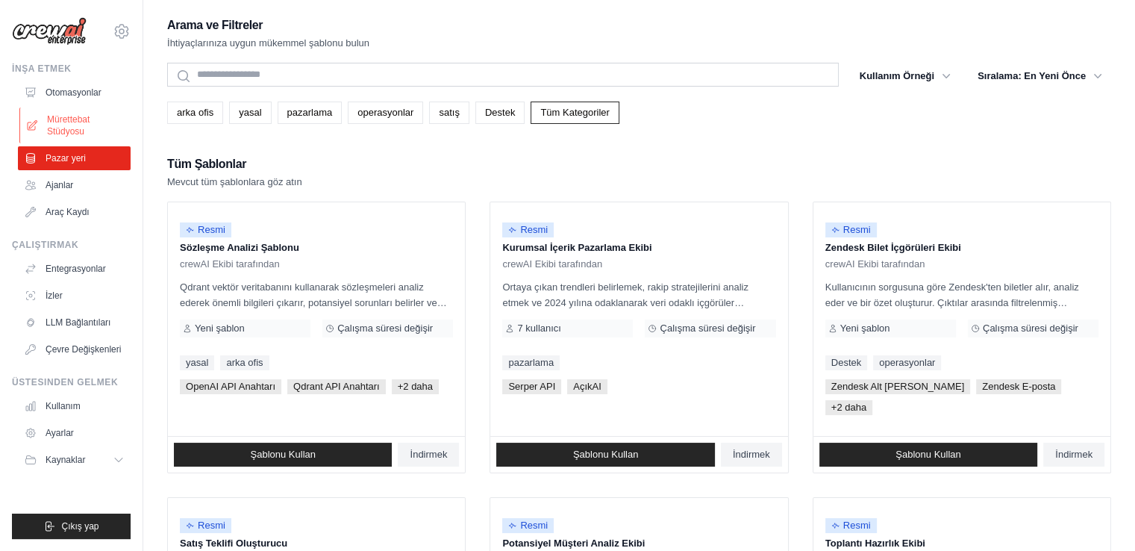
click at [74, 134] on font "Mürettebat Stüdyosu" at bounding box center [68, 125] width 43 height 22
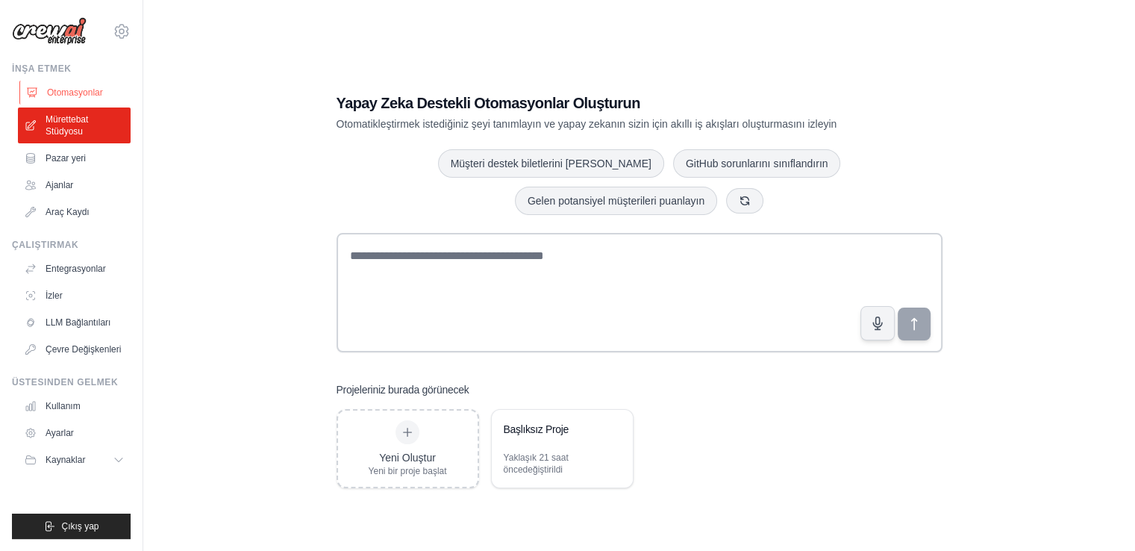
click at [76, 81] on link "Otomasyonlar" at bounding box center [75, 93] width 113 height 24
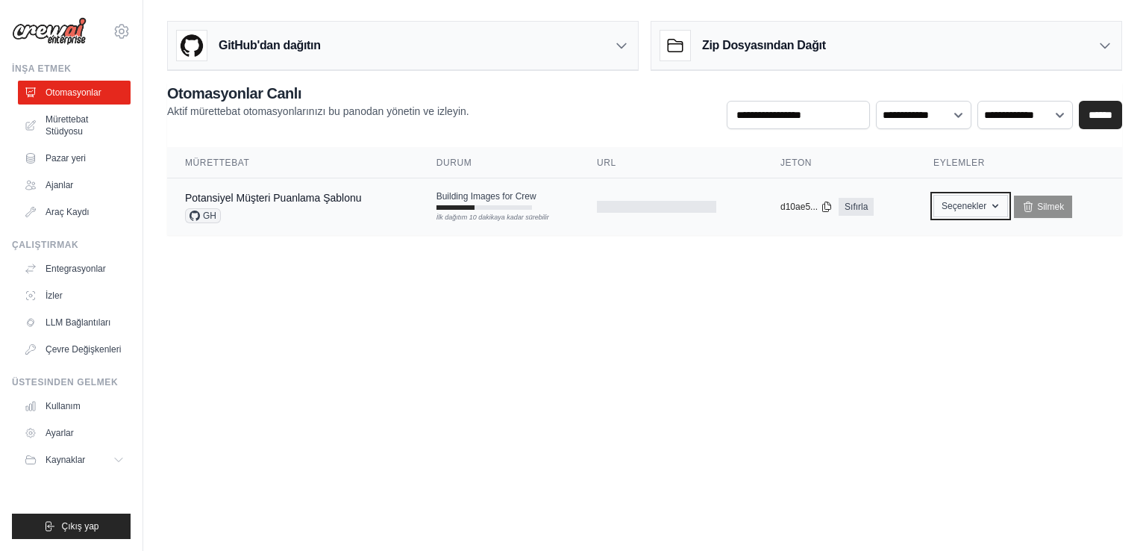
click at [976, 210] on font "Seçenekler" at bounding box center [964, 206] width 45 height 10
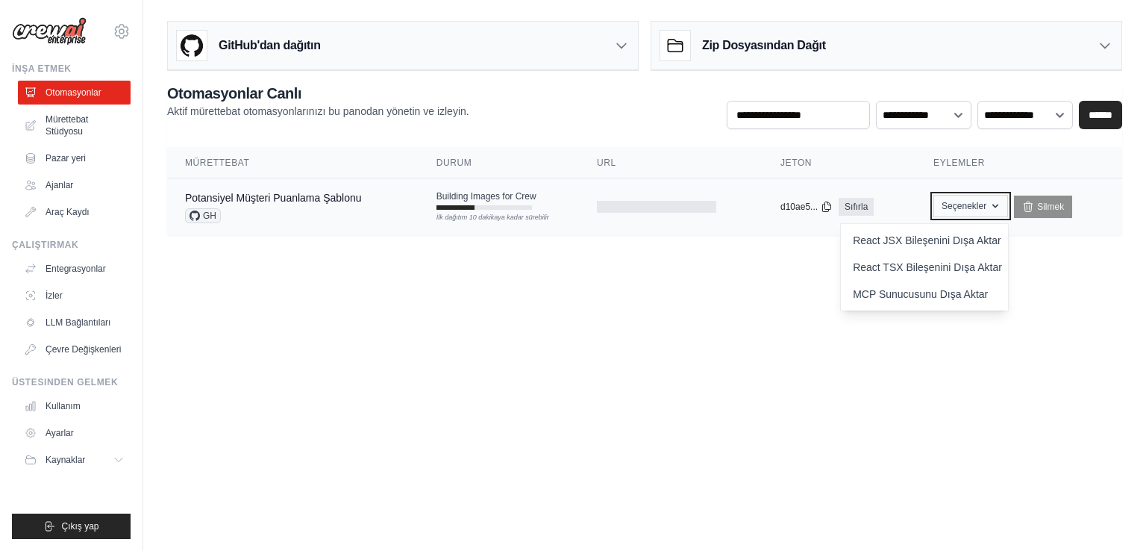
click at [979, 210] on font "Seçenekler" at bounding box center [964, 206] width 45 height 10
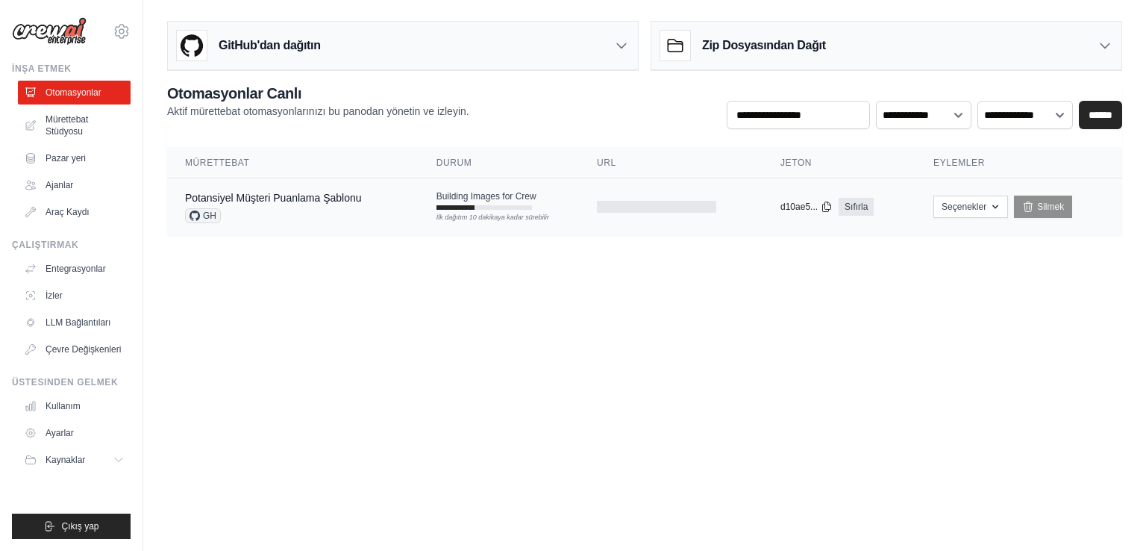
click at [363, 201] on div "Potansiyel Müşteri Puanlama Şablonu GH" at bounding box center [293, 206] width 216 height 33
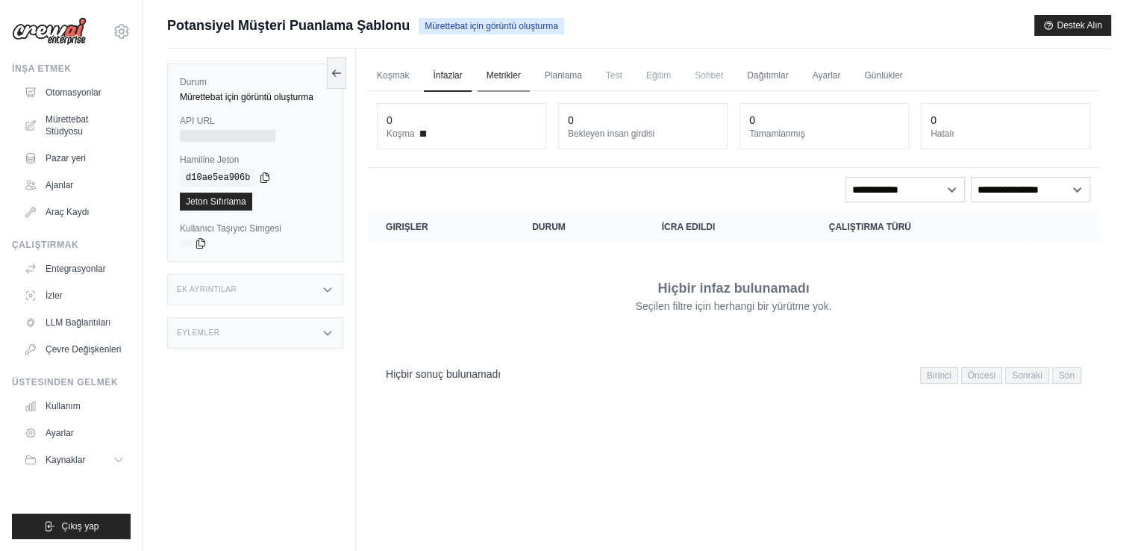
click at [491, 79] on font "Metrikler" at bounding box center [504, 75] width 34 height 10
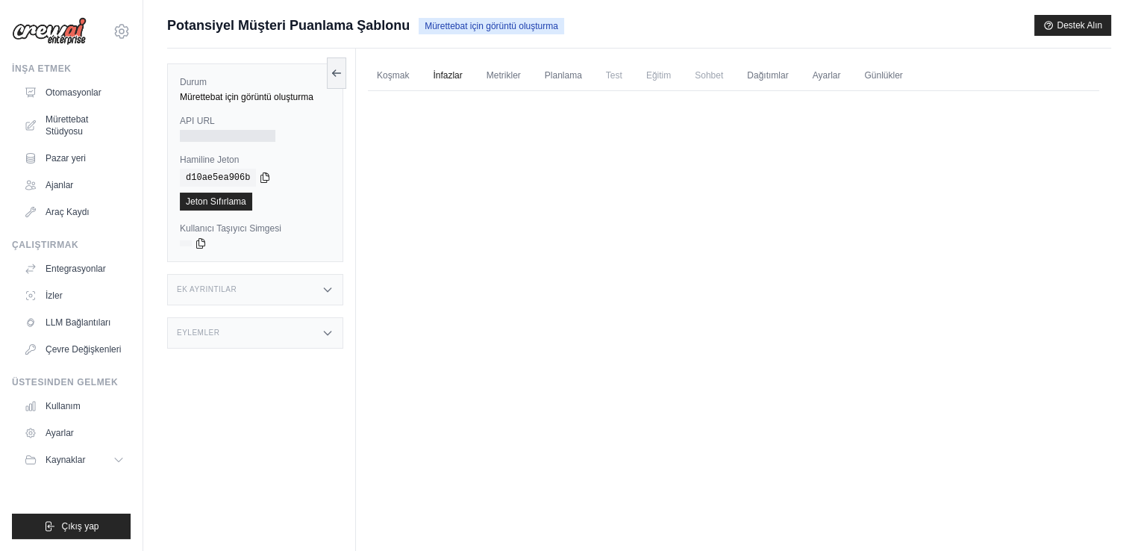
click at [458, 78] on font "İnfazlar" at bounding box center [447, 75] width 29 height 10
click at [78, 146] on link "Pazar yeri" at bounding box center [75, 158] width 113 height 24
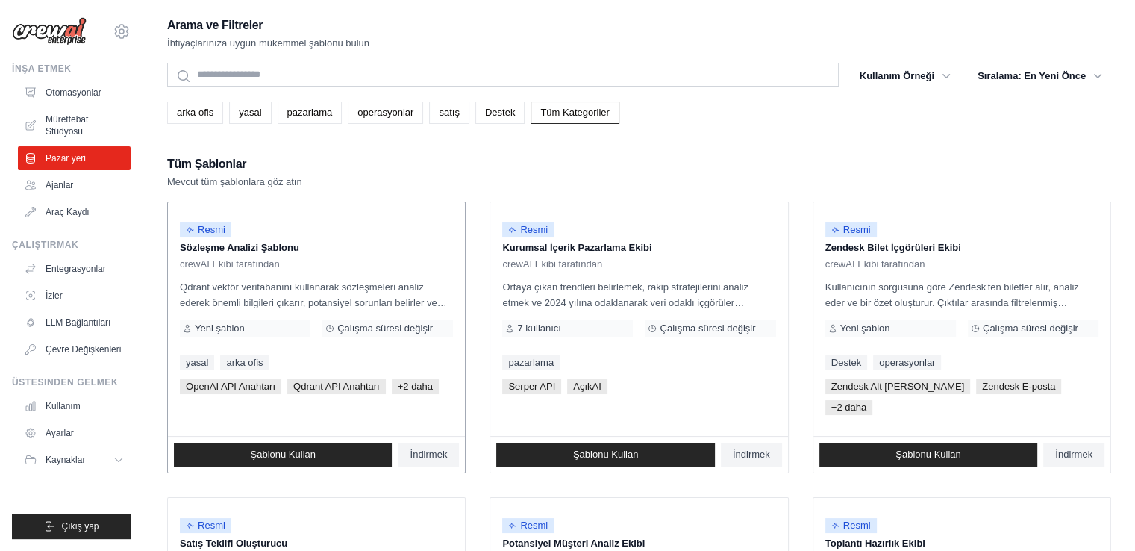
click at [319, 252] on p "Sözleşme Analizi Şablonu" at bounding box center [316, 247] width 273 height 15
click at [287, 449] on font "Şablonu Kullan" at bounding box center [283, 454] width 65 height 11
drag, startPoint x: 169, startPoint y: 237, endPoint x: 317, endPoint y: 258, distance: 149.2
click at [317, 258] on div "Resmi Sözleşme Analizi Şablonu crewAI Ekibi tarafından Qdrant vektör veritabanı…" at bounding box center [316, 319] width 297 height 234
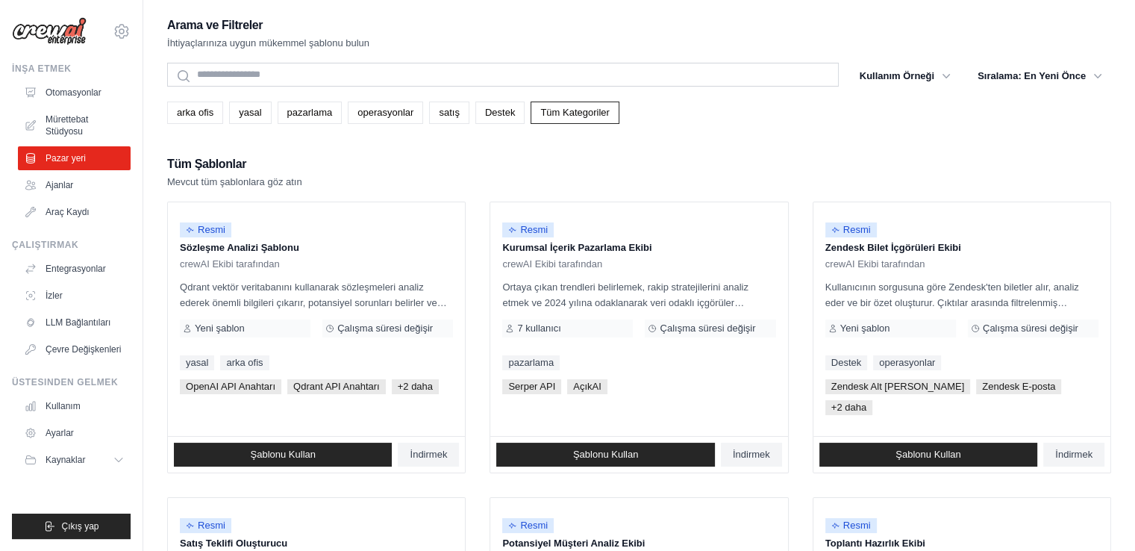
click at [366, 178] on div "Tüm Şablonlar Mevcut tüm şablonlara göz atın" at bounding box center [639, 172] width 944 height 36
click at [352, 298] on font "Qdrant vektör veritabanını kullanarak sözleşmeleri analiz ederek önemli bilgile…" at bounding box center [313, 302] width 267 height 43
click at [306, 443] on link "Şablonu Kullan" at bounding box center [283, 455] width 218 height 24
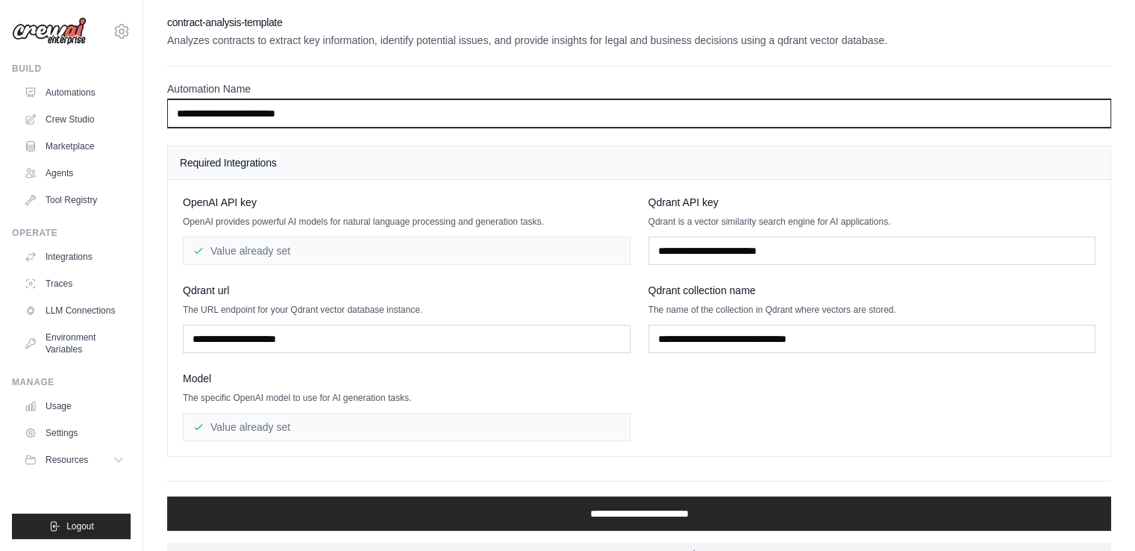
drag, startPoint x: 542, startPoint y: 10, endPoint x: 460, endPoint y: 102, distance: 123.7
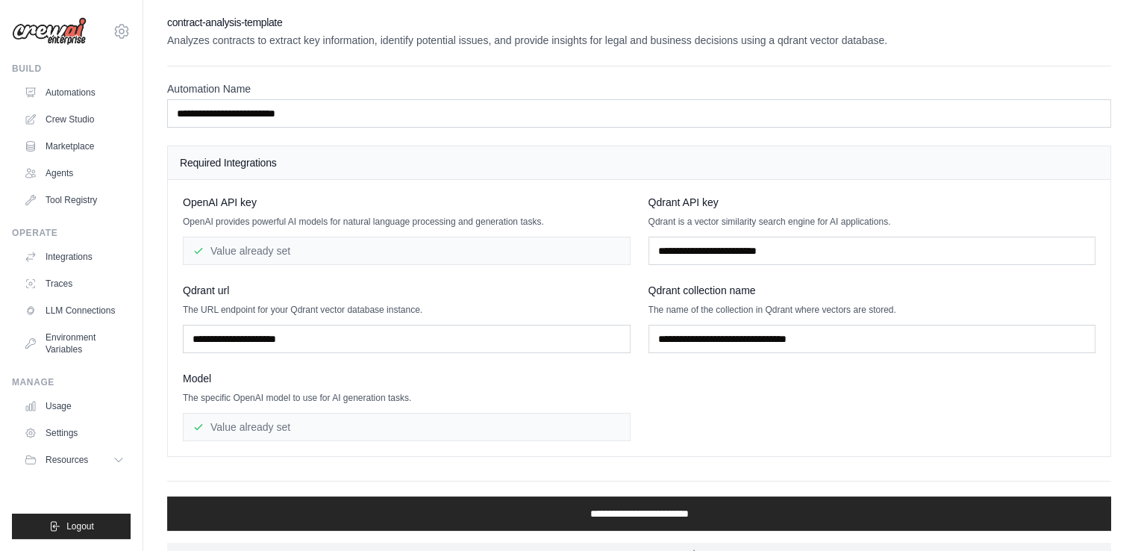
drag, startPoint x: 460, startPoint y: 102, endPoint x: 931, endPoint y: 224, distance: 487.2
drag, startPoint x: 379, startPoint y: 37, endPoint x: 488, endPoint y: 33, distance: 109.0
click at [488, 33] on p "Analyzes contracts to extract key information, identify potential issues, and p…" at bounding box center [639, 40] width 944 height 15
click at [524, 25] on h2 "contract-analysis-template" at bounding box center [639, 22] width 944 height 15
drag, startPoint x: 515, startPoint y: 35, endPoint x: 576, endPoint y: 42, distance: 61.6
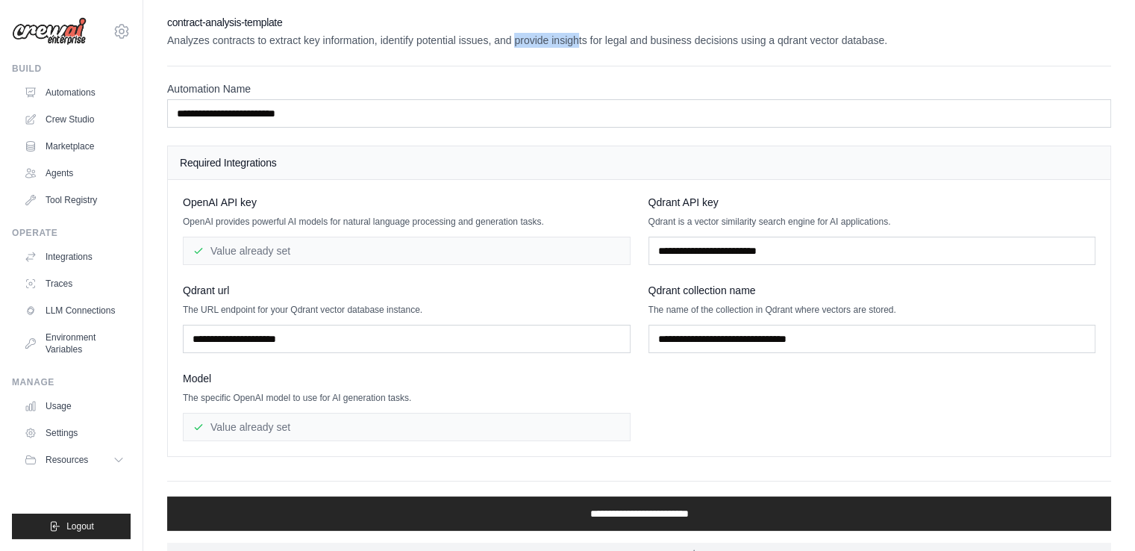
click at [576, 42] on p "Analyzes contracts to extract key information, identify potential issues, and p…" at bounding box center [639, 40] width 944 height 15
click at [591, 49] on div "**********" at bounding box center [639, 291] width 944 height 552
click at [564, 40] on p "Analyzes contracts to extract key information, identify potential issues, and p…" at bounding box center [639, 40] width 944 height 15
click at [603, 69] on div "**********" at bounding box center [639, 97] width 944 height 62
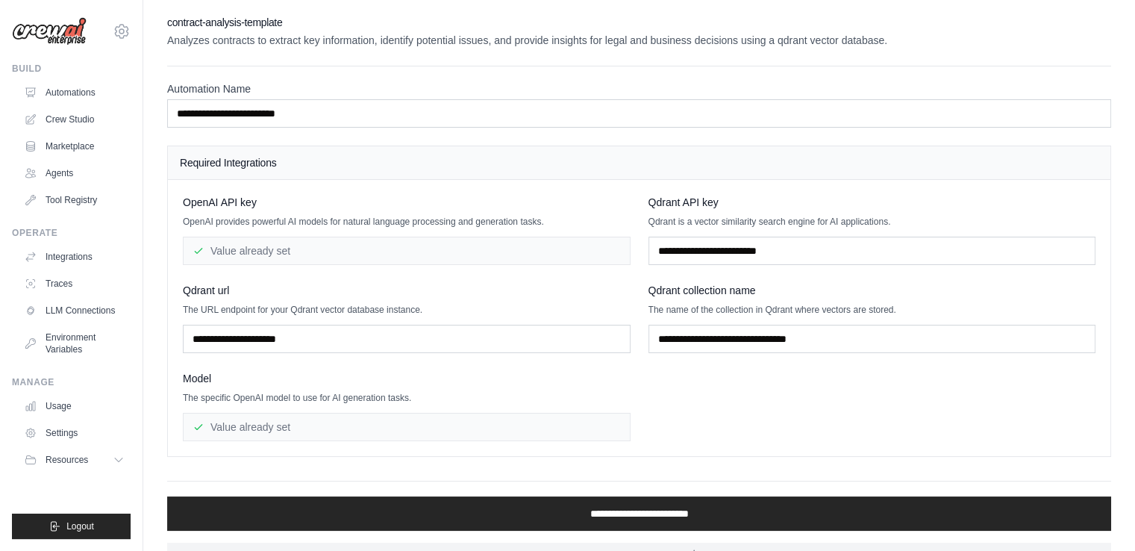
click at [572, 43] on p "Analyzes contracts to extract key information, identify potential issues, and p…" at bounding box center [639, 40] width 944 height 15
click at [666, 37] on p "Analyzes contracts to extract key information, identify potential issues, and p…" at bounding box center [639, 40] width 944 height 15
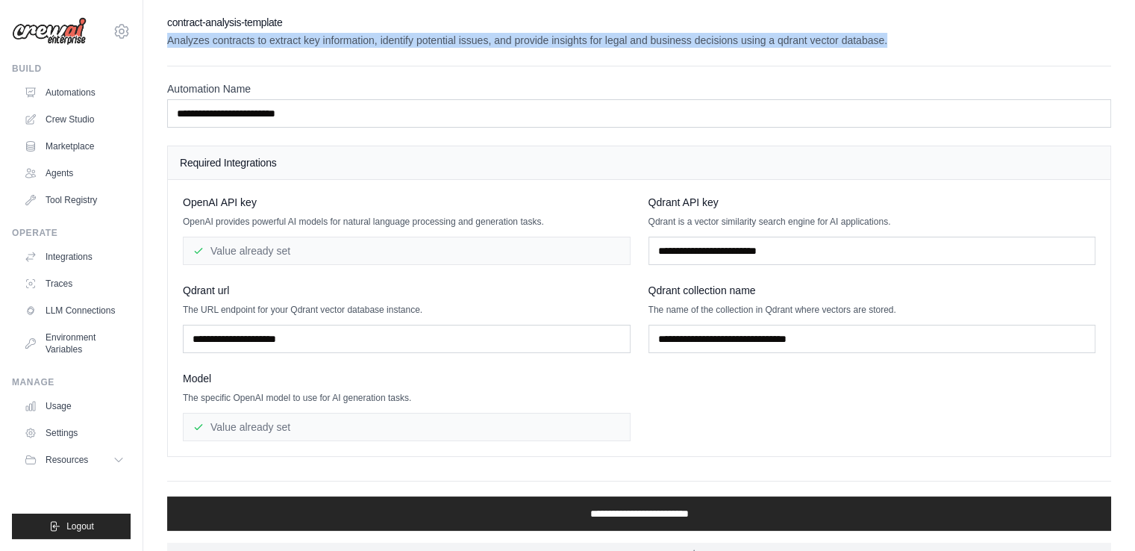
drag, startPoint x: 914, startPoint y: 47, endPoint x: 662, endPoint y: 22, distance: 252.7
click at [657, 22] on div "contract-analysis-template Analyzes contracts to extract key information, ident…" at bounding box center [639, 31] width 944 height 33
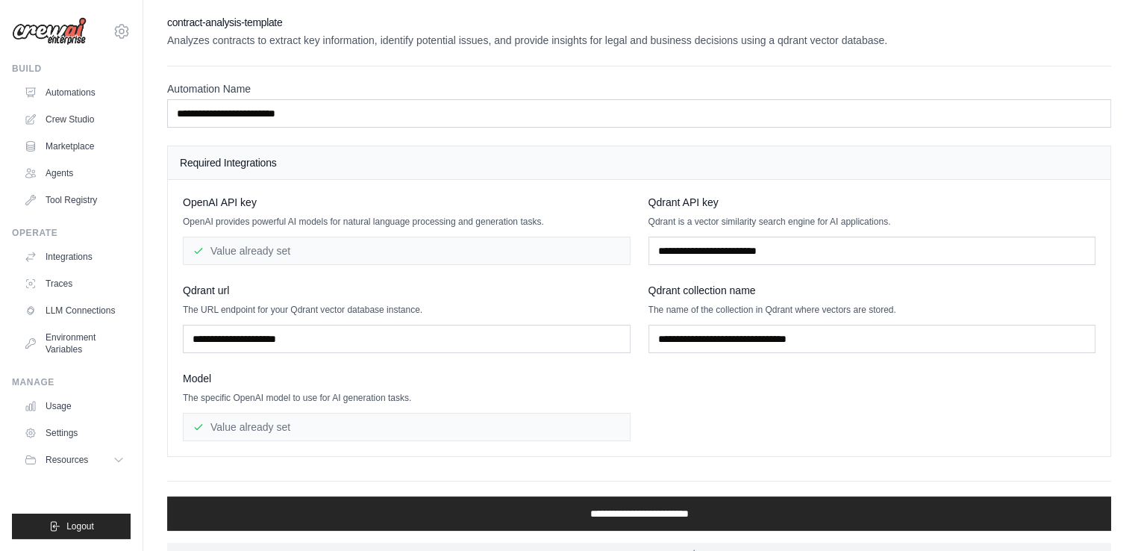
click at [964, 60] on div "**********" at bounding box center [639, 291] width 944 height 552
click at [264, 245] on div "Value already set" at bounding box center [407, 251] width 448 height 28
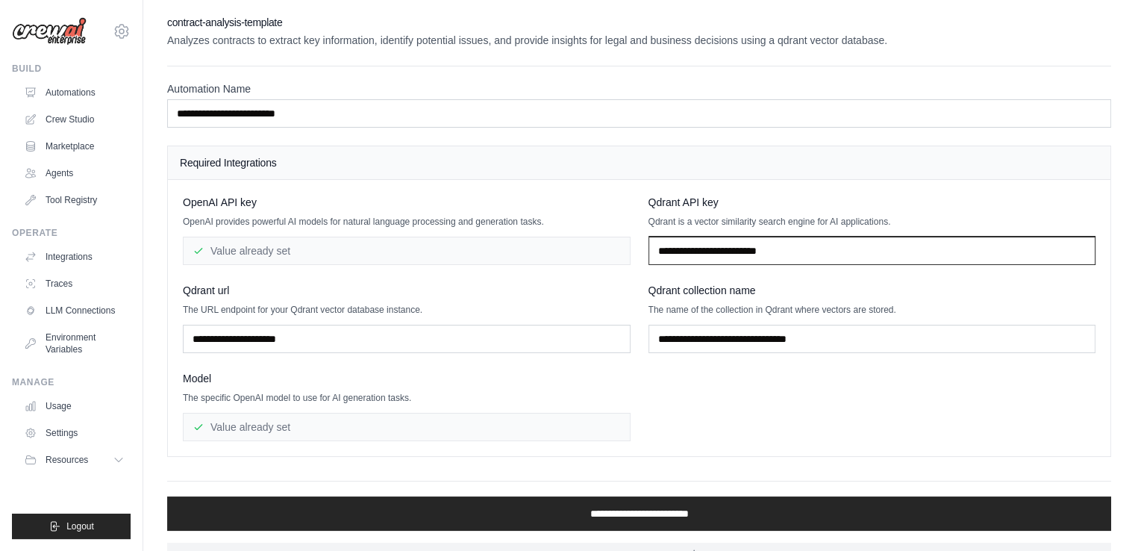
click at [767, 255] on input "text" at bounding box center [873, 251] width 448 height 28
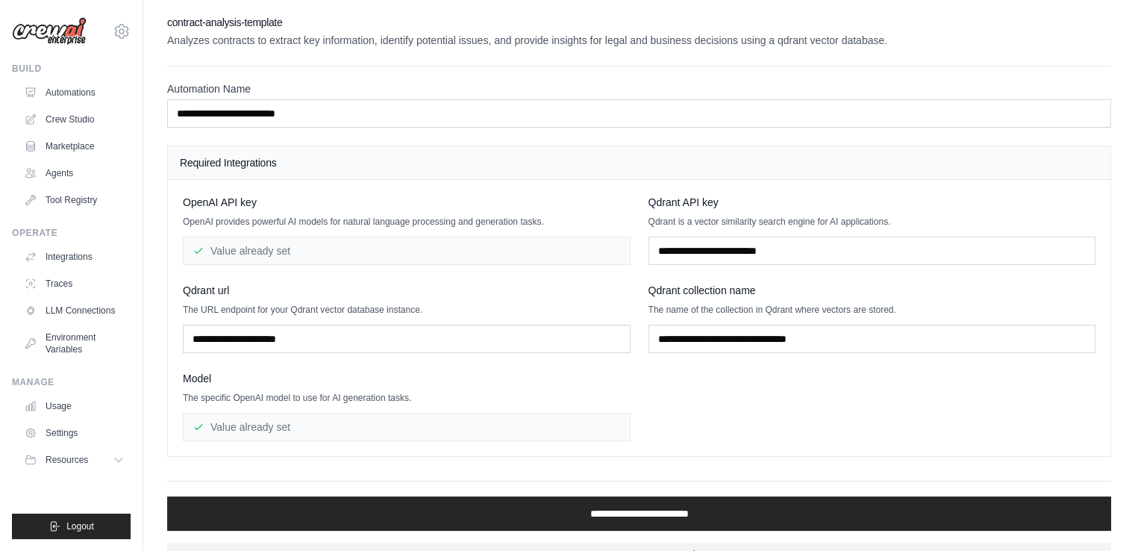
click at [564, 155] on h4 "Required Integrations" at bounding box center [639, 162] width 919 height 15
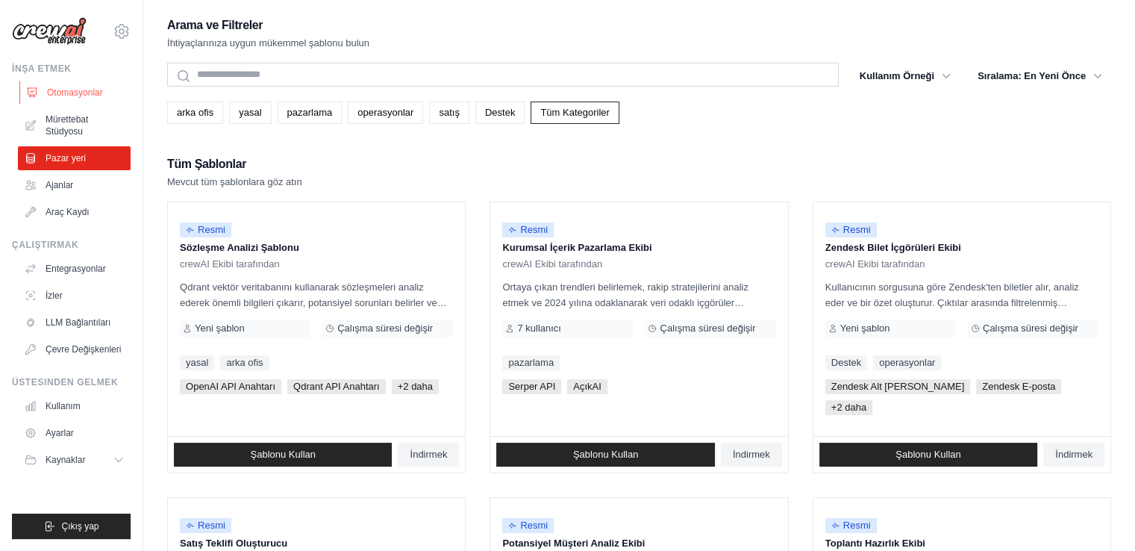
click at [56, 89] on font "Otomasyonlar" at bounding box center [75, 92] width 56 height 10
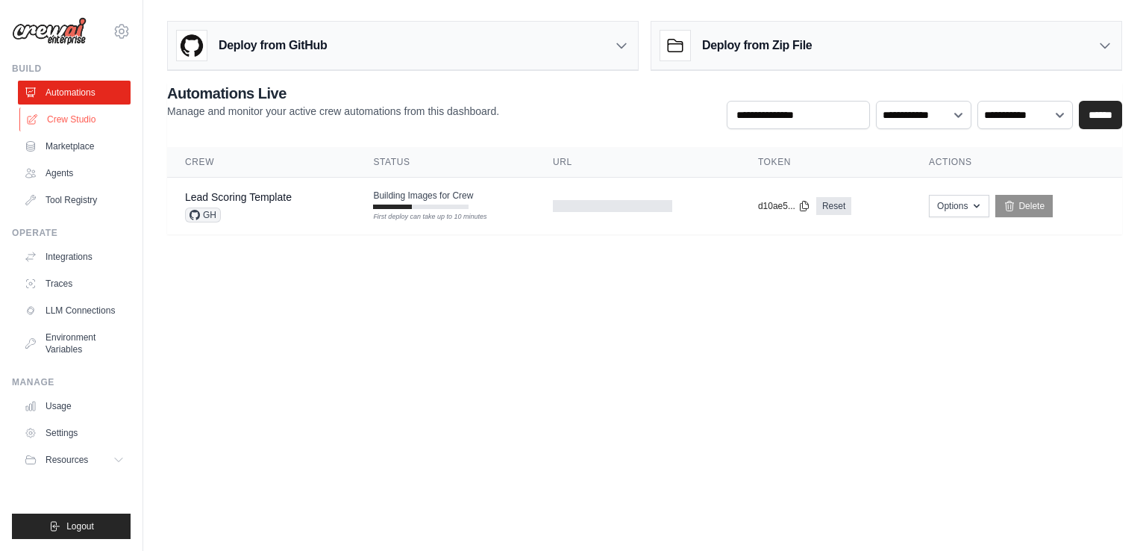
click at [60, 120] on link "Crew Studio" at bounding box center [75, 119] width 113 height 24
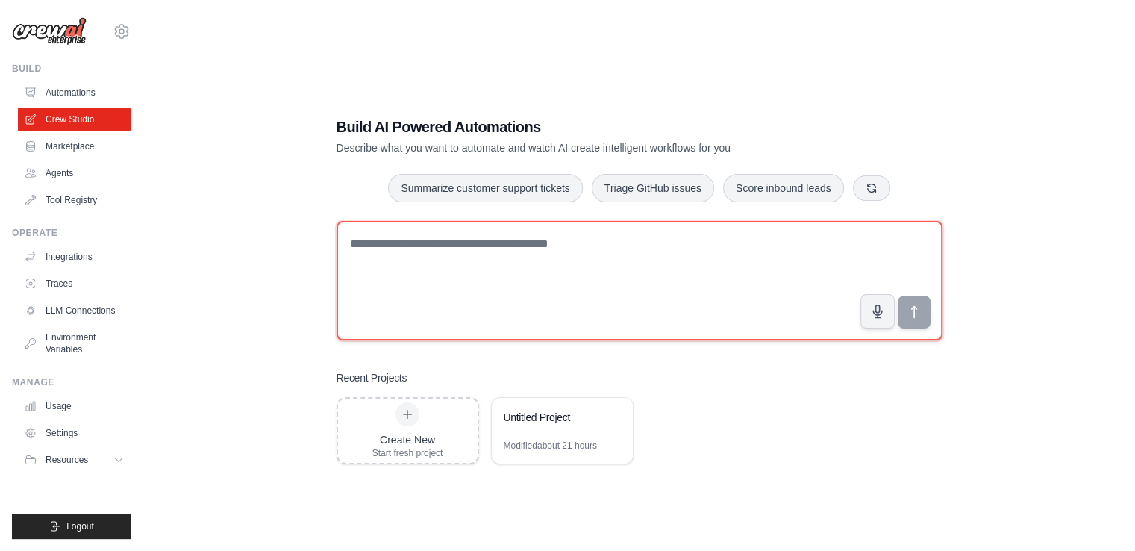
click at [461, 246] on textarea at bounding box center [640, 280] width 606 height 119
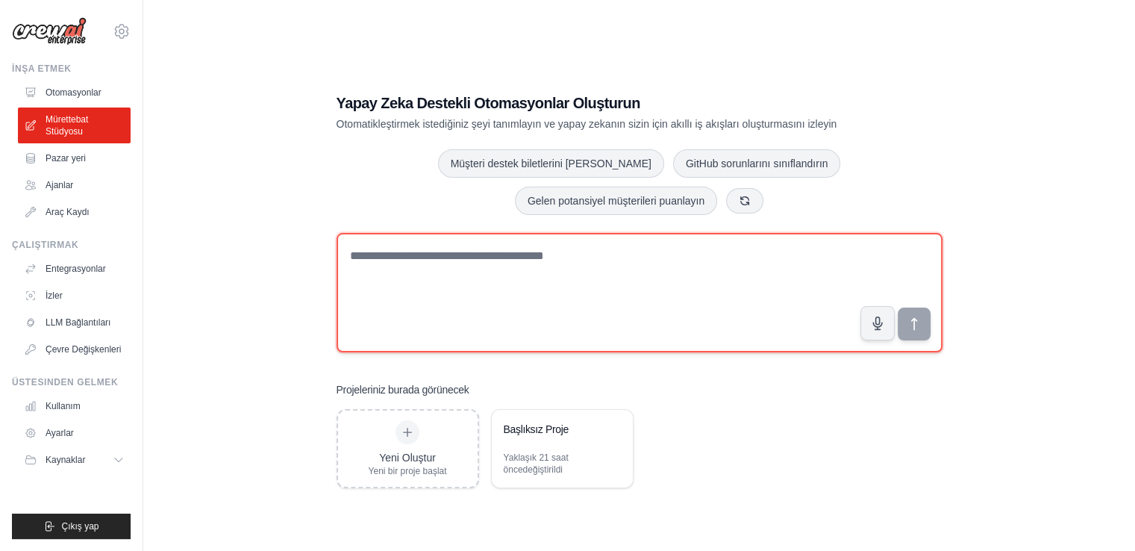
click at [514, 252] on textarea at bounding box center [640, 292] width 606 height 119
click at [528, 272] on textarea at bounding box center [640, 292] width 606 height 119
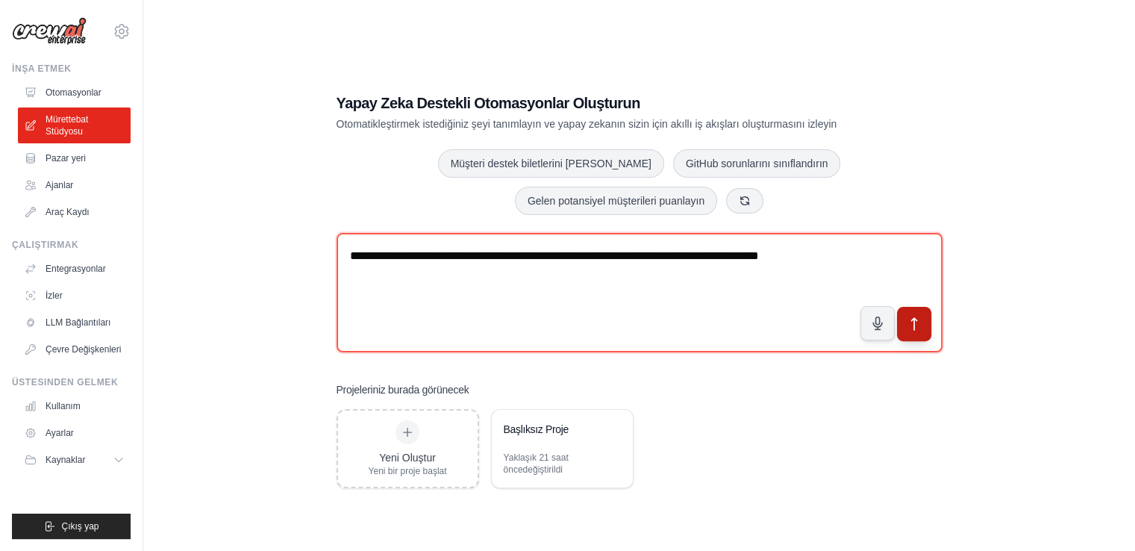
type textarea "**********"
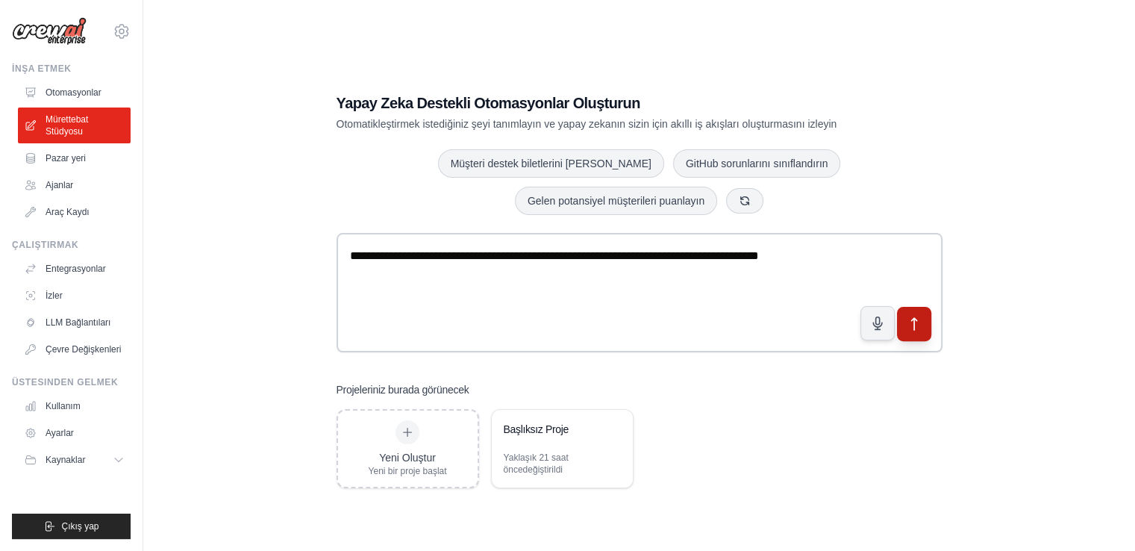
click at [919, 331] on button "submit" at bounding box center [913, 324] width 34 height 34
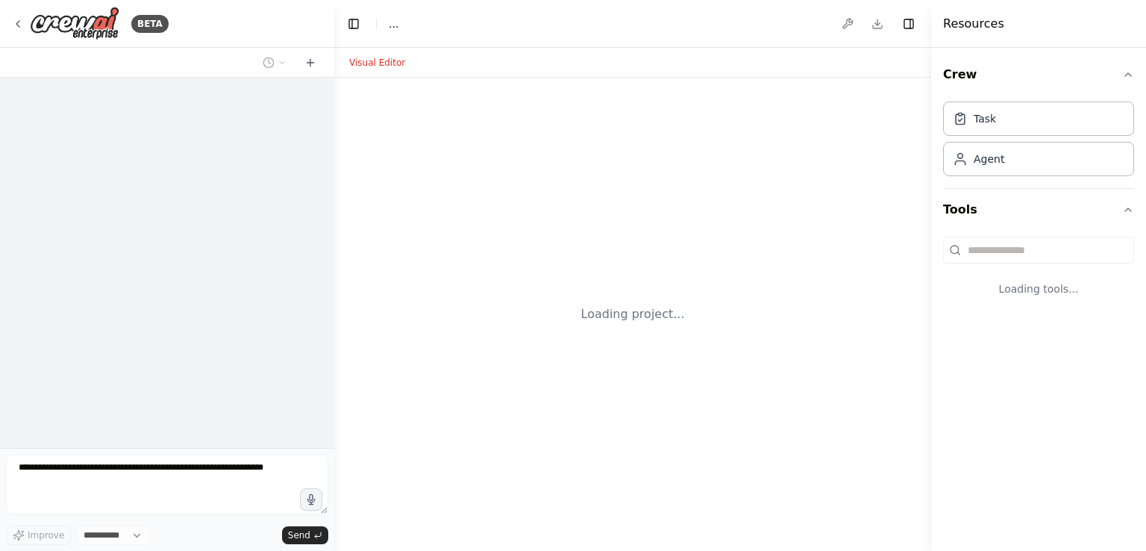
select select "****"
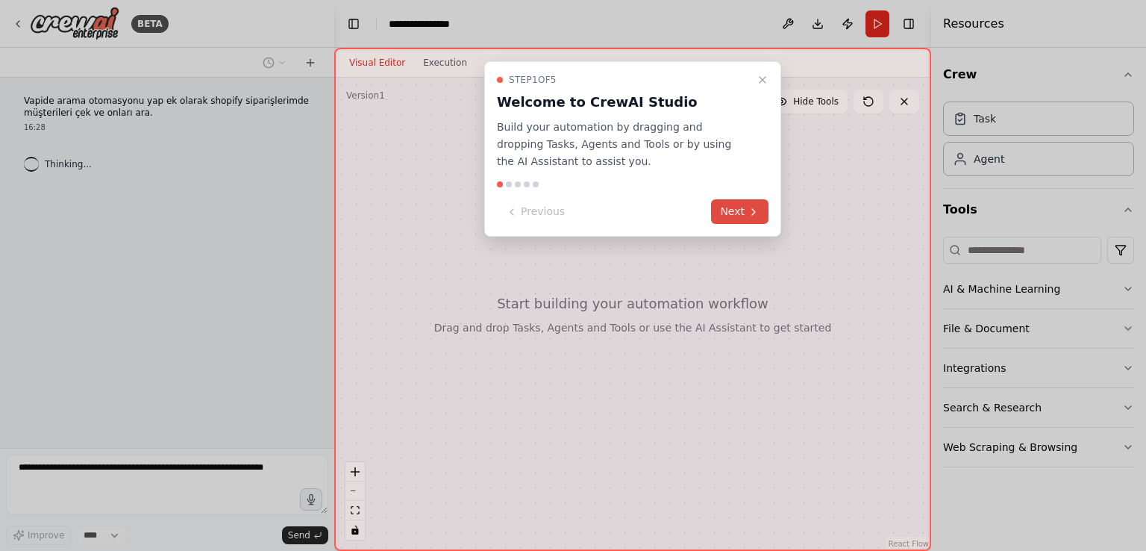
click at [731, 207] on button "Next" at bounding box center [739, 211] width 57 height 25
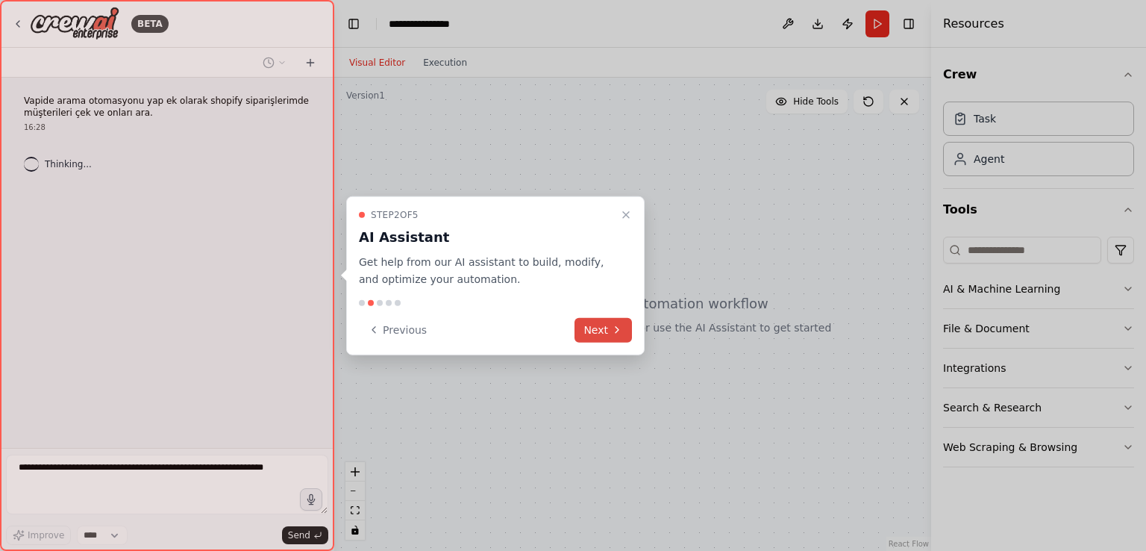
click at [614, 328] on icon at bounding box center [617, 330] width 12 height 12
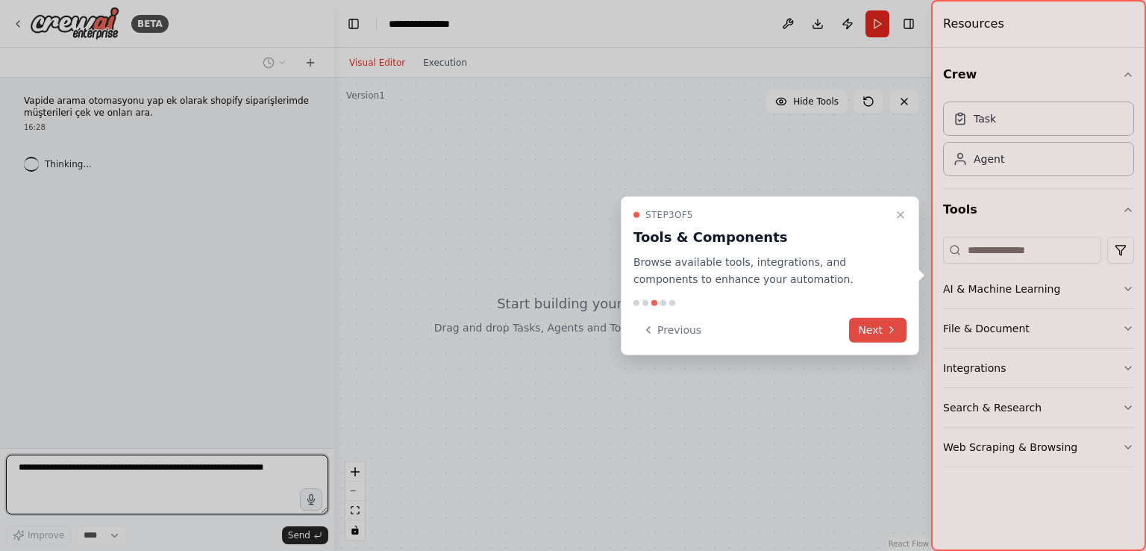
click at [893, 332] on icon at bounding box center [892, 330] width 12 height 12
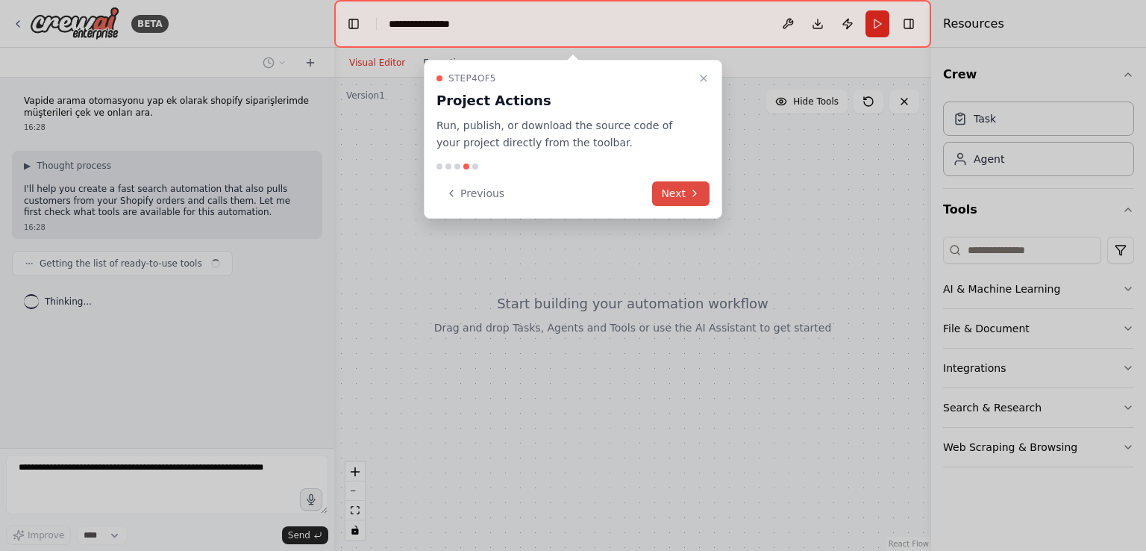
click at [658, 197] on button "Next" at bounding box center [680, 193] width 57 height 25
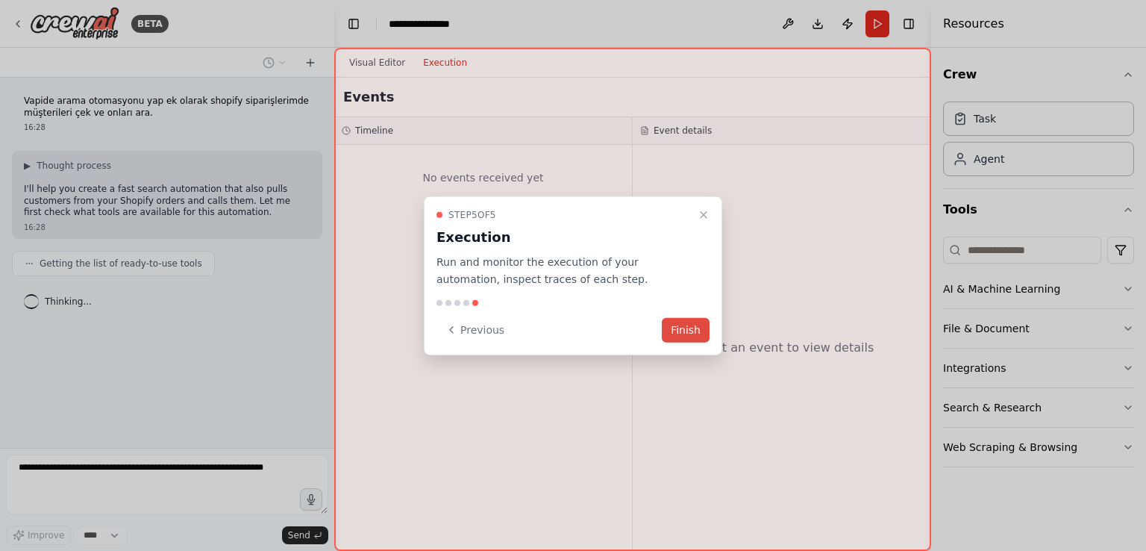
click at [686, 326] on button "Finish" at bounding box center [686, 329] width 48 height 25
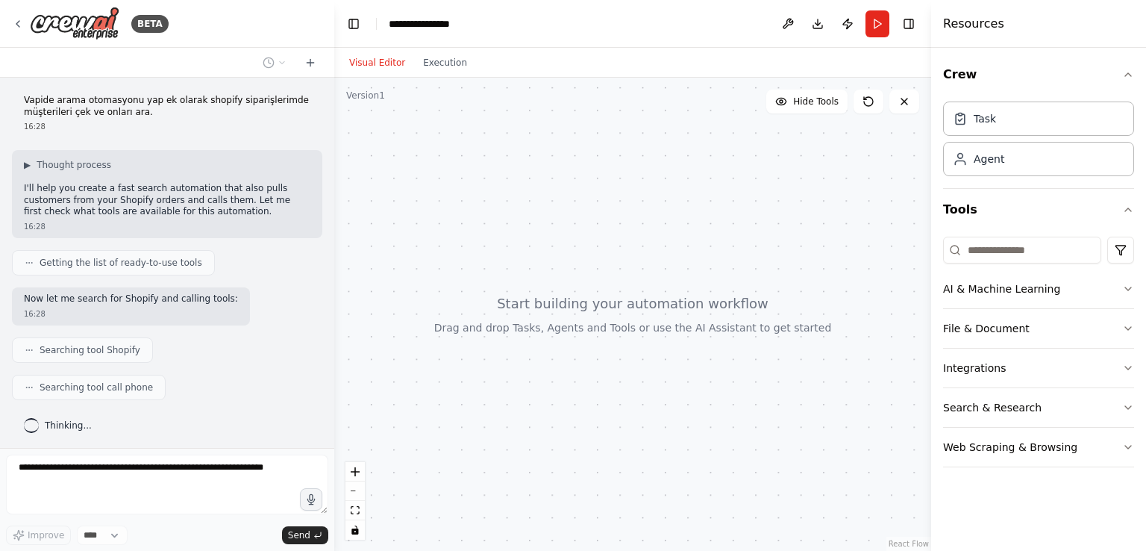
scroll to position [38, 0]
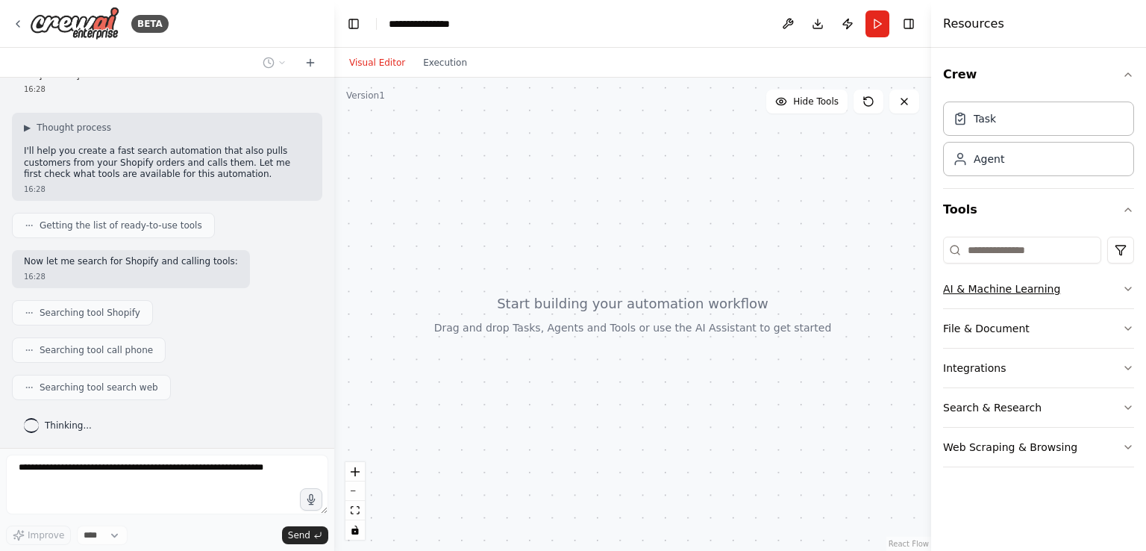
click at [1018, 287] on button "AI & Machine Learning" at bounding box center [1038, 288] width 191 height 39
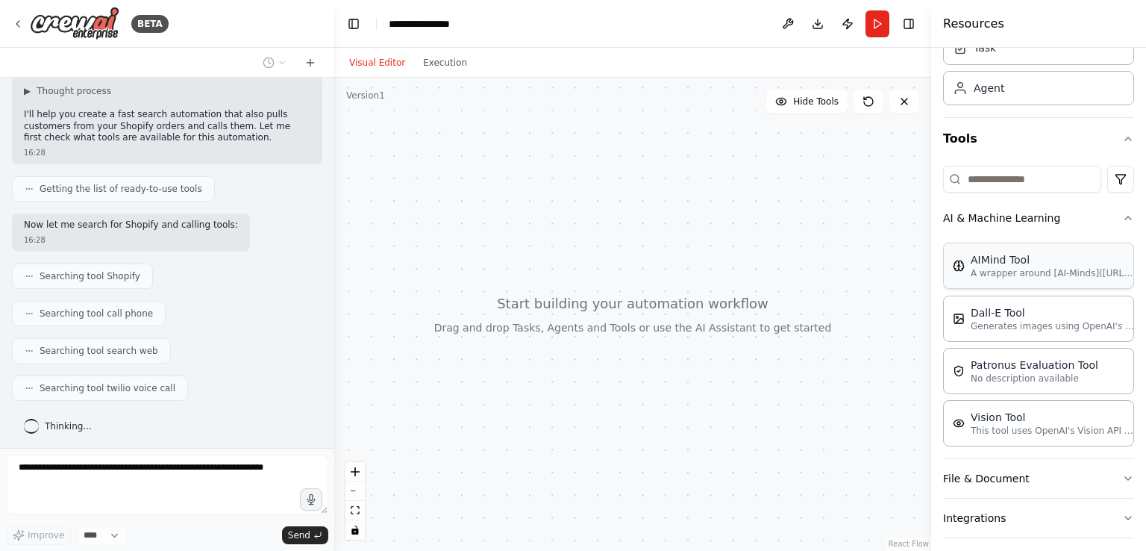
scroll to position [75, 0]
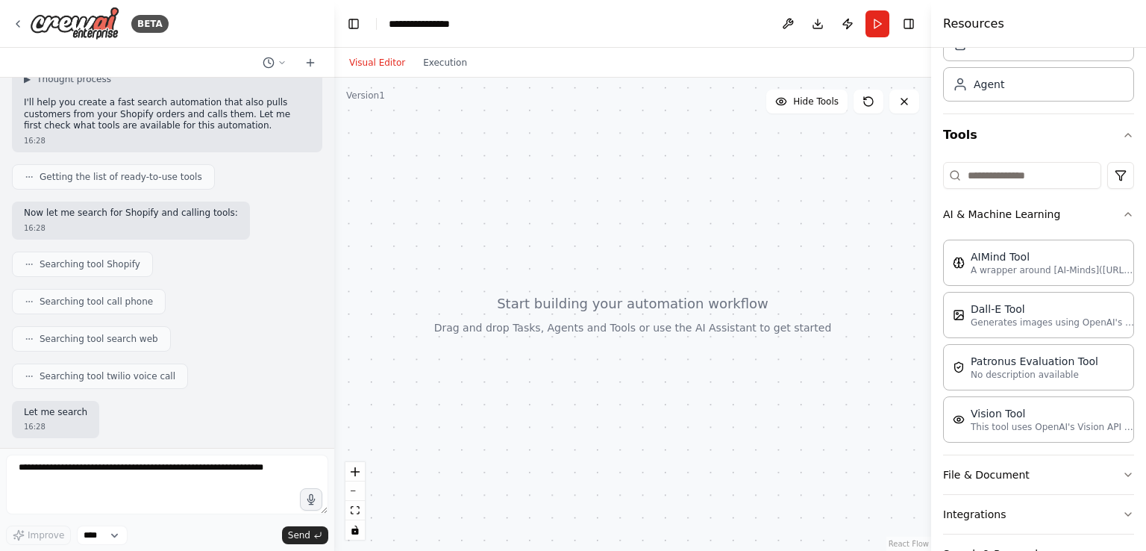
click at [1077, 234] on div "AIMind Tool A wrapper around [AI-Minds]([URL][DOMAIN_NAME]). Useful for when yo…" at bounding box center [1038, 338] width 191 height 209
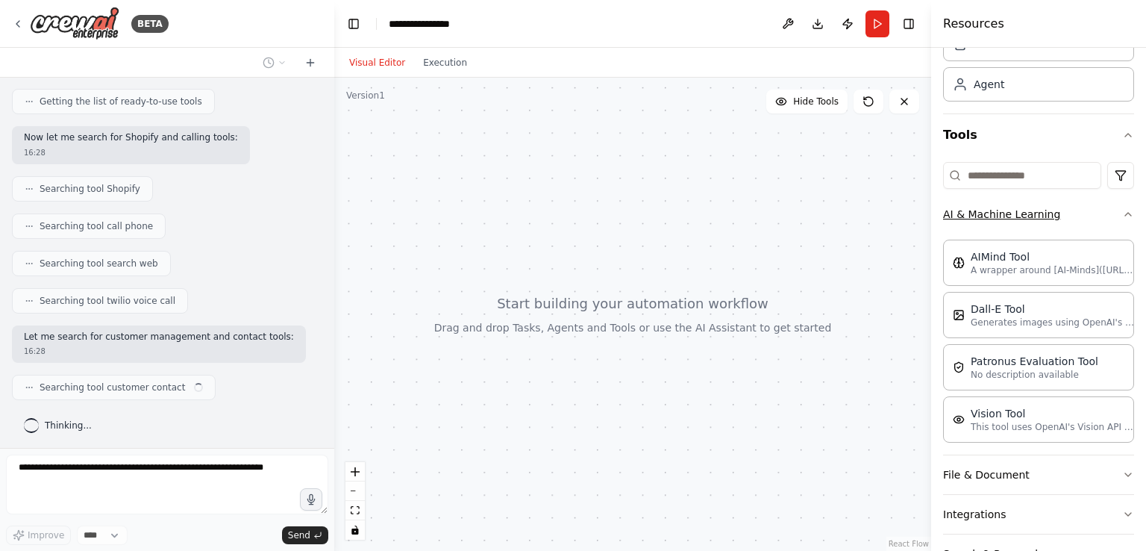
click at [1078, 225] on button "AI & Machine Learning" at bounding box center [1038, 214] width 191 height 39
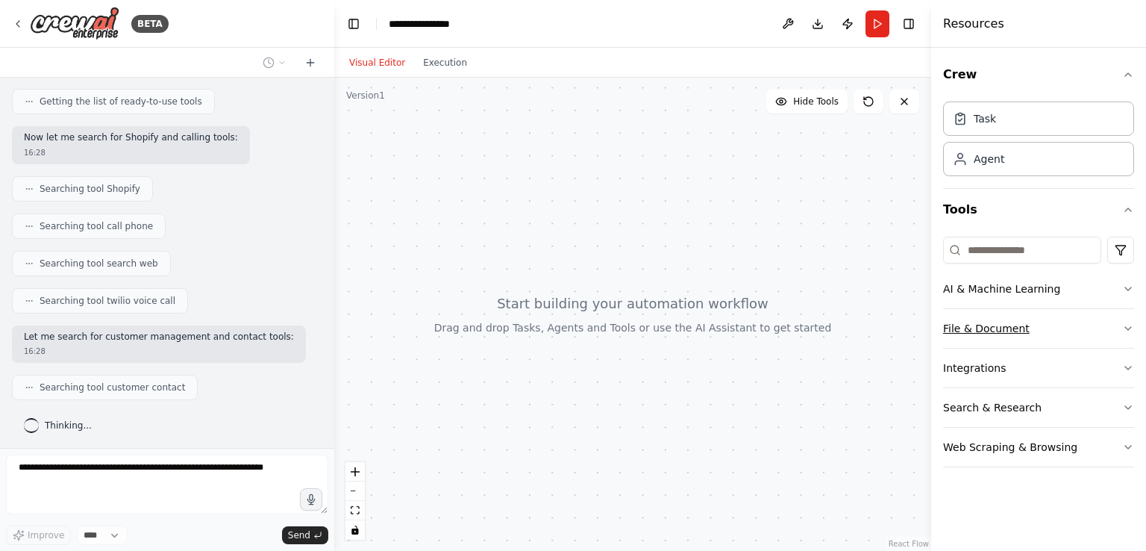
click at [1068, 332] on button "File & Document" at bounding box center [1038, 328] width 191 height 39
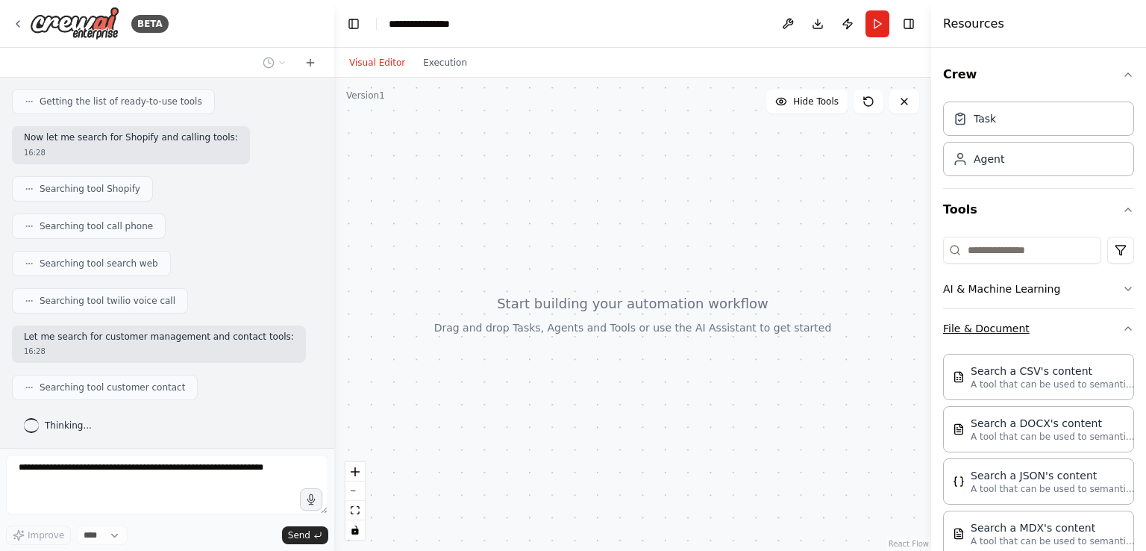
click at [1081, 321] on button "File & Document" at bounding box center [1038, 328] width 191 height 39
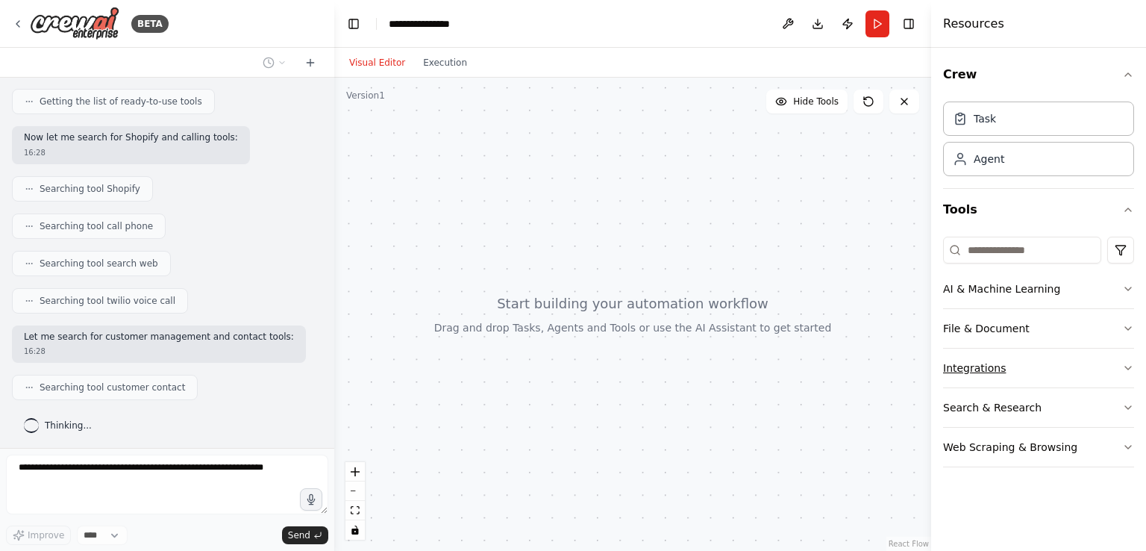
click at [1065, 366] on button "Integrations" at bounding box center [1038, 368] width 191 height 39
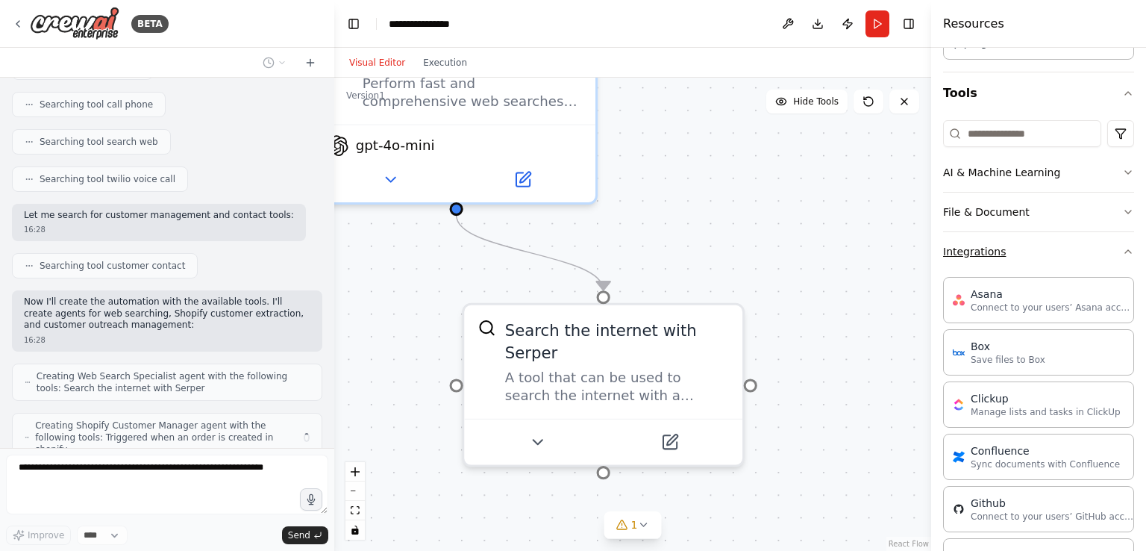
scroll to position [333, 0]
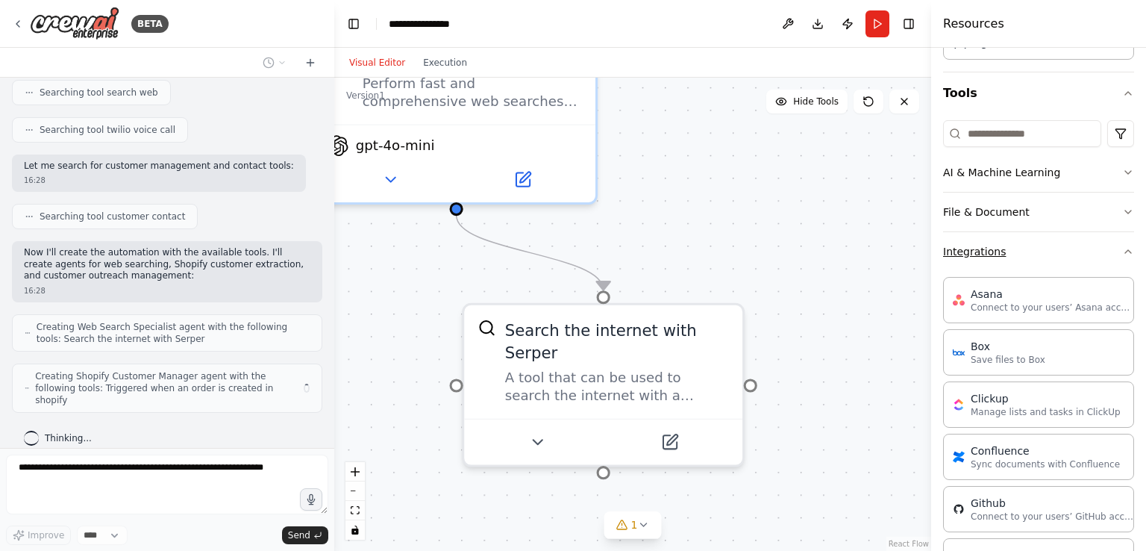
click at [1036, 255] on button "Integrations" at bounding box center [1038, 251] width 191 height 39
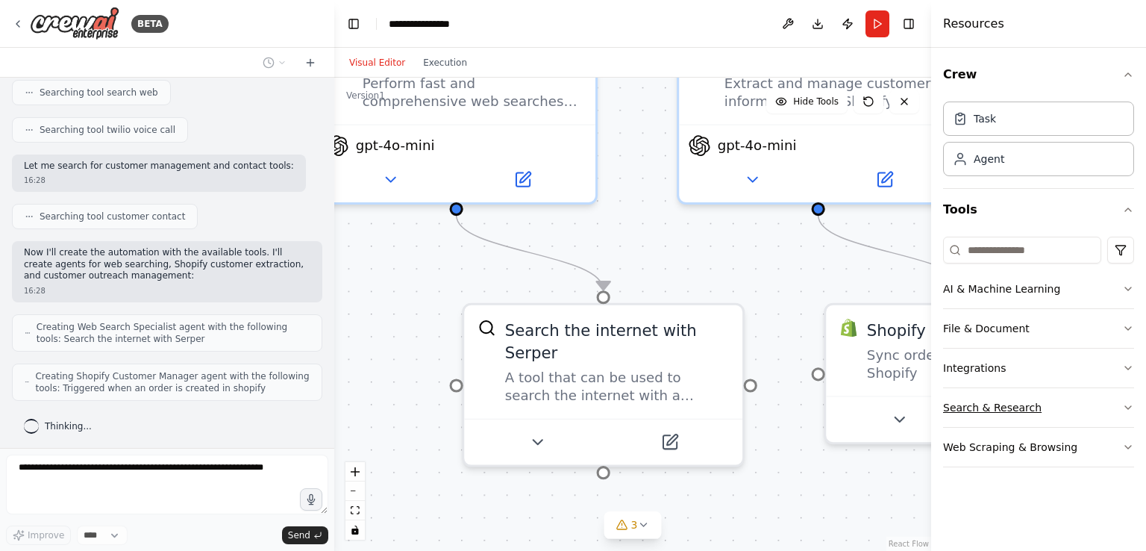
click at [1032, 407] on button "Search & Research" at bounding box center [1038, 407] width 191 height 39
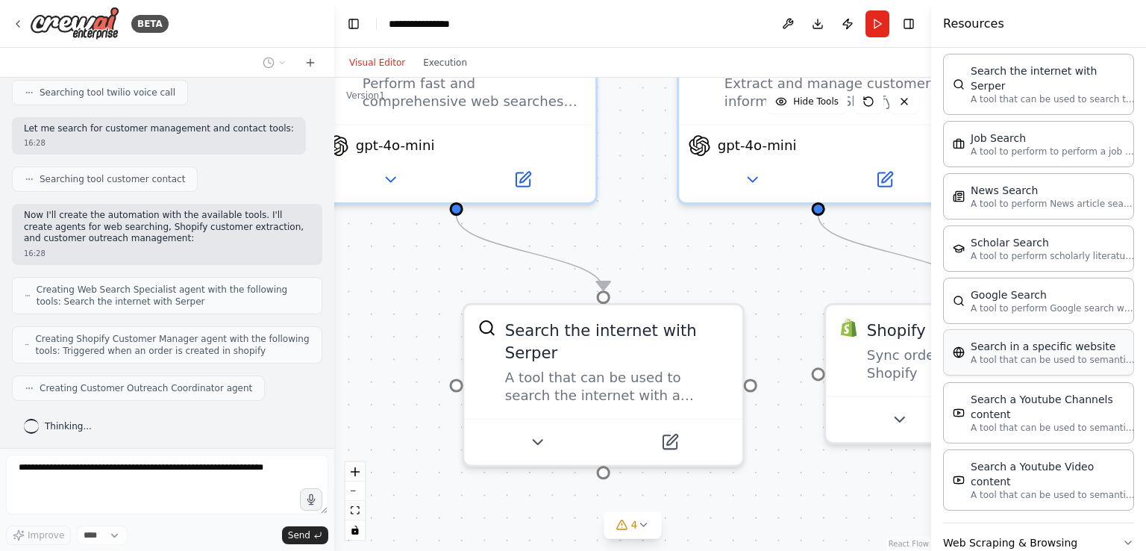
scroll to position [457, 0]
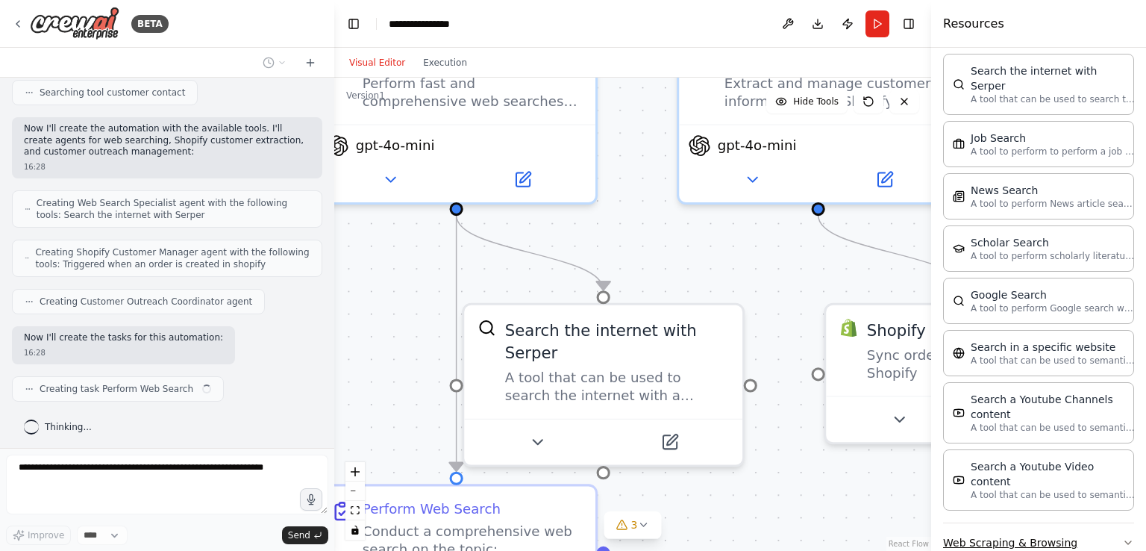
click at [1070, 523] on button "Web Scraping & Browsing" at bounding box center [1038, 542] width 191 height 39
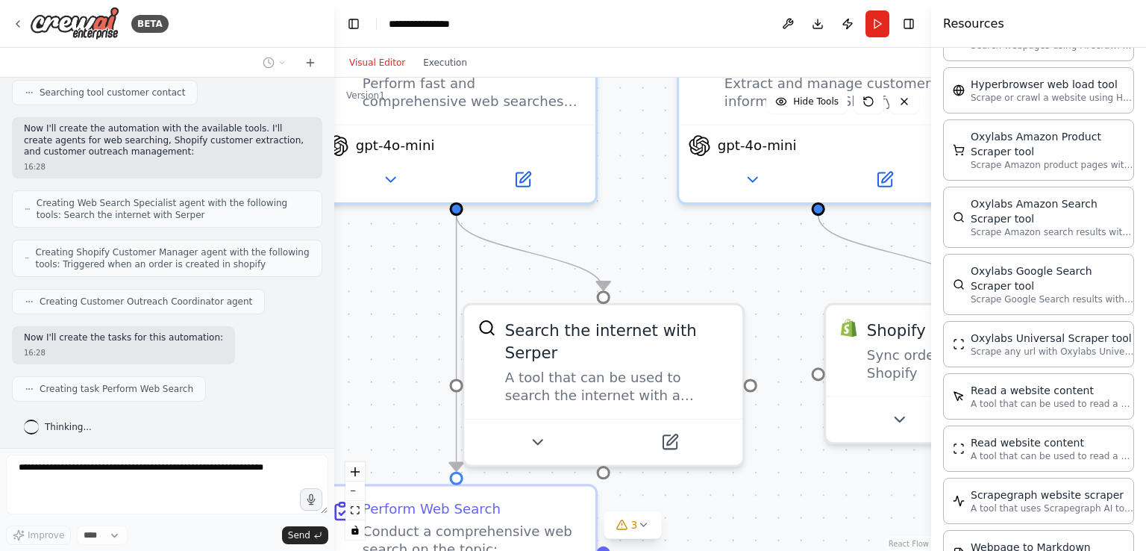
scroll to position [493, 0]
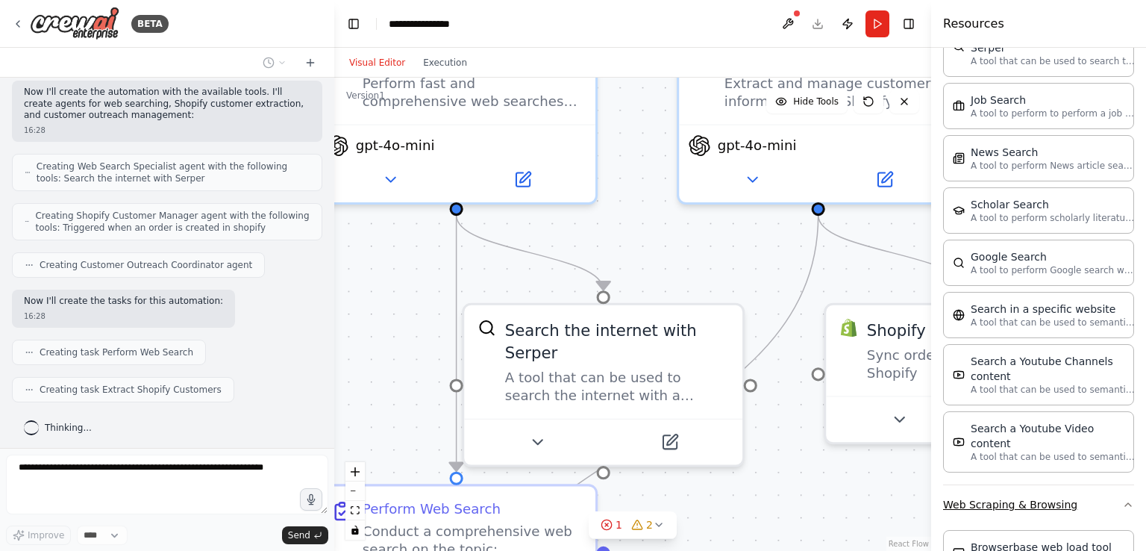
click at [1094, 485] on button "Web Scraping & Browsing" at bounding box center [1038, 504] width 191 height 39
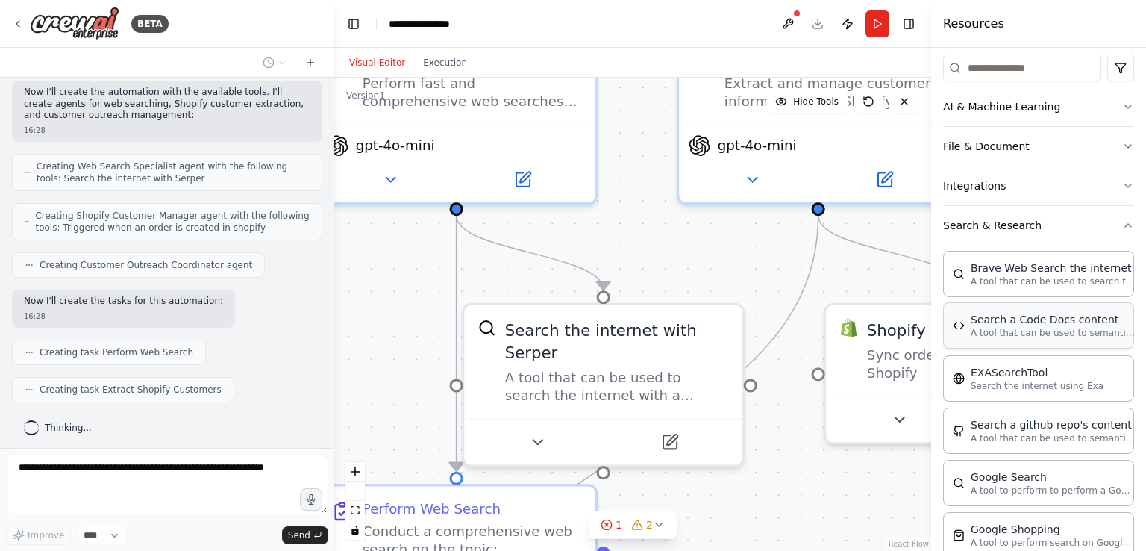
scroll to position [172, 0]
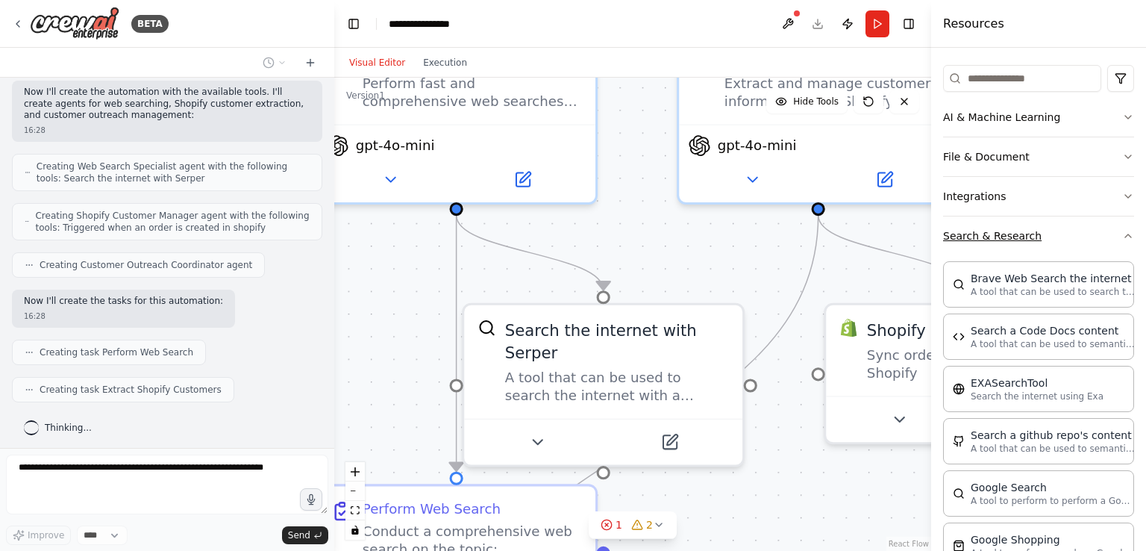
click at [1102, 234] on button "Search & Research" at bounding box center [1038, 235] width 191 height 39
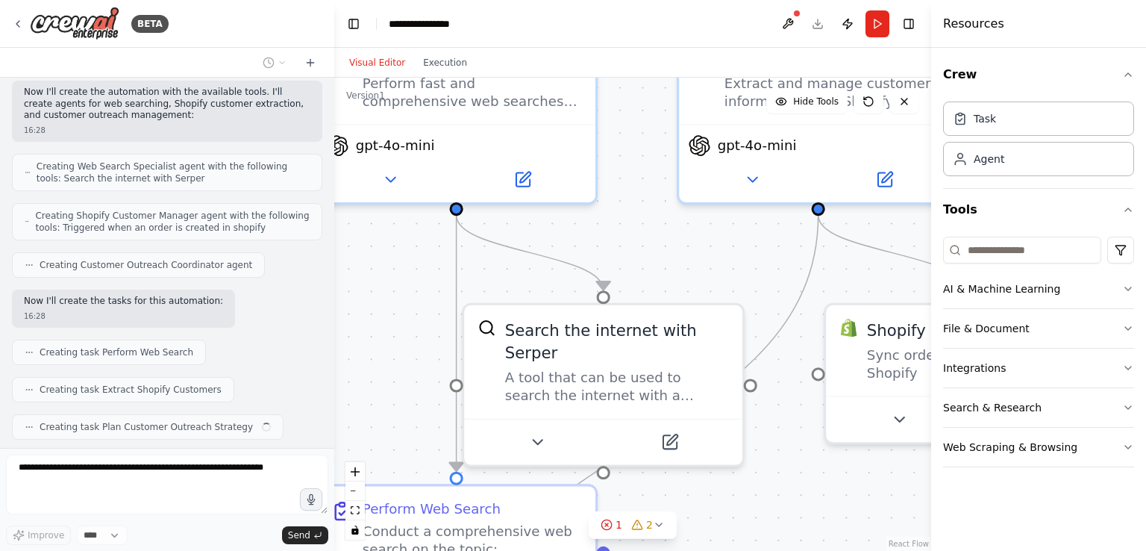
scroll to position [531, 0]
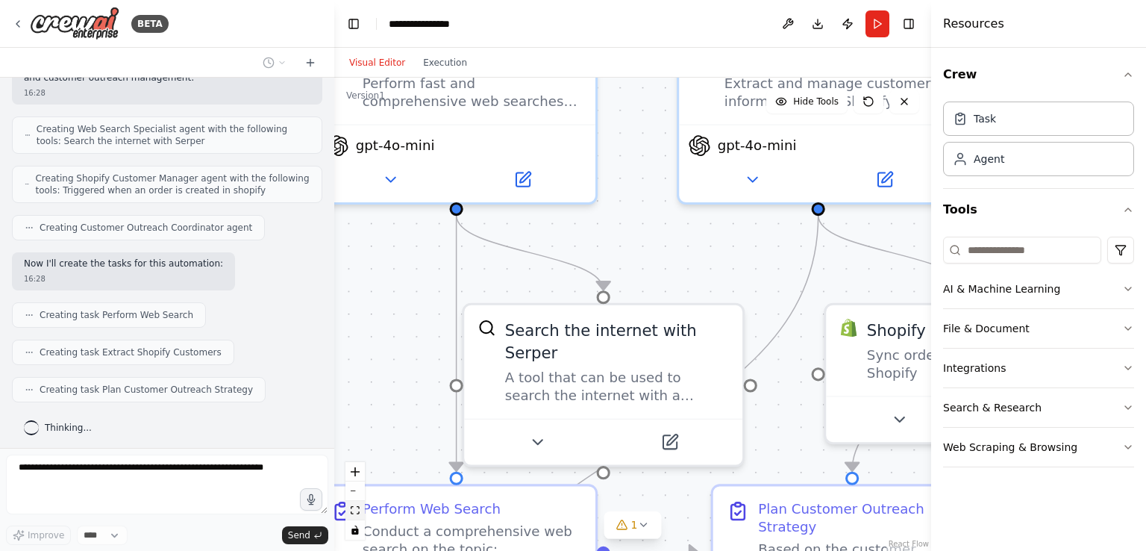
click at [346, 507] on button "fit view" at bounding box center [355, 510] width 19 height 19
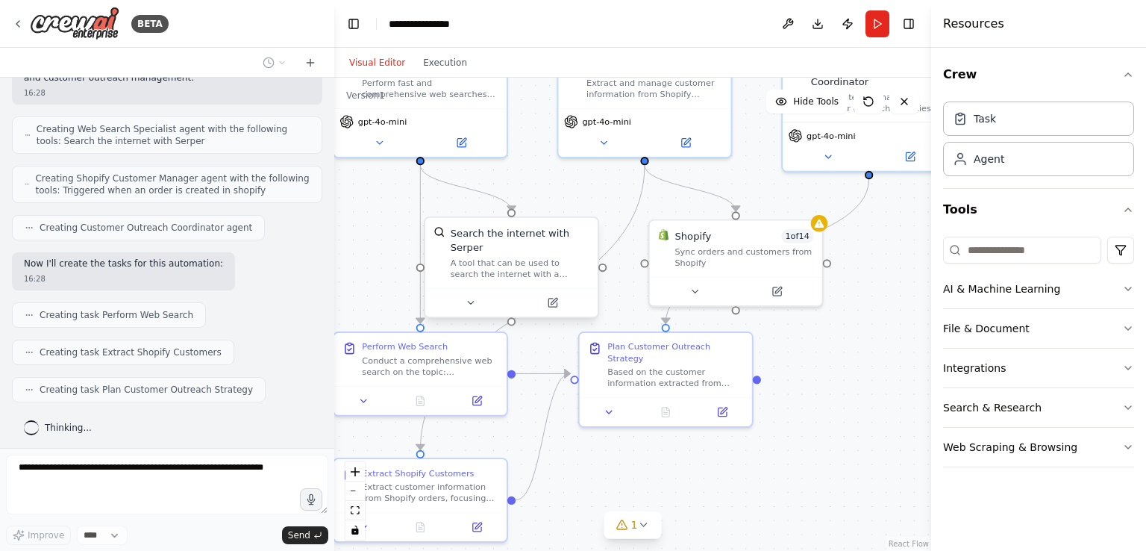
scroll to position [617, 0]
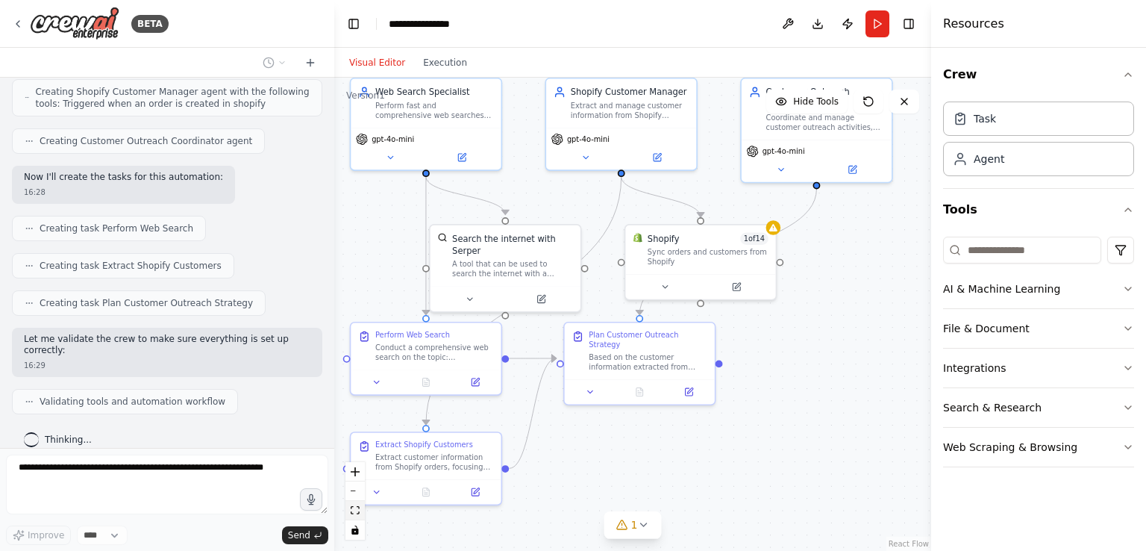
click at [355, 508] on icon "fit view" at bounding box center [355, 510] width 9 height 8
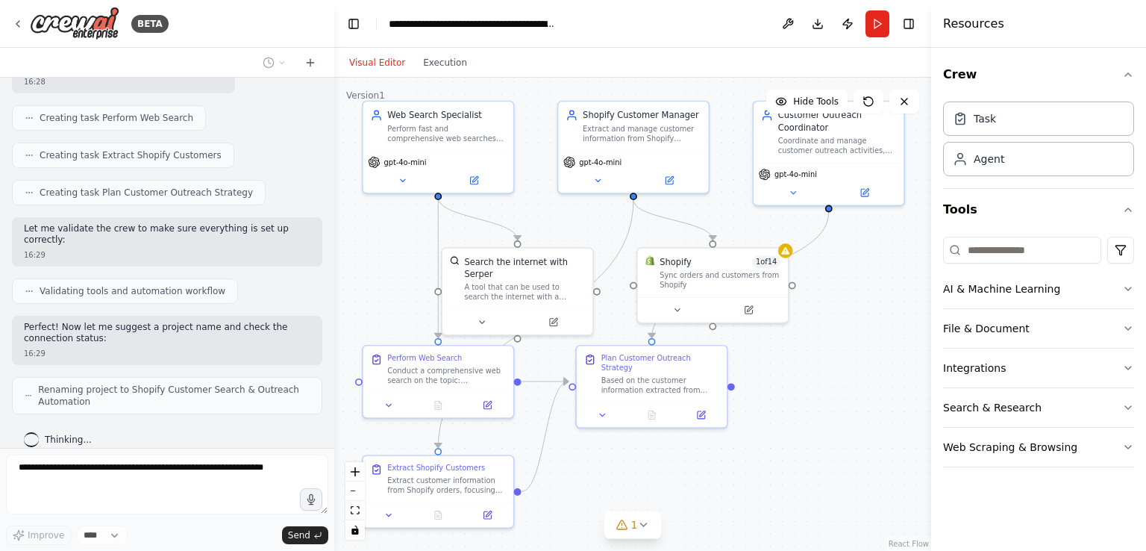
scroll to position [764, 0]
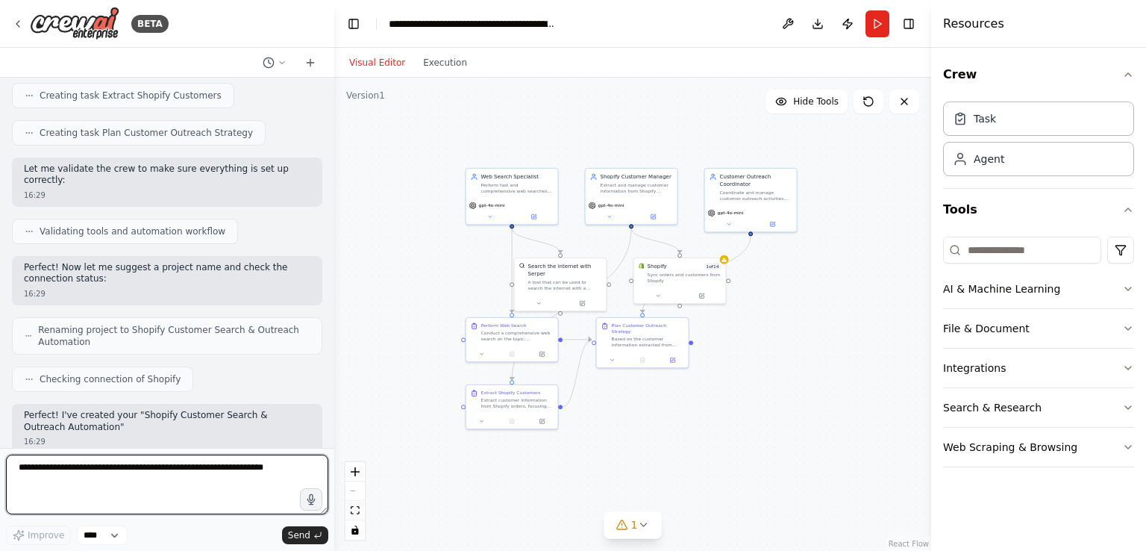
drag, startPoint x: 645, startPoint y: 432, endPoint x: 595, endPoint y: 320, distance: 122.6
click at [723, 394] on div ".deletable-edge-delete-btn { width: 20px; height: 20px; border: 0px solid #ffff…" at bounding box center [632, 314] width 597 height 473
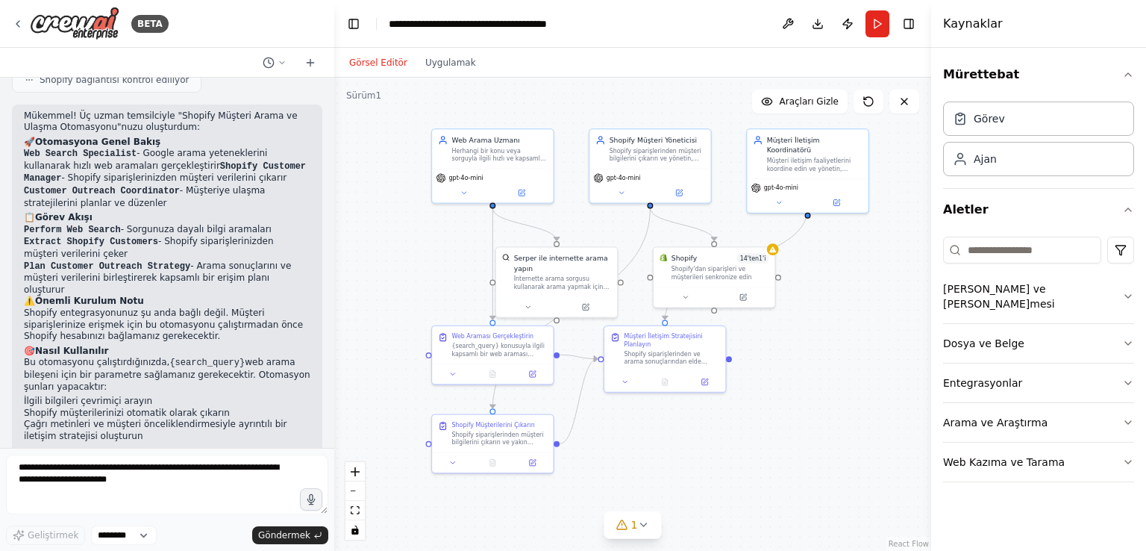
scroll to position [1103, 0]
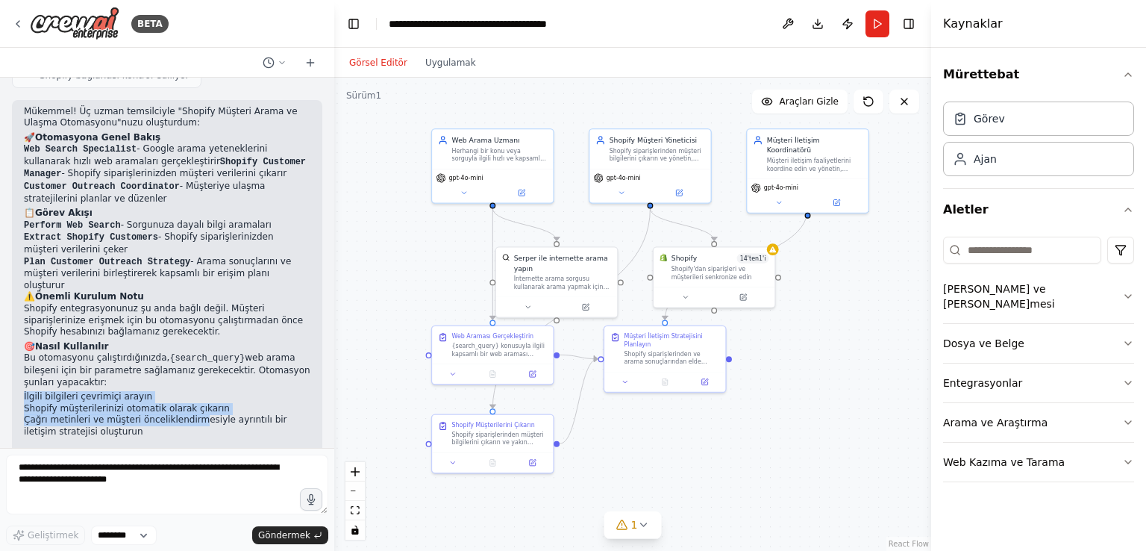
drag, startPoint x: 13, startPoint y: 347, endPoint x: 187, endPoint y: 377, distance: 175.7
click at [187, 377] on div "Mükemmel! Üç uzman temsilciyle "Shopify Müşteri Arama ve Ulaşma Otomasyonu"nuzu…" at bounding box center [167, 289] width 310 height 379
click at [184, 403] on font "Shopify müşterilerinizi otomatik olarak çıkarın" at bounding box center [127, 408] width 206 height 10
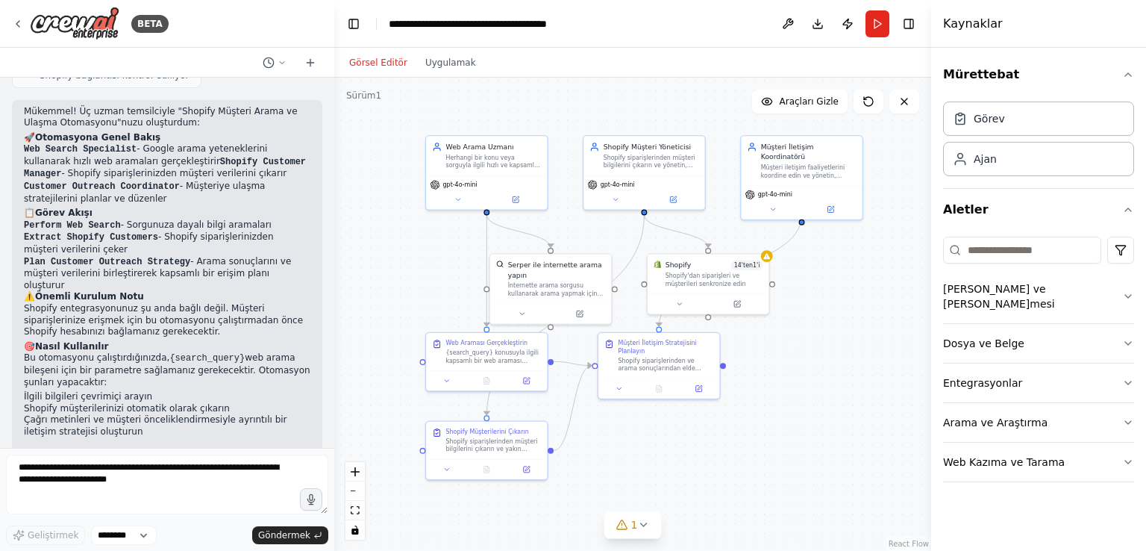
drag, startPoint x: 406, startPoint y: 269, endPoint x: 400, endPoint y: 275, distance: 9.0
click at [400, 275] on div ".deletable-edge-delete-btn { width: 20px; height: 20px; border: 0px solid #ffff…" at bounding box center [632, 314] width 597 height 473
click at [446, 69] on button "Uygulamak" at bounding box center [450, 63] width 69 height 18
click at [390, 60] on font "Görsel Editör" at bounding box center [378, 62] width 58 height 10
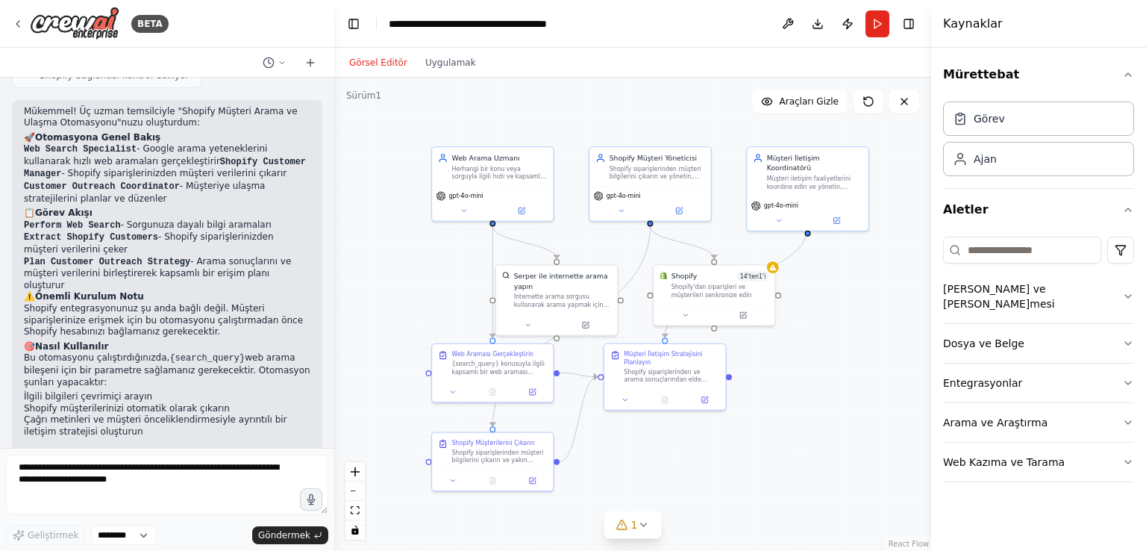
drag, startPoint x: 823, startPoint y: 290, endPoint x: 829, endPoint y: 301, distance: 12.7
click at [829, 301] on div ".deletable-edge-delete-btn { width: 20px; height: 20px; border: 0px solid #ffff…" at bounding box center [632, 314] width 597 height 473
click at [100, 479] on textarea at bounding box center [167, 485] width 322 height 60
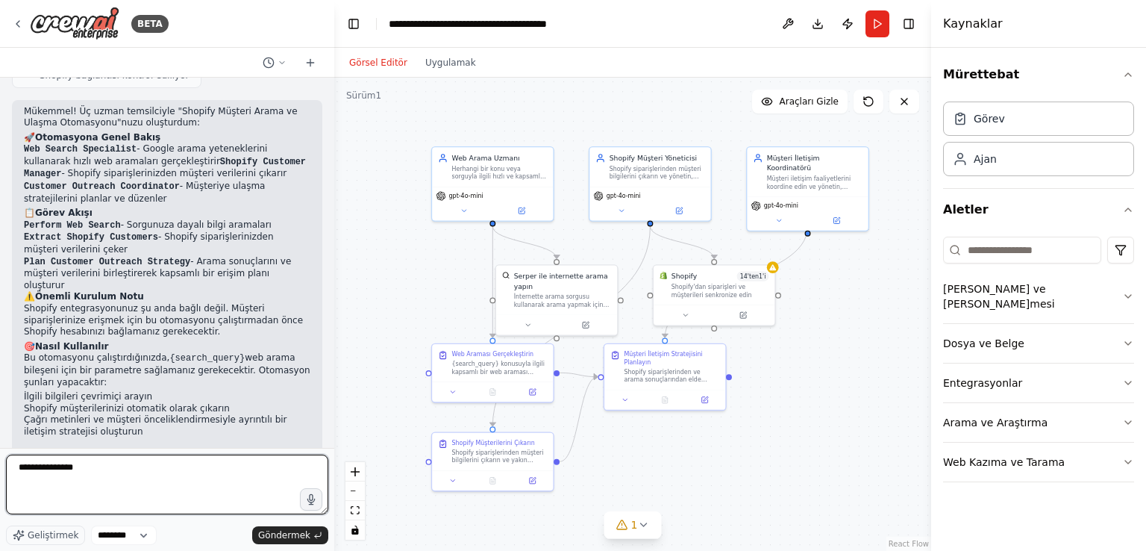
type textarea "**********"
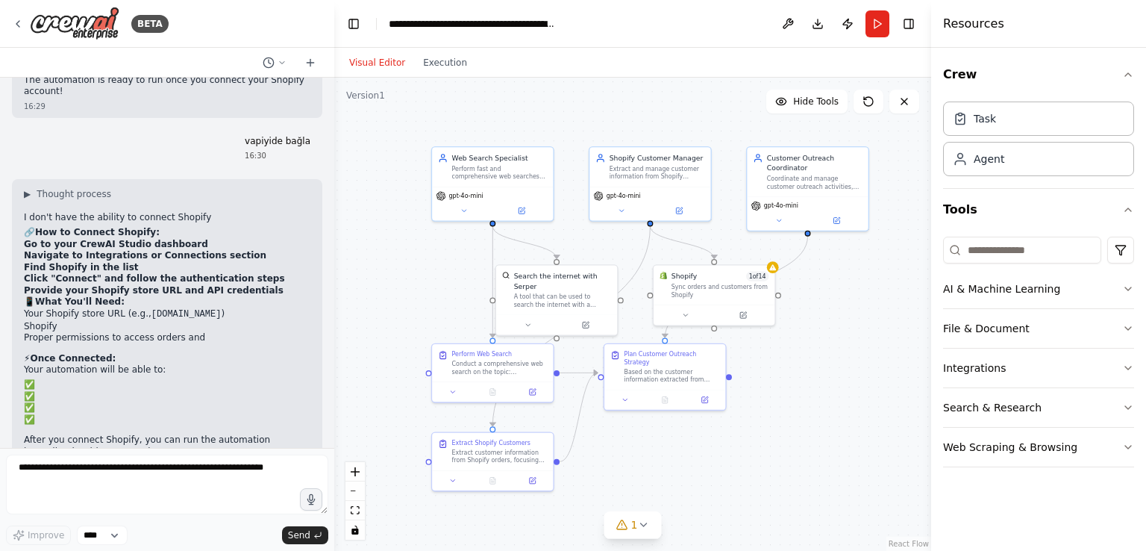
scroll to position [1514, 0]
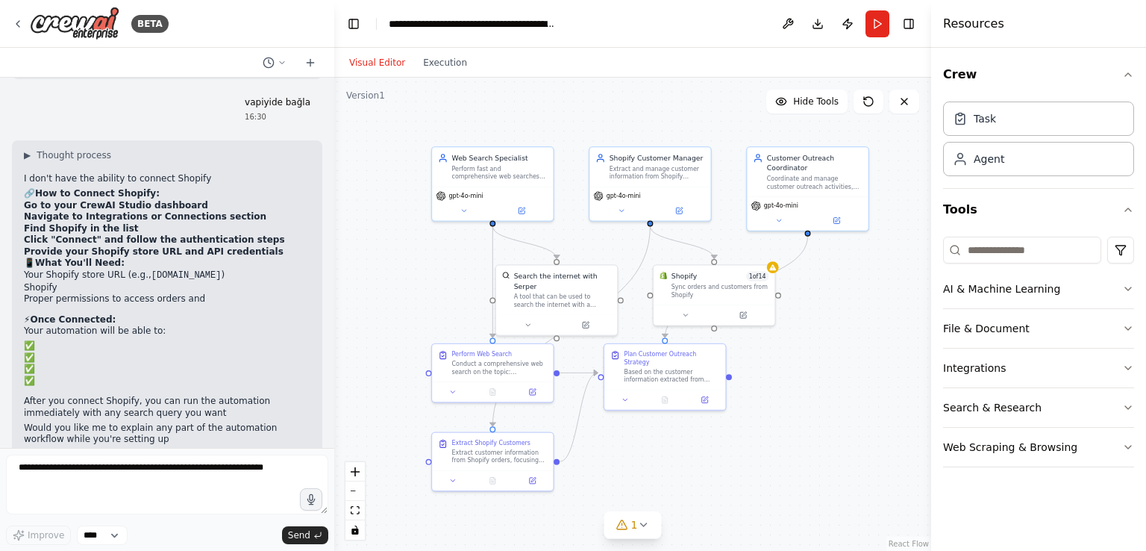
click at [826, 474] on div ".deletable-edge-delete-btn { width: 20px; height: 20px; border: 0px solid #ffff…" at bounding box center [632, 314] width 597 height 473
click at [1123, 448] on icon "button" at bounding box center [1129, 447] width 12 height 12
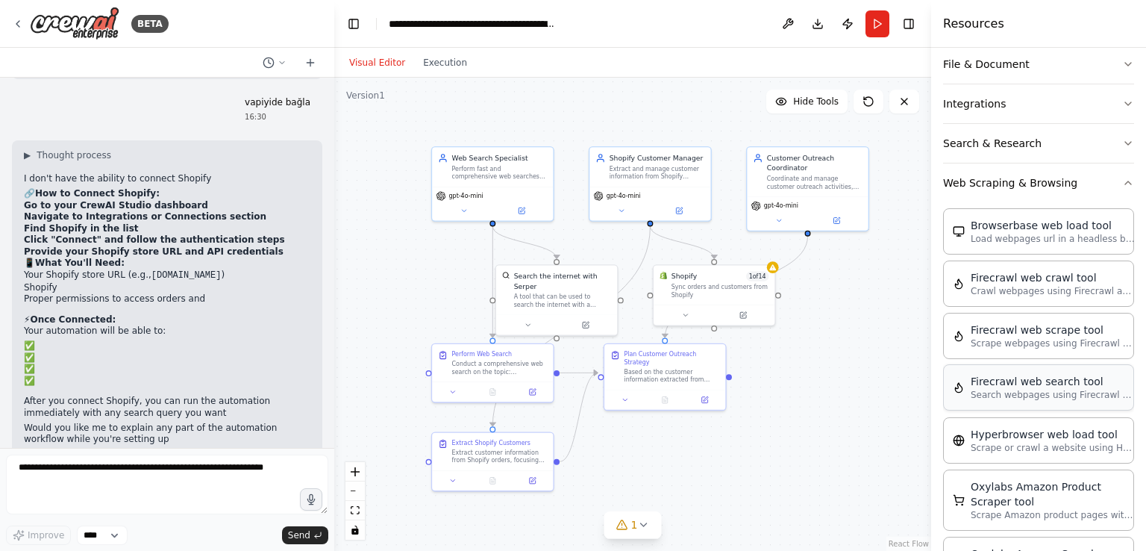
scroll to position [299, 0]
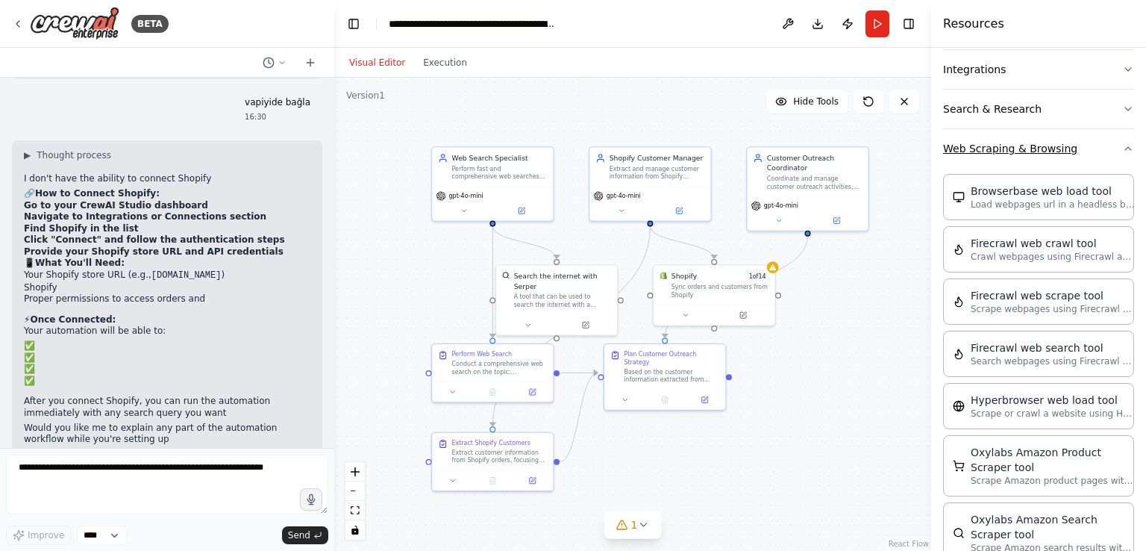
click at [1120, 157] on button "Web Scraping & Browsing" at bounding box center [1038, 148] width 191 height 39
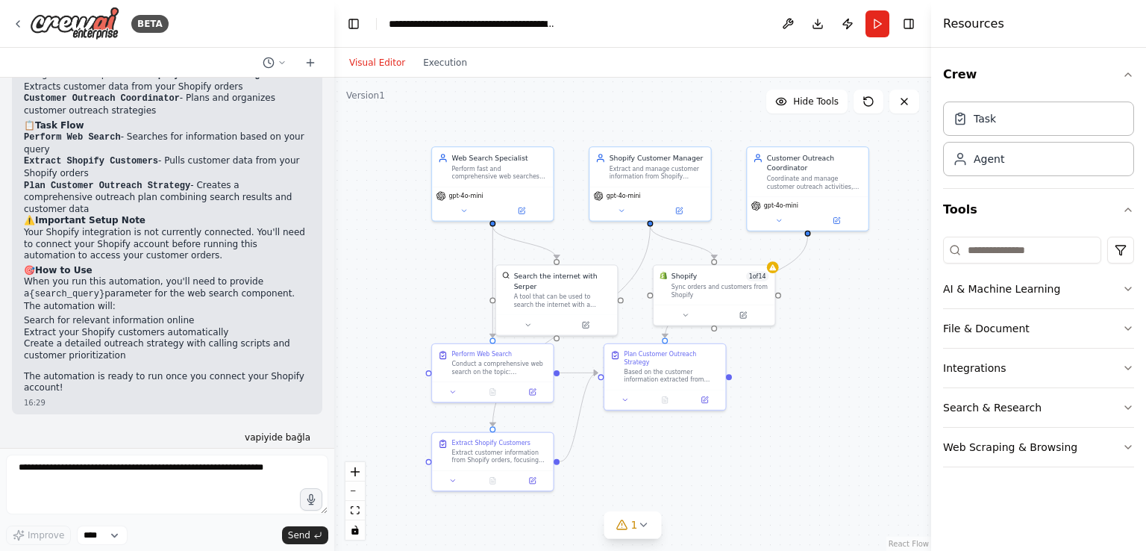
scroll to position [1343, 0]
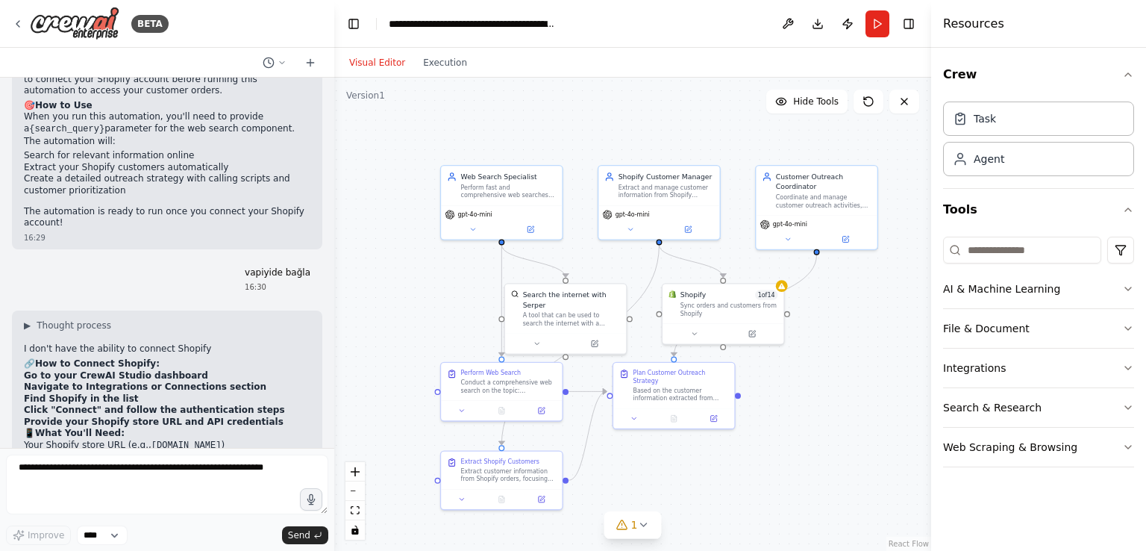
drag, startPoint x: 430, startPoint y: 129, endPoint x: 439, endPoint y: 140, distance: 13.8
click at [439, 140] on div ".deletable-edge-delete-btn { width: 20px; height: 20px; border: 0px solid #ffff…" at bounding box center [632, 314] width 597 height 473
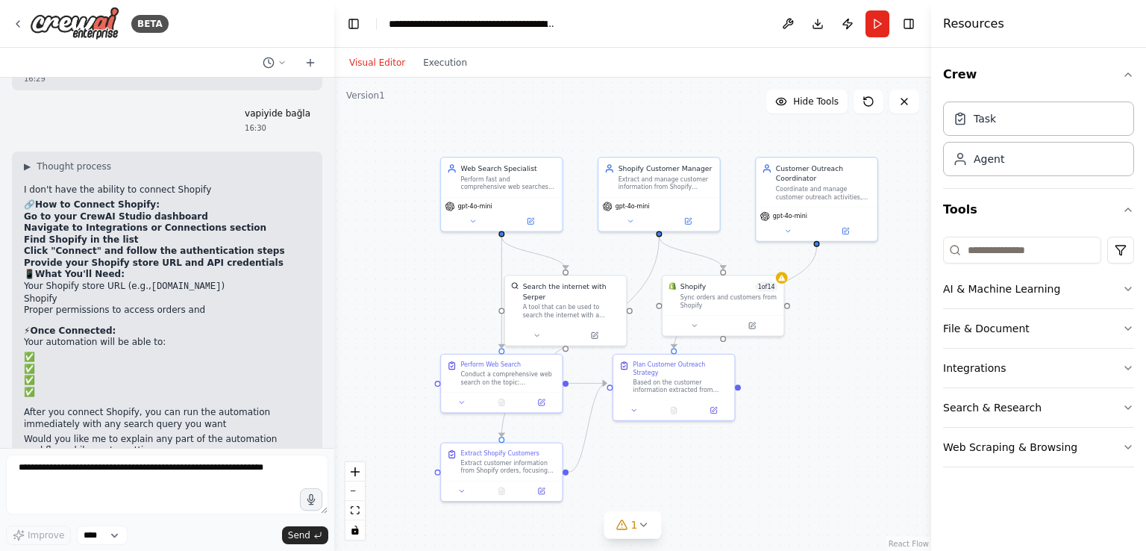
scroll to position [1514, 0]
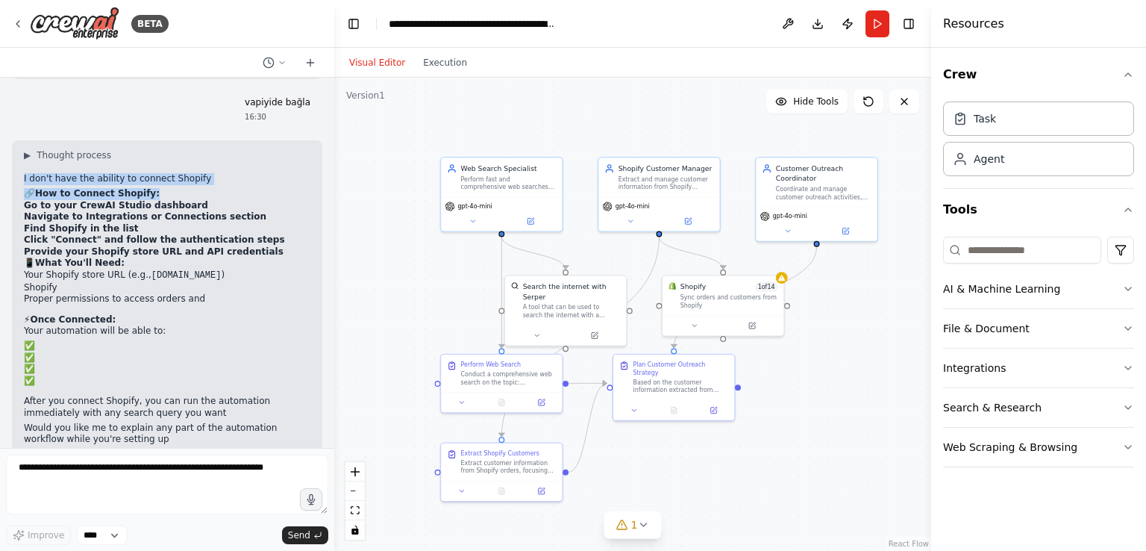
drag, startPoint x: 22, startPoint y: 150, endPoint x: 212, endPoint y: 159, distance: 190.5
click at [210, 159] on div "▶ Thought process I don't have the ability to connect Shopify 🔗 How to Connect …" at bounding box center [167, 302] width 310 height 325
click at [212, 188] on h2 "🔗 How to Connect Shopify:" at bounding box center [167, 194] width 287 height 12
click at [240, 188] on h2 "🔗 How to Connect Shopify:" at bounding box center [167, 194] width 287 height 12
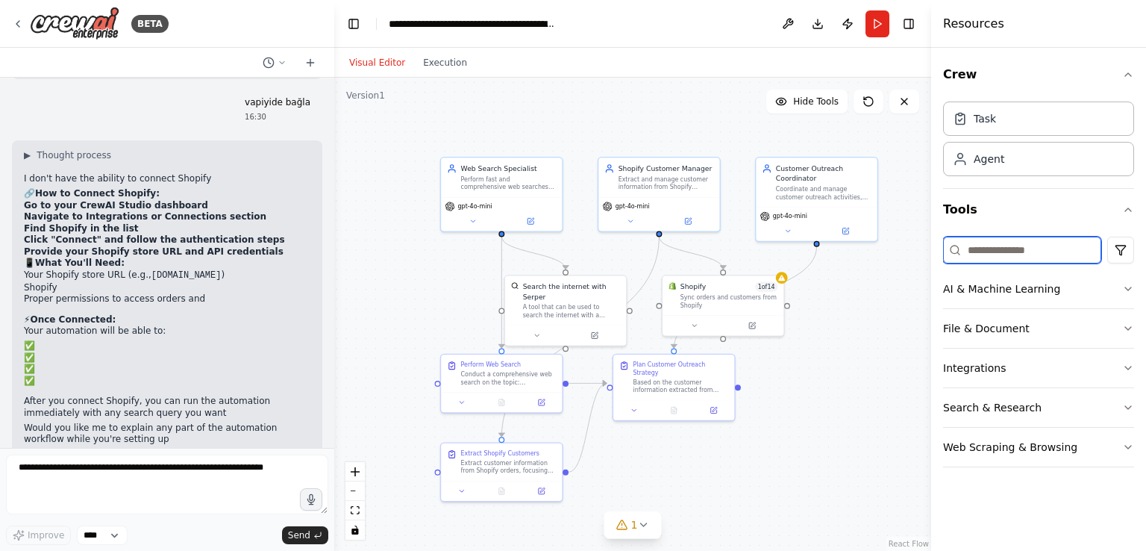
drag, startPoint x: 1009, startPoint y: 243, endPoint x: 1019, endPoint y: 252, distance: 13.7
click at [1019, 252] on input at bounding box center [1022, 250] width 158 height 27
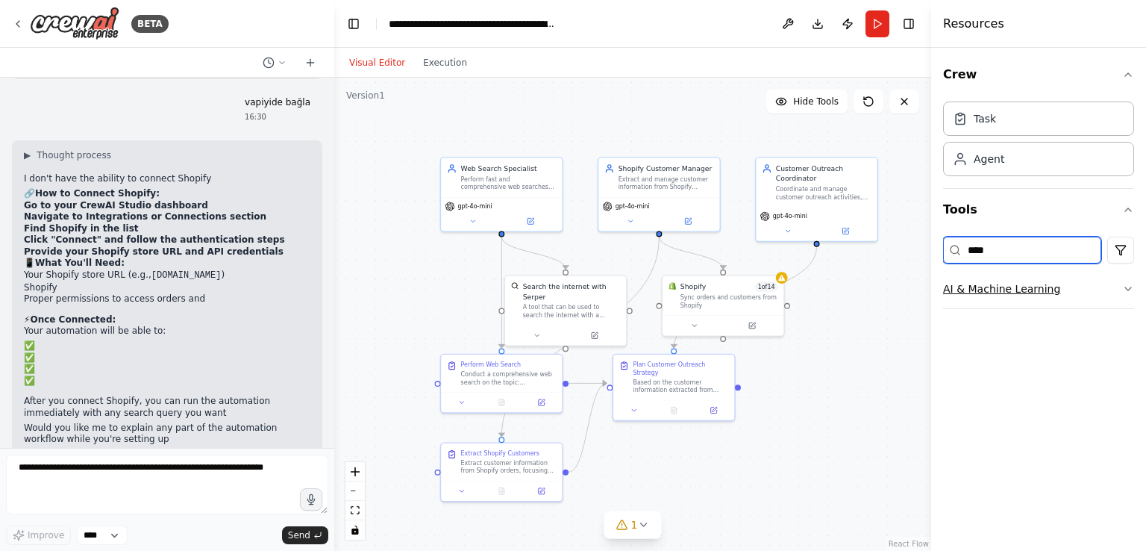
type input "****"
click at [1087, 299] on button "AI & Machine Learning" at bounding box center [1038, 288] width 191 height 39
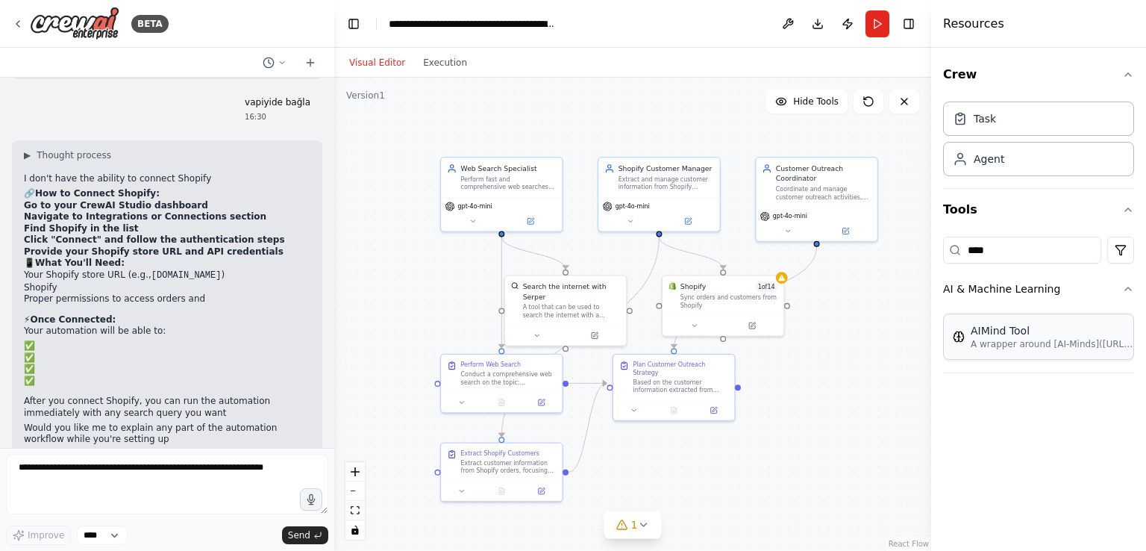
click at [1089, 349] on p "A wrapper around [AI-Minds]([URL][DOMAIN_NAME]). Useful for when you need answe…" at bounding box center [1053, 344] width 164 height 12
click at [1003, 339] on p "A wrapper around [AI-Minds]([URL][DOMAIN_NAME]). Useful for when you need answe…" at bounding box center [1053, 344] width 164 height 12
click at [980, 335] on div "AIMind Tool" at bounding box center [1053, 330] width 164 height 15
drag, startPoint x: 980, startPoint y: 335, endPoint x: 782, endPoint y: 303, distance: 200.4
click at [782, 303] on div "BETA Vapide arama otomasyonu yap ek olarak shopify siparişlerimde müşterileri ç…" at bounding box center [573, 275] width 1146 height 551
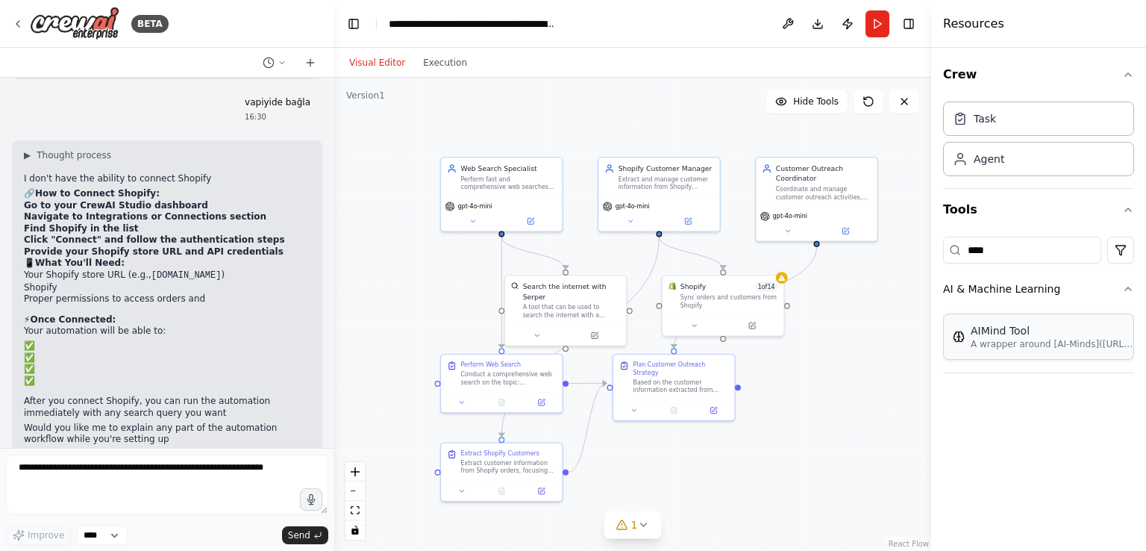
click at [1015, 334] on div "AIMind Tool" at bounding box center [1053, 330] width 164 height 15
click at [1057, 381] on div "**** AI & Machine Learning AIMind Tool A wrapper around [AI-Minds]([URL][DOMAIN…" at bounding box center [1038, 308] width 191 height 155
click at [1050, 344] on p "A wrapper around [AI-Minds]([URL][DOMAIN_NAME]). Useful for when you need answe…" at bounding box center [1053, 344] width 164 height 12
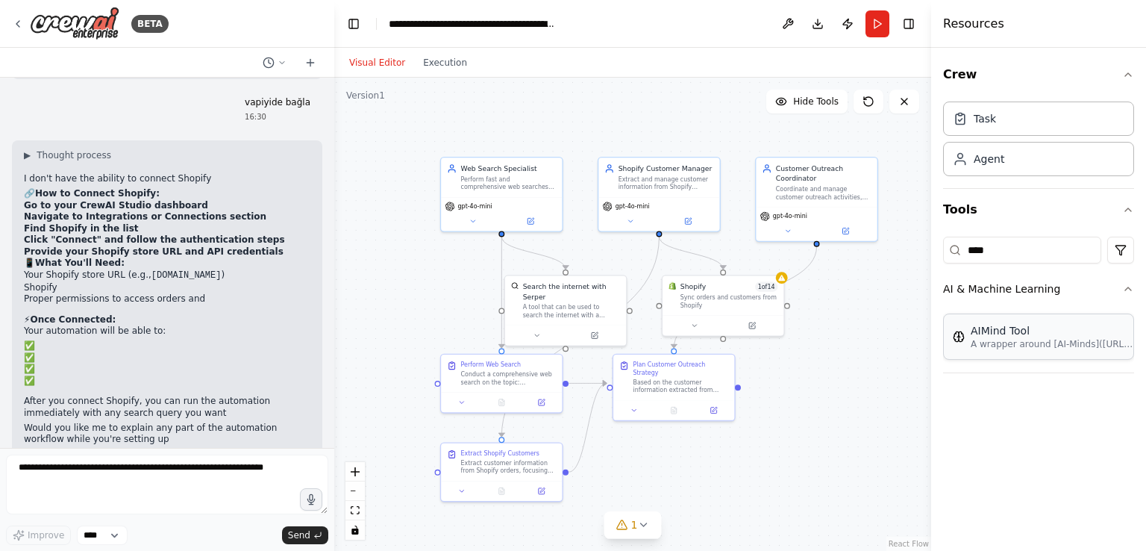
click at [1050, 344] on p "A wrapper around [AI-Minds]([URL][DOMAIN_NAME]). Useful for when you need answe…" at bounding box center [1053, 344] width 164 height 12
click at [1033, 321] on div "AIMind Tool A wrapper around [AI-Minds]([URL][DOMAIN_NAME]). Useful for when yo…" at bounding box center [1038, 336] width 191 height 46
click at [1028, 291] on button "AI & Machine Learning" at bounding box center [1038, 288] width 191 height 39
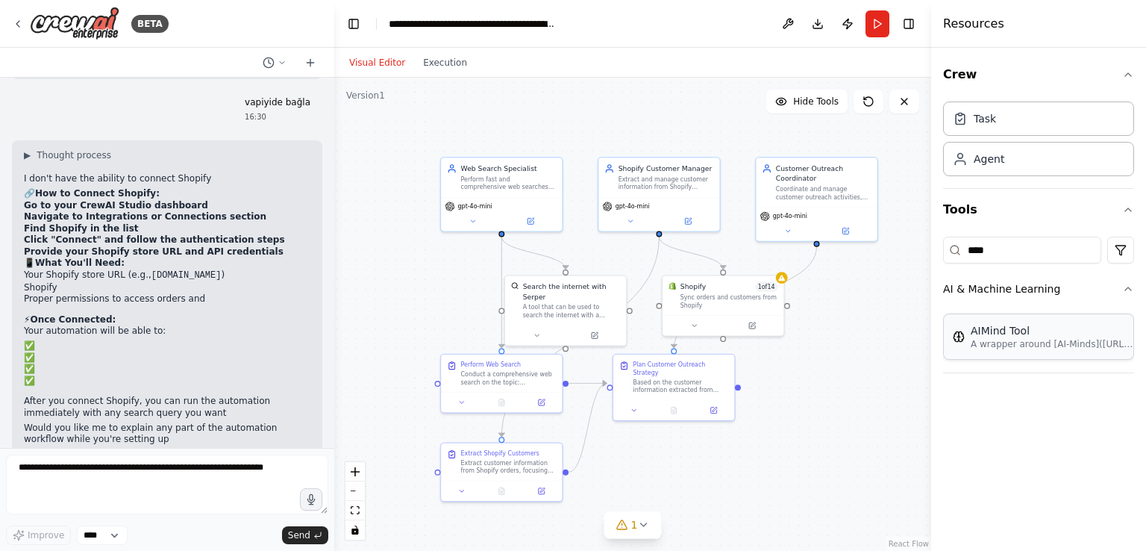
click at [1060, 343] on p "A wrapper around [AI-Minds]([URL][DOMAIN_NAME]). Useful for when you need answe…" at bounding box center [1053, 344] width 164 height 12
click at [1121, 355] on div "AIMind Tool A wrapper around [AI-Minds]([URL][DOMAIN_NAME]). Useful for when yo…" at bounding box center [1038, 336] width 191 height 46
click at [1111, 349] on div "AIMind Tool A wrapper around [AI-Minds]([URL][DOMAIN_NAME]). Useful for when yo…" at bounding box center [1038, 336] width 191 height 46
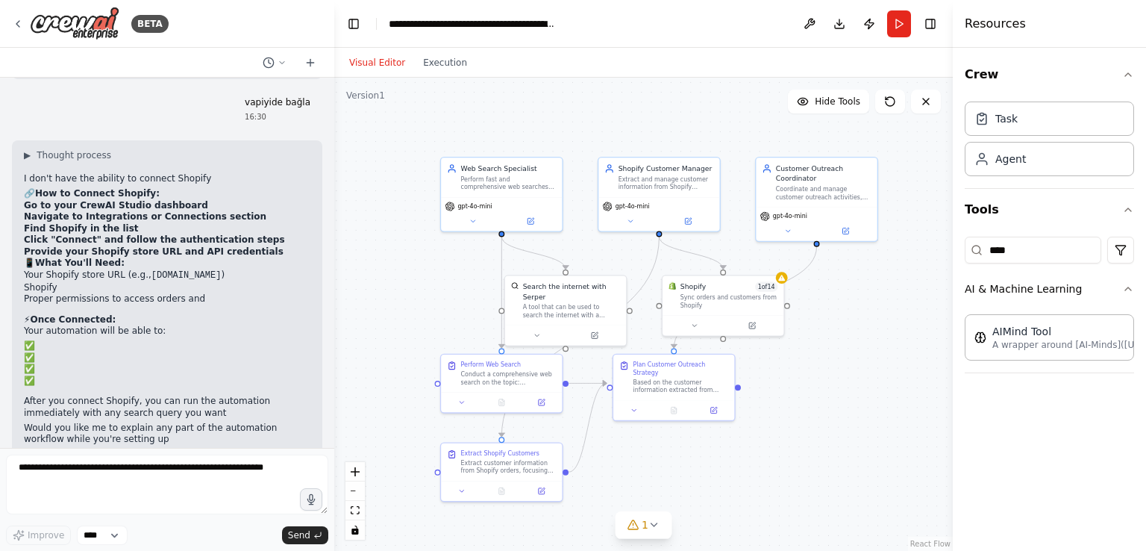
drag, startPoint x: 934, startPoint y: 260, endPoint x: 953, endPoint y: 260, distance: 18.7
click at [953, 260] on div at bounding box center [956, 275] width 6 height 551
click at [442, 76] on div "Visual Editor Execution" at bounding box center [408, 63] width 136 height 30
click at [425, 71] on button "Execution" at bounding box center [445, 63] width 62 height 18
click at [396, 63] on button "Visual Editor" at bounding box center [377, 63] width 74 height 18
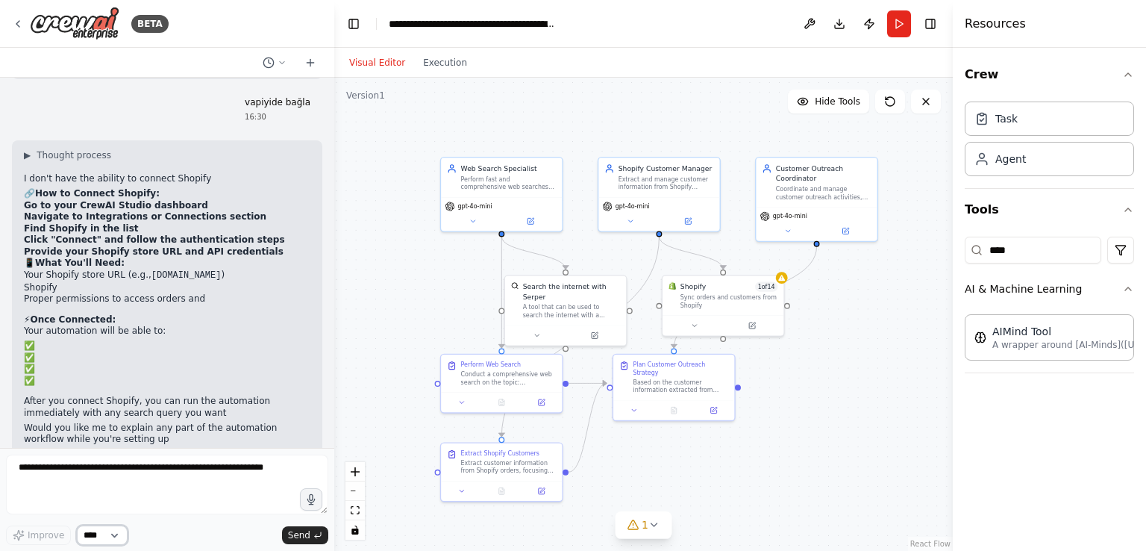
click at [111, 543] on select "****" at bounding box center [102, 534] width 51 height 19
click at [111, 541] on select "****" at bounding box center [102, 534] width 51 height 19
click at [1013, 151] on div "Agent" at bounding box center [1011, 158] width 31 height 15
click at [1018, 155] on div "Agent" at bounding box center [1011, 158] width 31 height 15
click at [1017, 130] on div "Task" at bounding box center [1049, 118] width 169 height 34
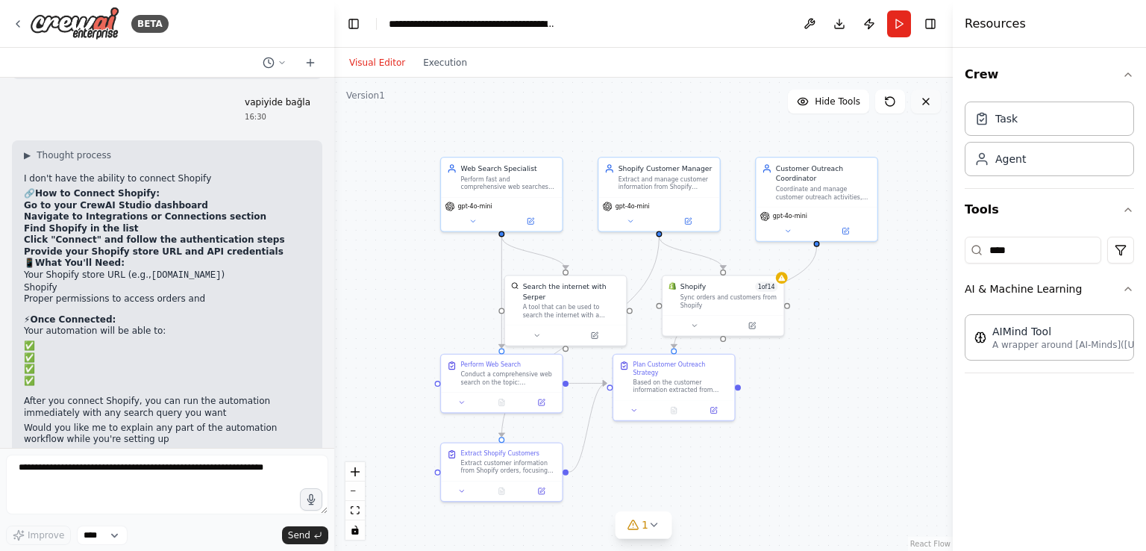
click at [931, 104] on icon at bounding box center [926, 102] width 12 height 12
click at [1021, 241] on input "****" at bounding box center [1033, 250] width 137 height 27
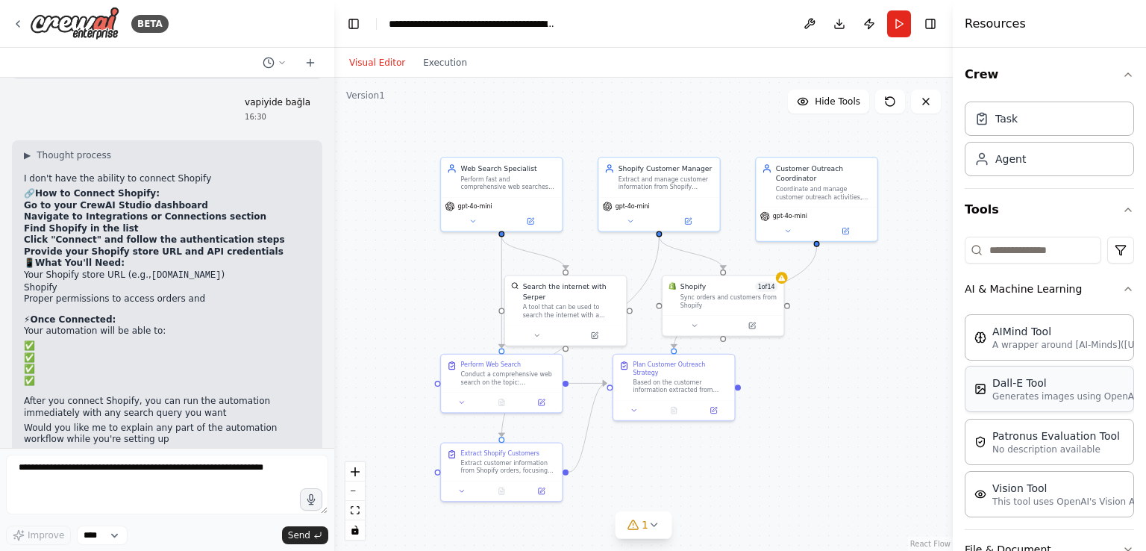
click at [1008, 375] on div "Dall-E Tool" at bounding box center [1075, 382] width 164 height 15
click at [1017, 387] on div "Dall-E Tool" at bounding box center [1075, 382] width 164 height 15
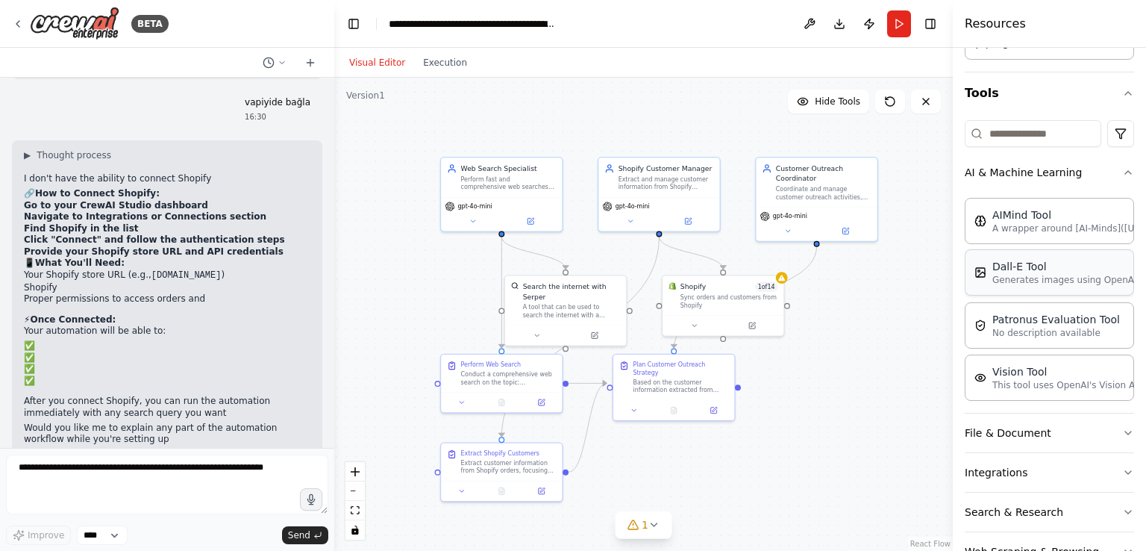
scroll to position [84, 0]
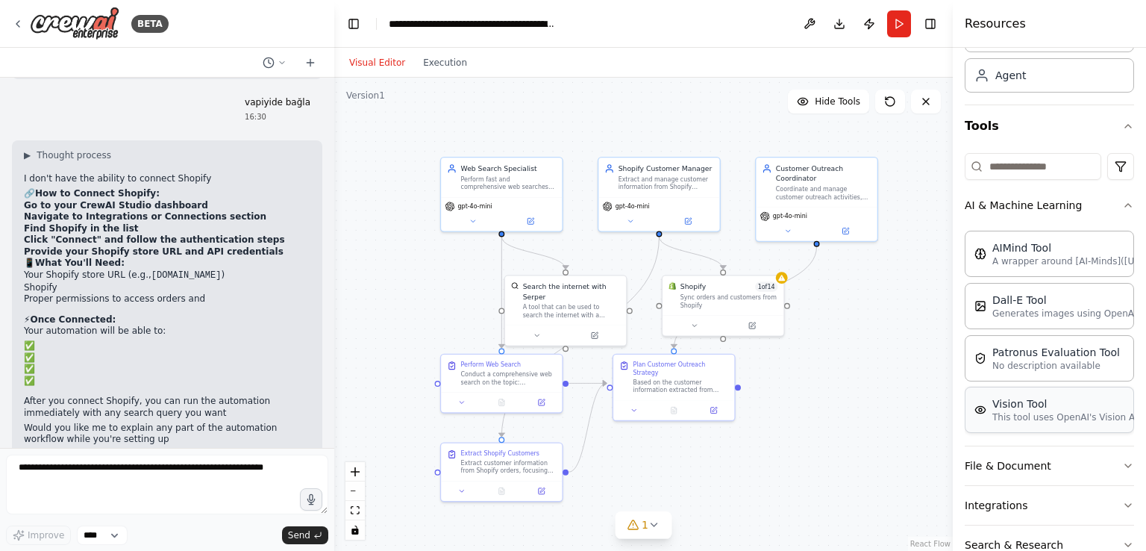
click at [1051, 404] on div "Vision Tool" at bounding box center [1075, 403] width 164 height 15
click at [1058, 263] on p "A wrapper around [AI-Minds]([URL][DOMAIN_NAME]). Useful for when you need answe…" at bounding box center [1075, 261] width 164 height 12
drag, startPoint x: 1058, startPoint y: 263, endPoint x: 879, endPoint y: 315, distance: 186.4
click at [879, 315] on div "BETA Vapide arama otomasyonu yap ek olarak shopify siparişlerimde müşterileri ç…" at bounding box center [573, 275] width 1146 height 551
drag, startPoint x: 879, startPoint y: 397, endPoint x: 814, endPoint y: 390, distance: 66.1
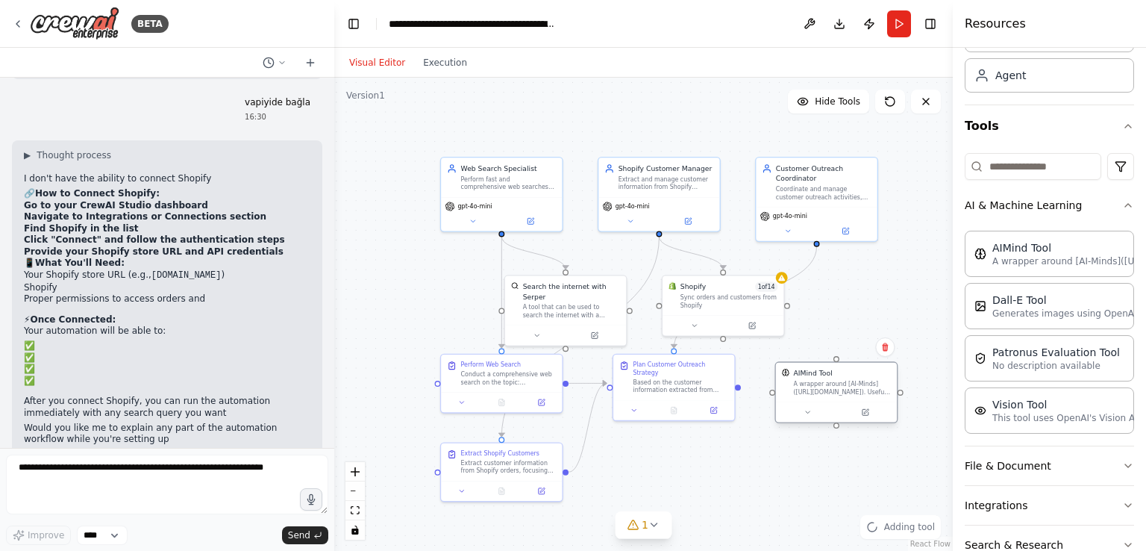
click at [816, 389] on div "A wrapper around [AI-Minds]([URL][DOMAIN_NAME]). Useful for when you need answe…" at bounding box center [843, 388] width 98 height 16
click at [850, 398] on div "AIMind Tool A wrapper around [AI-Minds]([URL][DOMAIN_NAME]). Useful for when yo…" at bounding box center [836, 383] width 121 height 40
click at [914, 458] on div ".deletable-edge-delete-btn { width: 20px; height: 20px; border: 0px solid #ffff…" at bounding box center [643, 314] width 619 height 473
click at [861, 410] on icon at bounding box center [865, 412] width 8 height 8
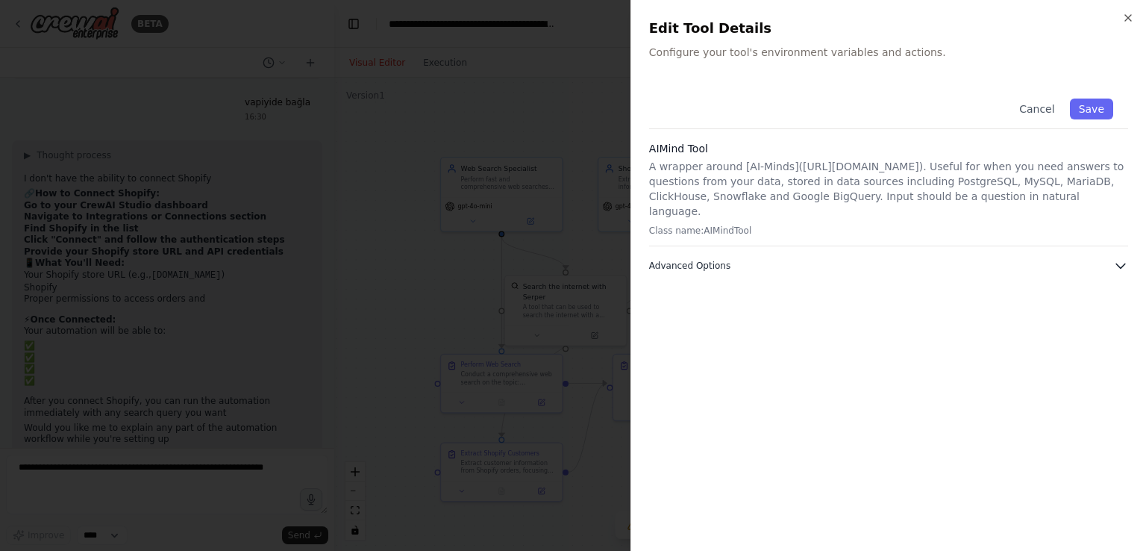
click at [724, 258] on button "Advanced Options" at bounding box center [888, 265] width 479 height 15
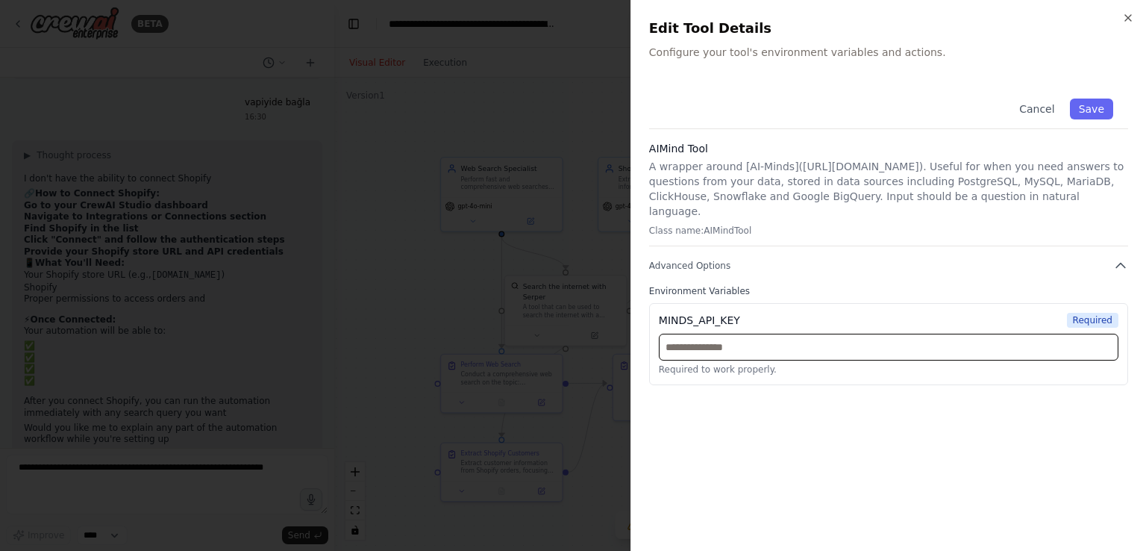
click at [757, 340] on input "text" at bounding box center [889, 347] width 460 height 27
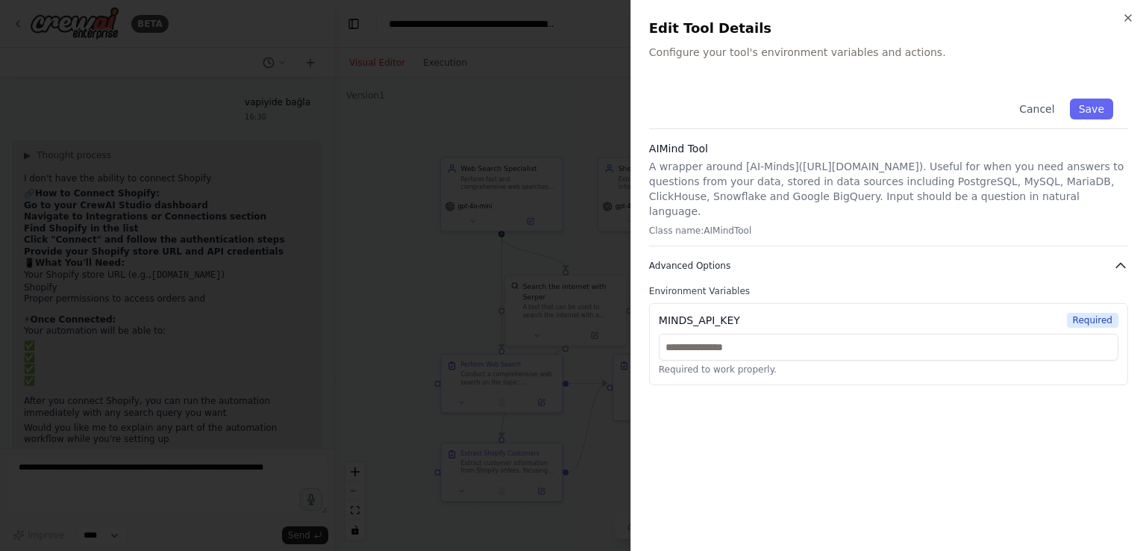
click at [751, 258] on button "Advanced Options" at bounding box center [888, 265] width 479 height 15
click at [1129, 16] on icon "button" at bounding box center [1129, 18] width 12 height 12
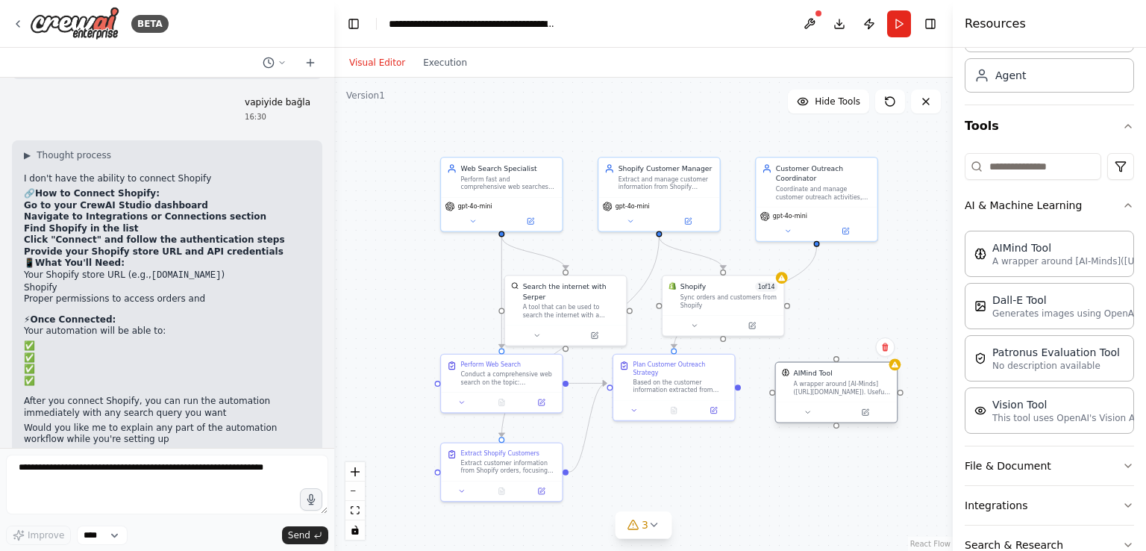
click at [845, 383] on div "A wrapper around [AI-Minds]([URL][DOMAIN_NAME]). Useful for when you need answe…" at bounding box center [843, 388] width 98 height 16
click at [873, 416] on button at bounding box center [865, 412] width 56 height 12
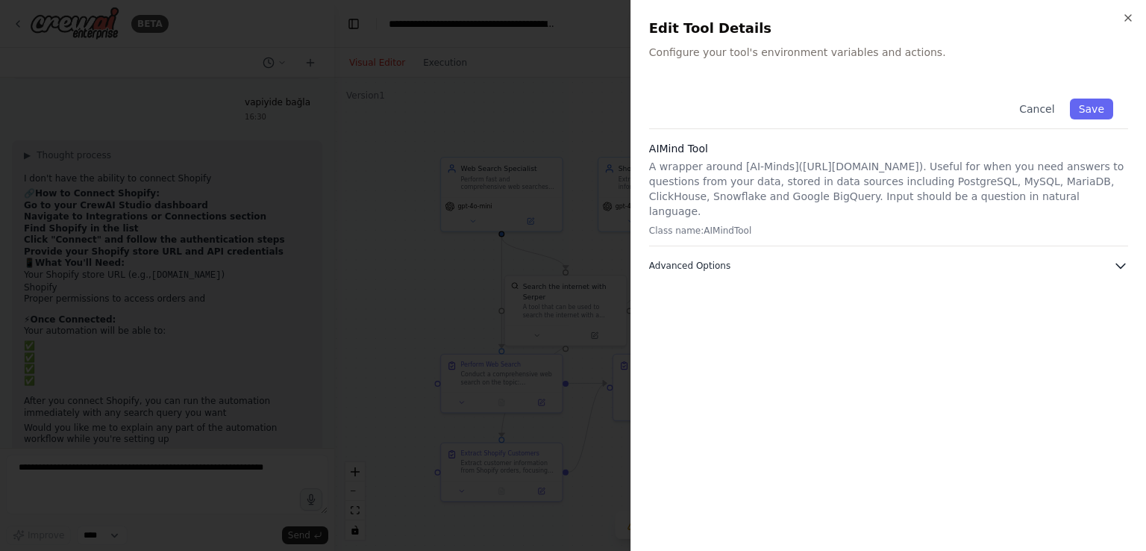
click at [723, 260] on span "Advanced Options" at bounding box center [689, 266] width 81 height 12
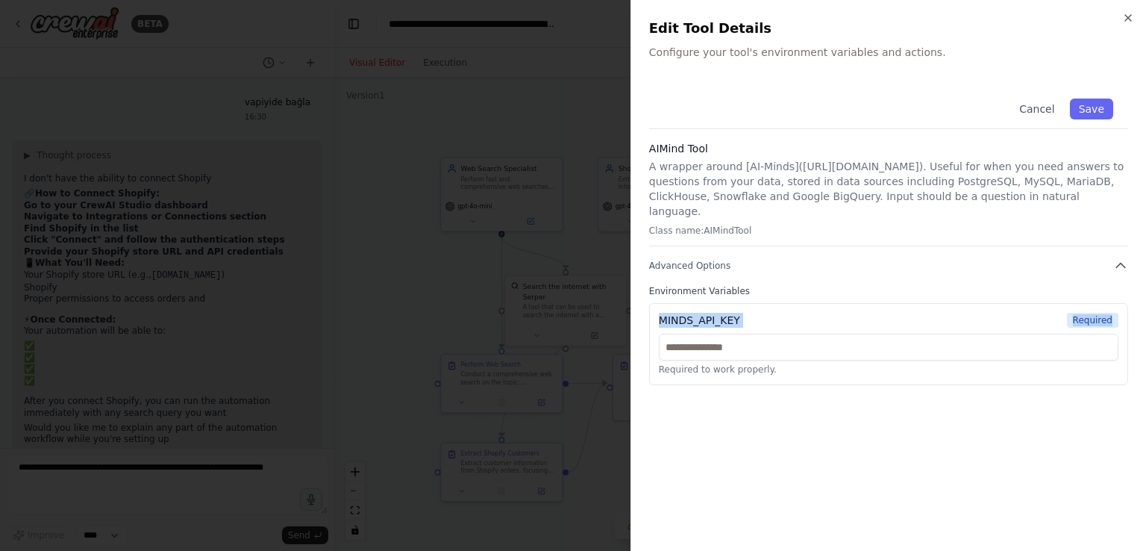
drag, startPoint x: 651, startPoint y: 300, endPoint x: 755, endPoint y: 313, distance: 105.3
click at [755, 313] on div "MINDS_API_KEY Required Required to work properly." at bounding box center [888, 344] width 479 height 82
click at [809, 285] on label "Environment Variables" at bounding box center [888, 291] width 479 height 12
click at [1119, 258] on icon "button" at bounding box center [1121, 265] width 15 height 15
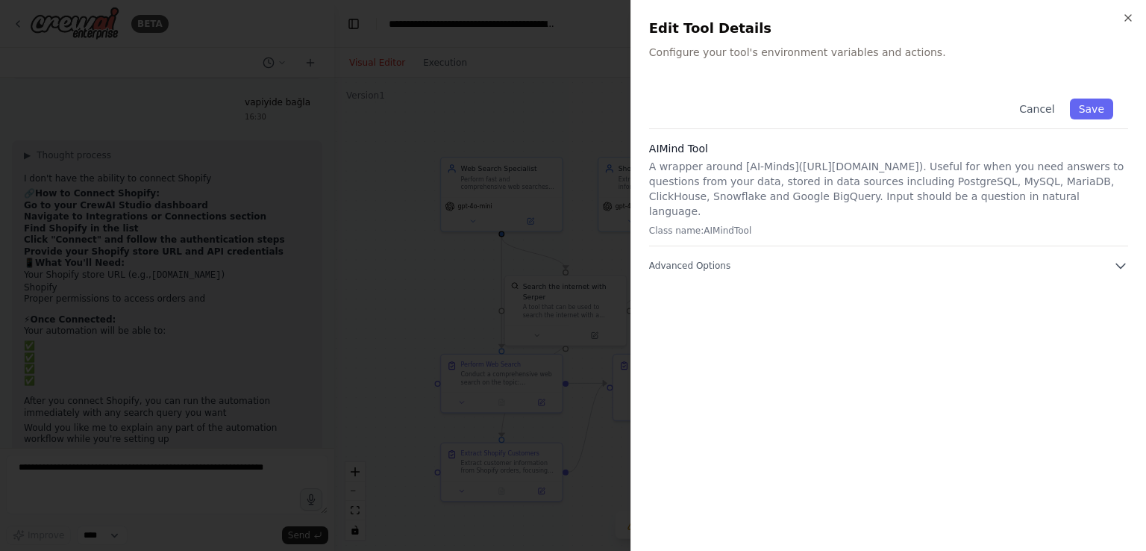
click at [1140, 12] on div "Close Edit Tool Details Configure your tool's environment variables and actions…" at bounding box center [889, 275] width 516 height 551
click at [1131, 14] on icon "button" at bounding box center [1129, 18] width 12 height 12
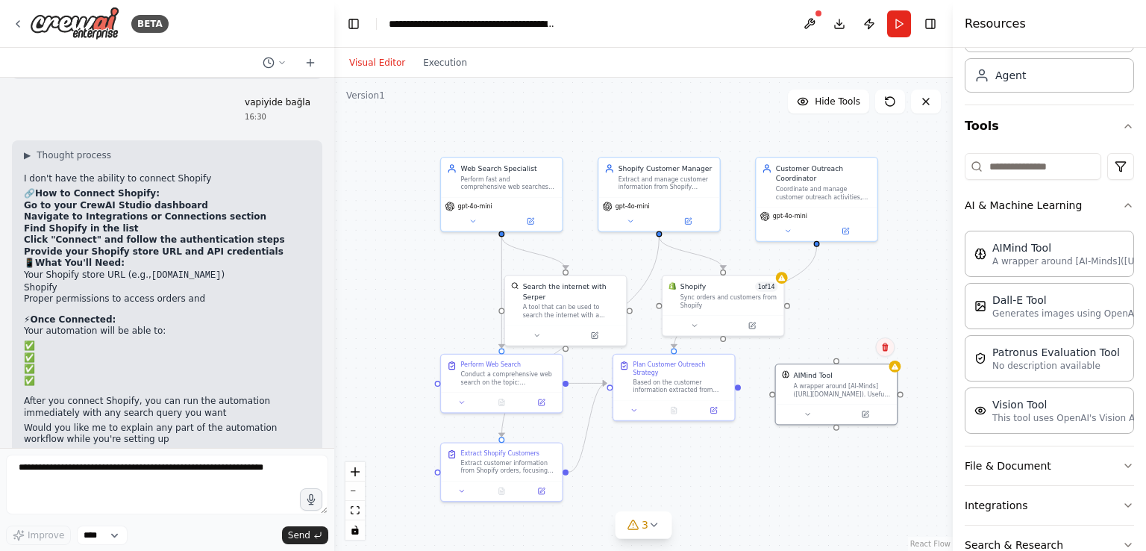
click at [880, 349] on button at bounding box center [885, 346] width 19 height 19
click at [842, 351] on button "Confirm" at bounding box center [843, 347] width 53 height 18
click at [354, 481] on button "zoom out" at bounding box center [355, 490] width 19 height 19
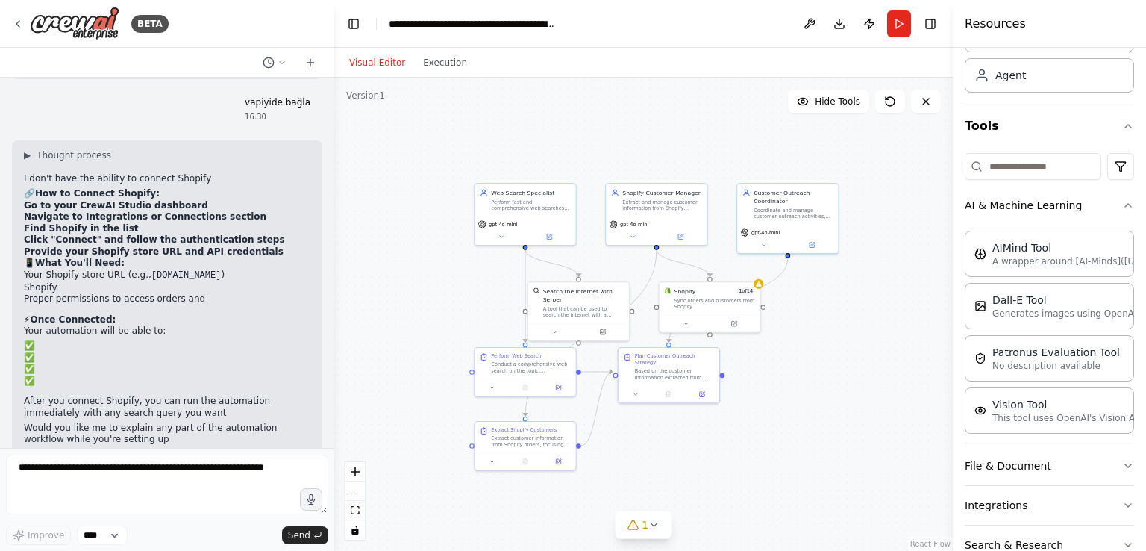
click at [770, 511] on div ".deletable-edge-delete-btn { width: 20px; height: 20px; border: 0px solid #ffff…" at bounding box center [643, 314] width 619 height 473
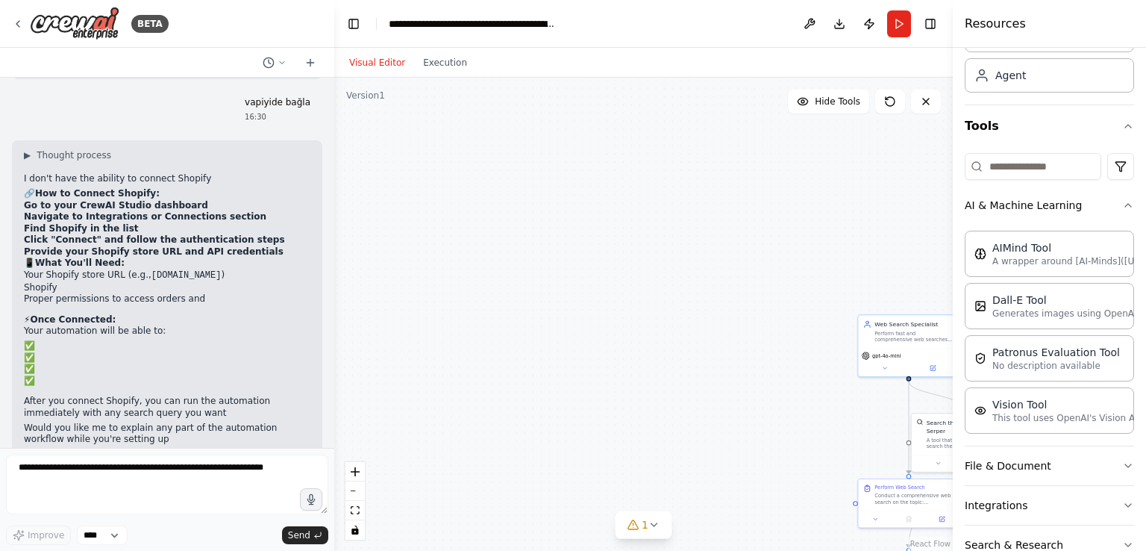
drag, startPoint x: 390, startPoint y: 145, endPoint x: 774, endPoint y: 276, distance: 405.5
click at [774, 276] on div ".deletable-edge-delete-btn { width: 20px; height: 20px; border: 0px solid #ffff…" at bounding box center [643, 314] width 619 height 473
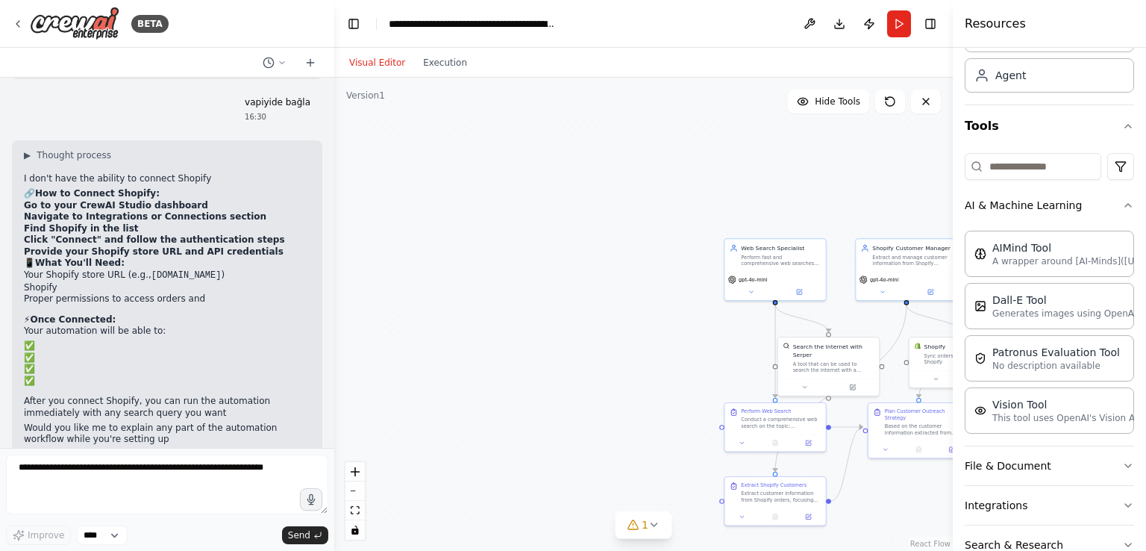
drag, startPoint x: 514, startPoint y: 190, endPoint x: 355, endPoint y: 141, distance: 165.5
click at [357, 134] on div ".deletable-edge-delete-btn { width: 20px; height: 20px; border: 0px solid #ffff…" at bounding box center [643, 314] width 619 height 473
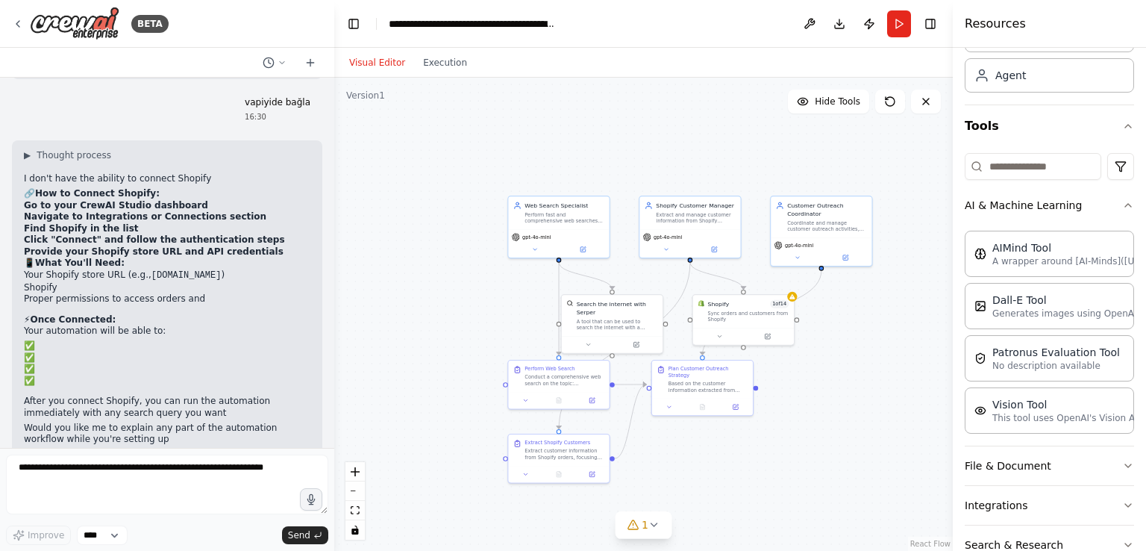
drag, startPoint x: 780, startPoint y: 199, endPoint x: 613, endPoint y: 149, distance: 174.5
click at [613, 149] on div ".deletable-edge-delete-btn { width: 20px; height: 20px; border: 0px solid #ffff…" at bounding box center [643, 314] width 619 height 473
click at [475, 302] on div ".deletable-edge-delete-btn { width: 20px; height: 20px; border: 0px solid #ffff…" at bounding box center [643, 314] width 619 height 473
click at [1009, 169] on input at bounding box center [1033, 166] width 137 height 27
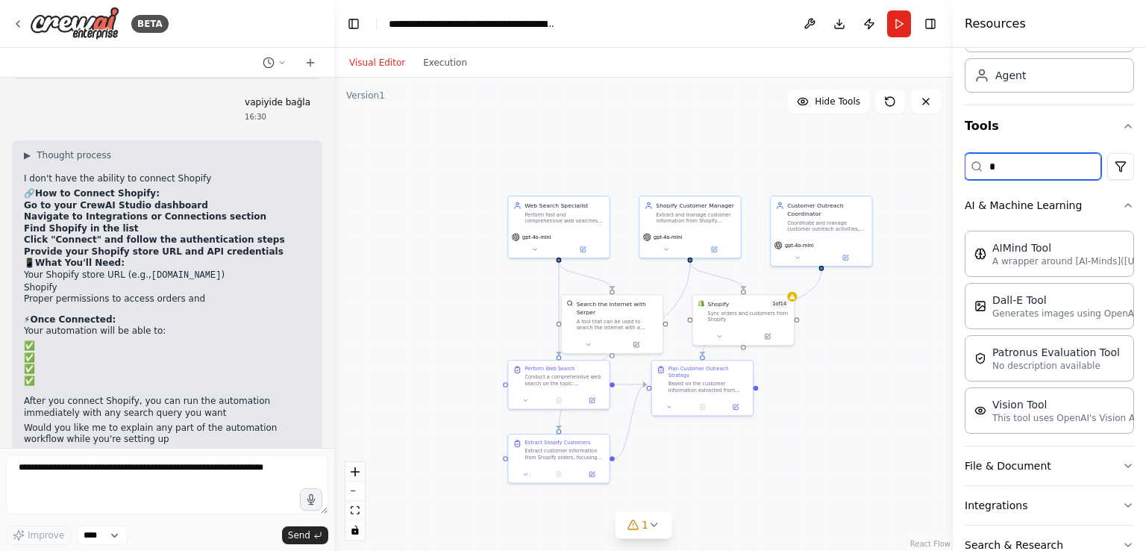
scroll to position [0, 0]
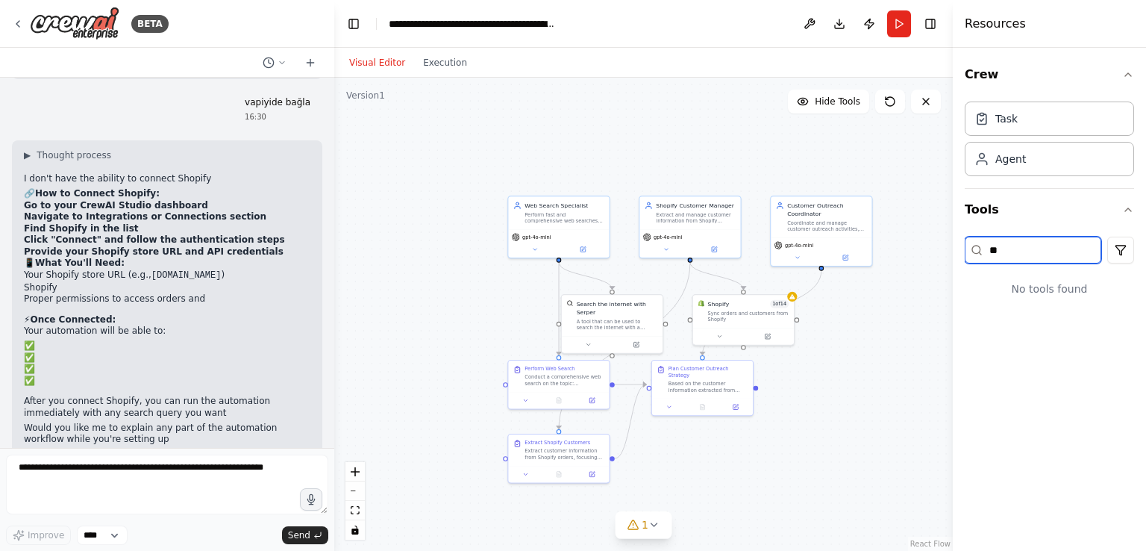
type input "*"
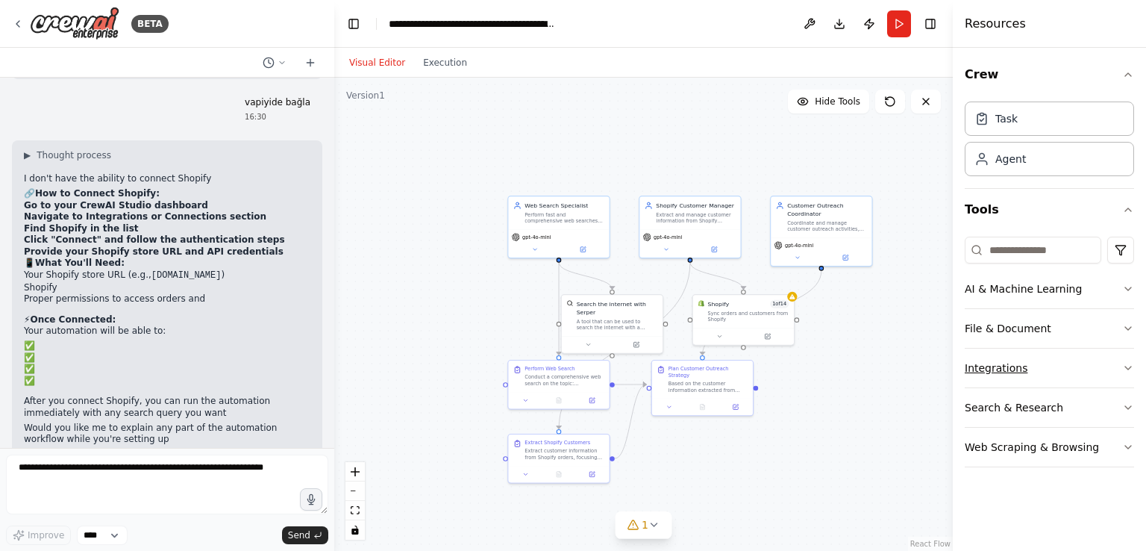
click at [1111, 358] on button "Integrations" at bounding box center [1049, 368] width 169 height 39
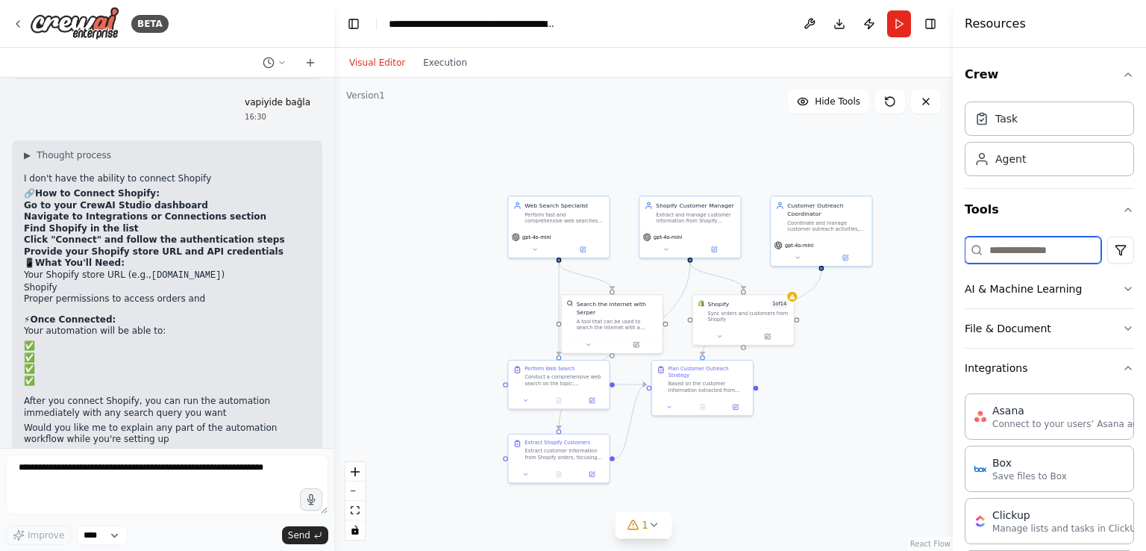
click at [999, 243] on input at bounding box center [1033, 250] width 137 height 27
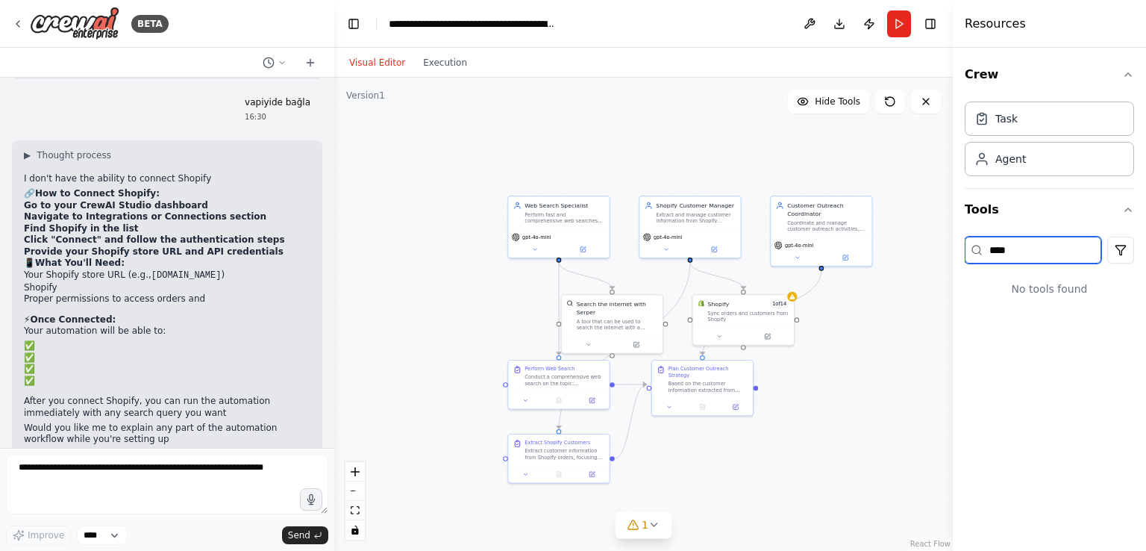
type input "****"
click at [573, 243] on button at bounding box center [583, 248] width 46 height 10
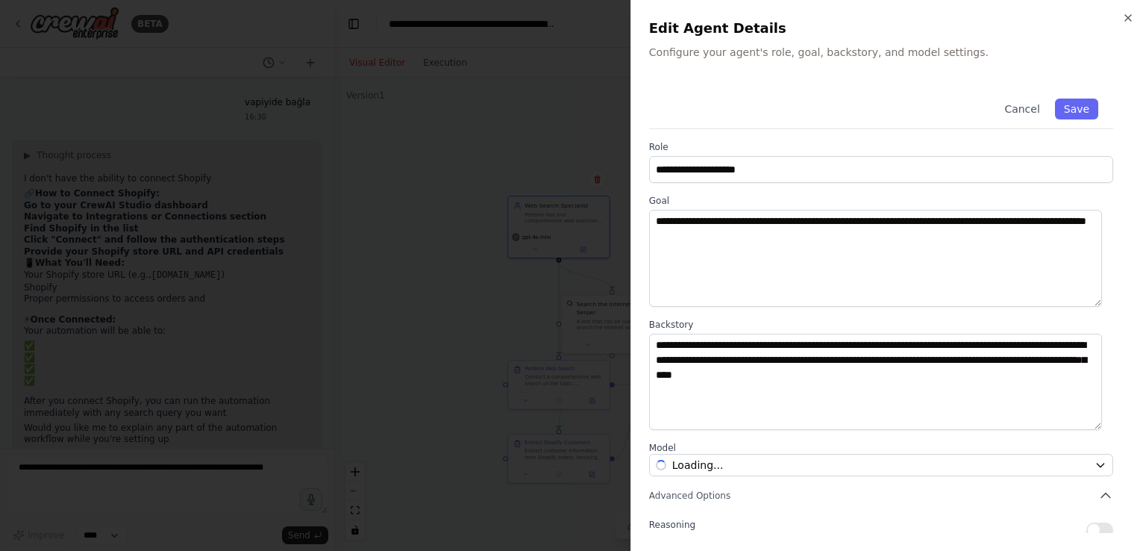
click at [553, 219] on div at bounding box center [573, 275] width 1146 height 551
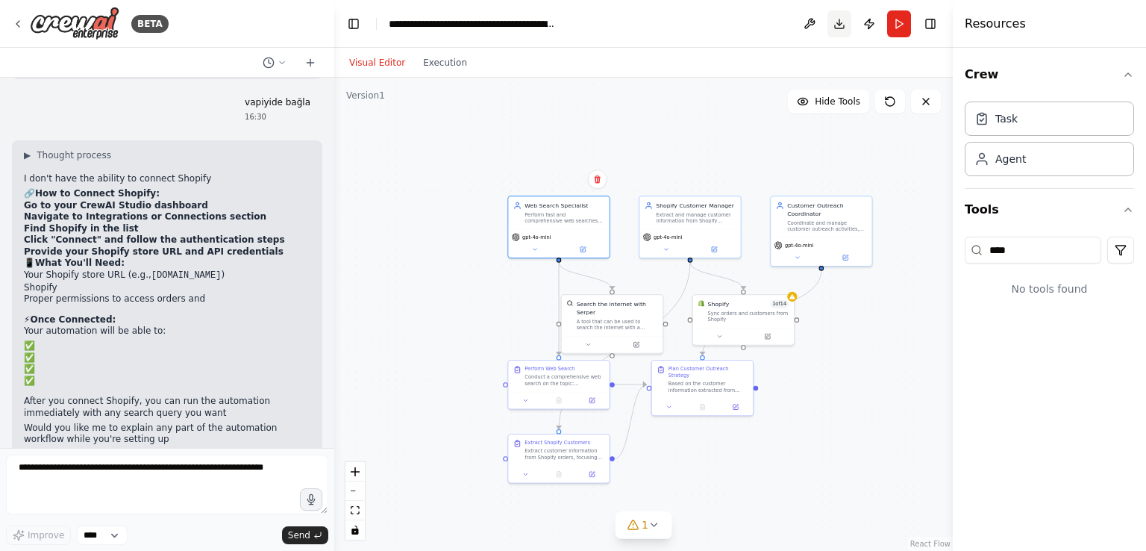
click at [845, 25] on button "Download" at bounding box center [840, 23] width 24 height 27
click at [599, 338] on button at bounding box center [588, 343] width 46 height 10
click at [526, 381] on div "Conduct a comprehensive web search on the topic: {search_query}. Find relevant,…" at bounding box center [565, 378] width 80 height 13
click at [529, 464] on div at bounding box center [558, 472] width 101 height 17
click at [684, 396] on div at bounding box center [702, 404] width 101 height 17
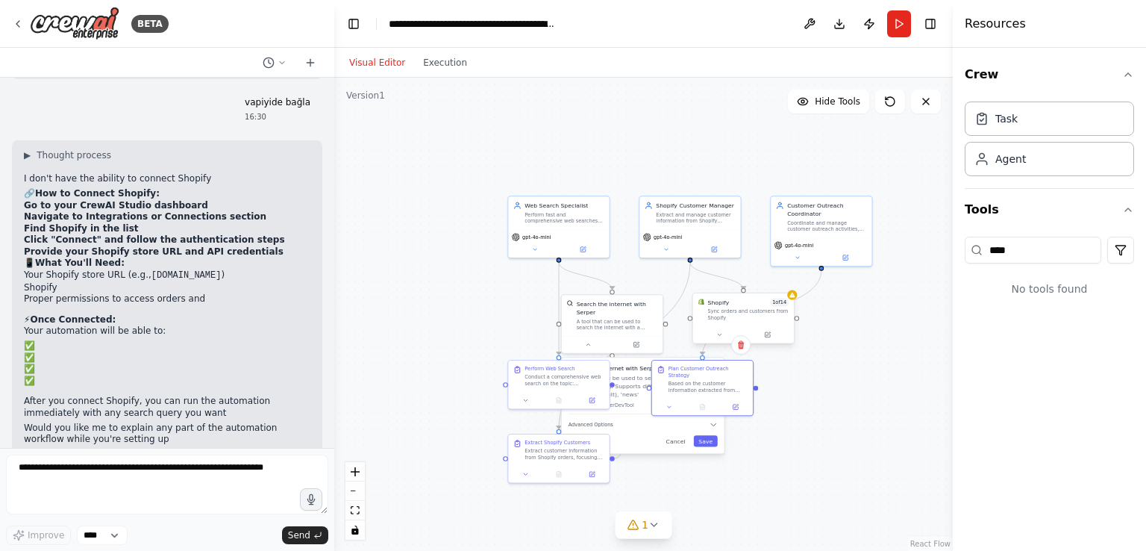
click at [746, 316] on div "Sync orders and customers from Shopify" at bounding box center [748, 314] width 81 height 13
click at [818, 252] on button at bounding box center [798, 256] width 46 height 10
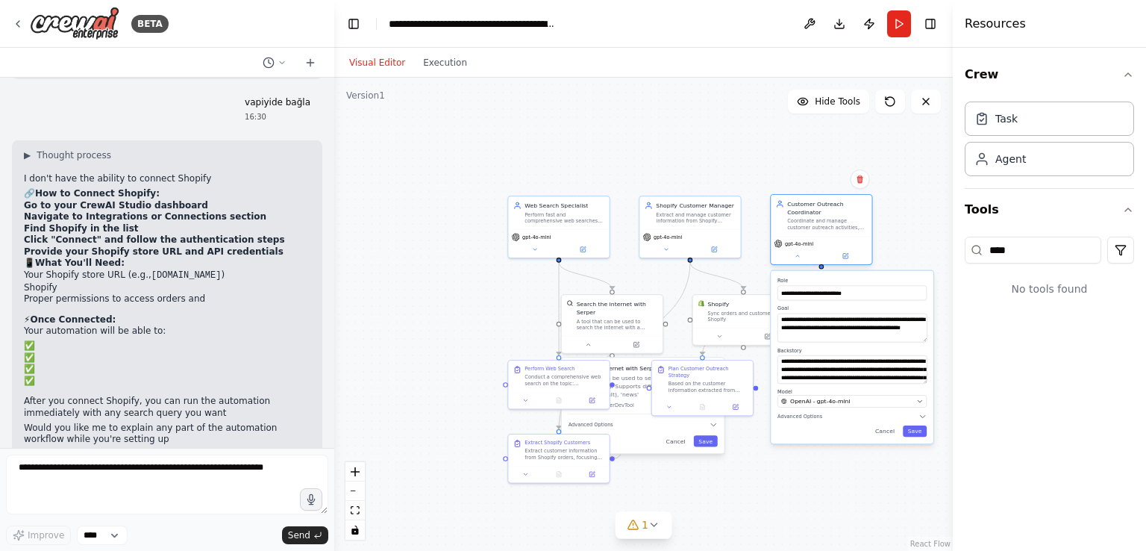
click at [821, 236] on div "gpt-4o-mini" at bounding box center [821, 250] width 101 height 28
click at [748, 234] on div ".deletable-edge-delete-btn { width: 20px; height: 20px; border: 0px solid #ffff…" at bounding box center [643, 314] width 619 height 473
click at [727, 233] on div "gpt-4o-mini" at bounding box center [690, 235] width 94 height 8
click at [560, 216] on div "Perform fast and comprehensive web searches on any topic or query, delivering a…" at bounding box center [565, 216] width 80 height 13
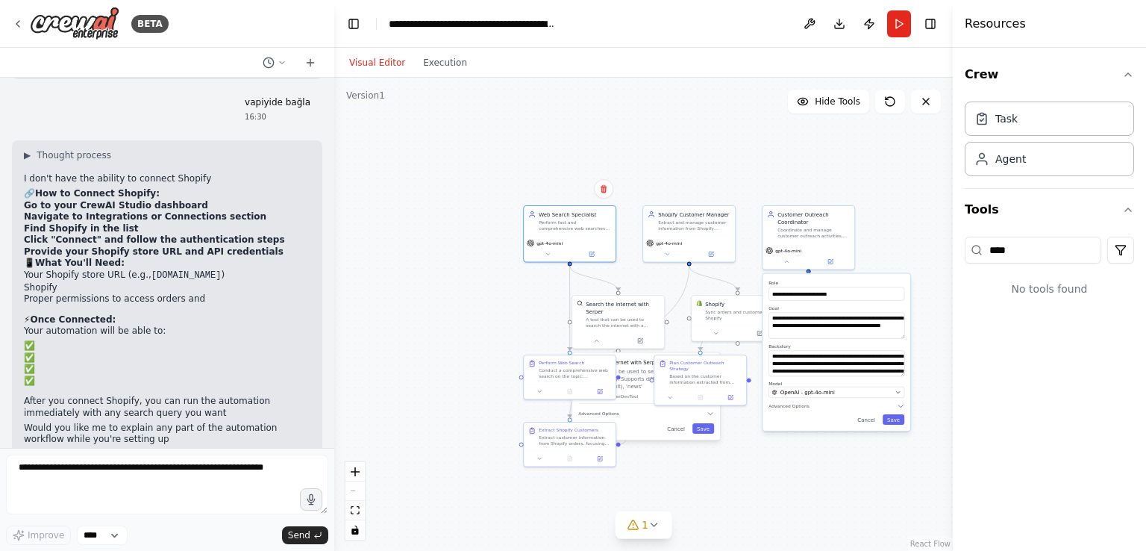
scroll to position [1514, 0]
